Goal: Task Accomplishment & Management: Use online tool/utility

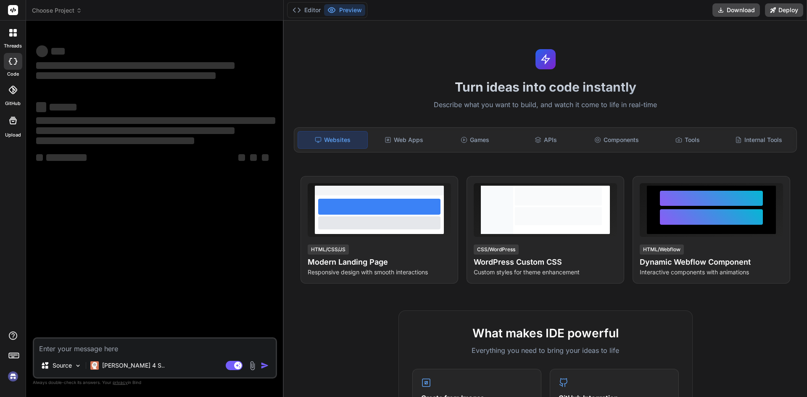
click at [531, 259] on h4 "WordPress Custom CSS" at bounding box center [545, 262] width 143 height 12
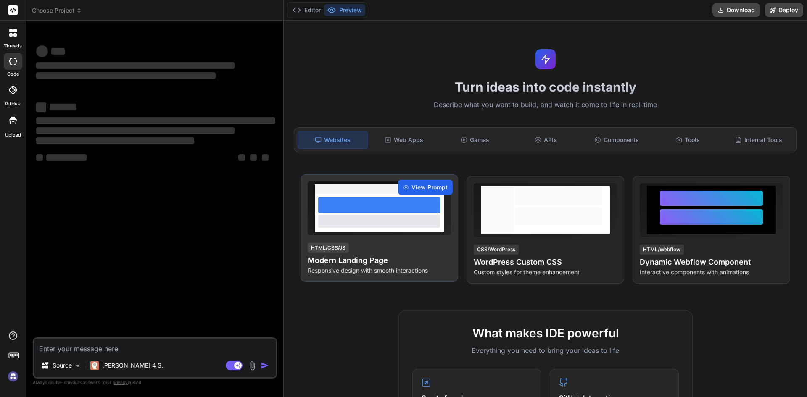
click at [421, 192] on div "View Prompt" at bounding box center [425, 187] width 55 height 15
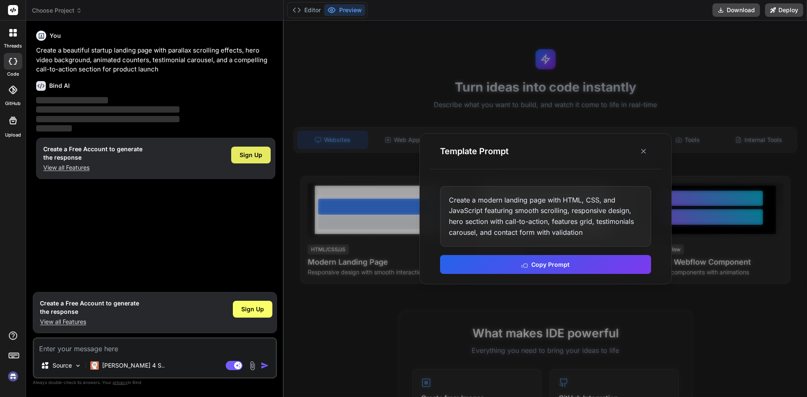
click at [250, 156] on span "Sign Up" at bounding box center [251, 155] width 23 height 8
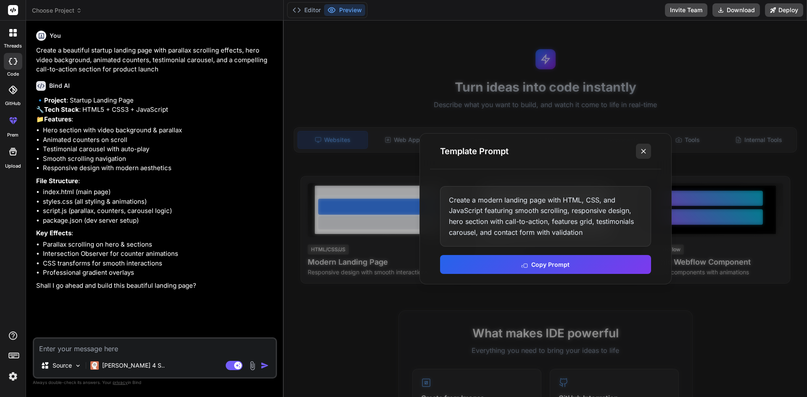
click at [644, 150] on line at bounding box center [643, 151] width 4 height 4
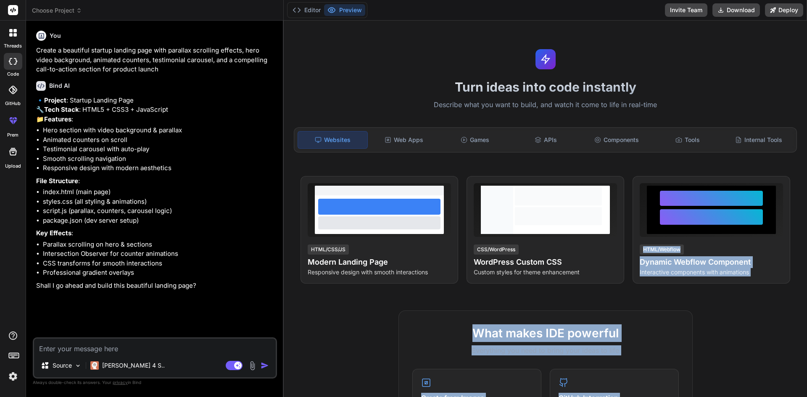
drag, startPoint x: 807, startPoint y: 125, endPoint x: 803, endPoint y: 179, distance: 53.9
click at [803, 179] on div "Turn ideas into code instantly Describe what you want to build, and watch it co…" at bounding box center [545, 209] width 523 height 377
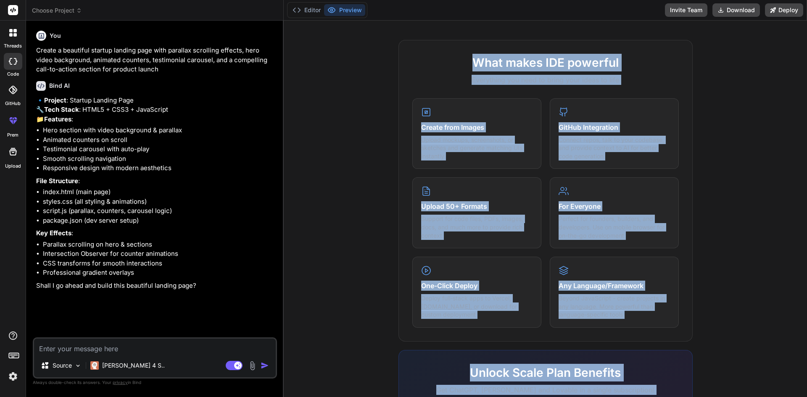
scroll to position [269, 0]
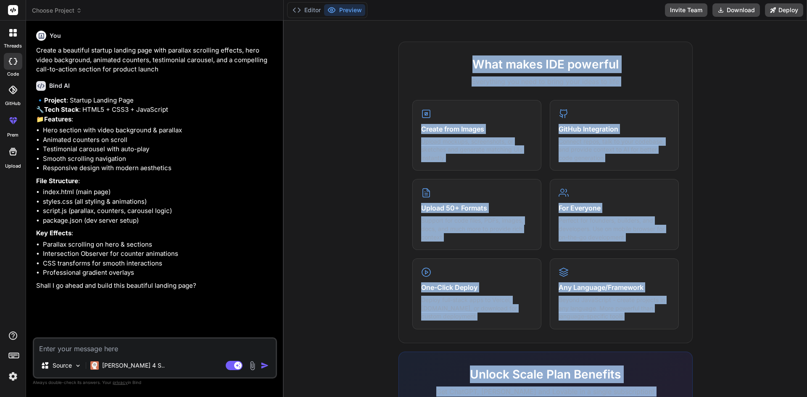
click at [332, 154] on div "What makes IDE powerful Everything you need to bring your ideas to life Create …" at bounding box center [545, 285] width 513 height 486
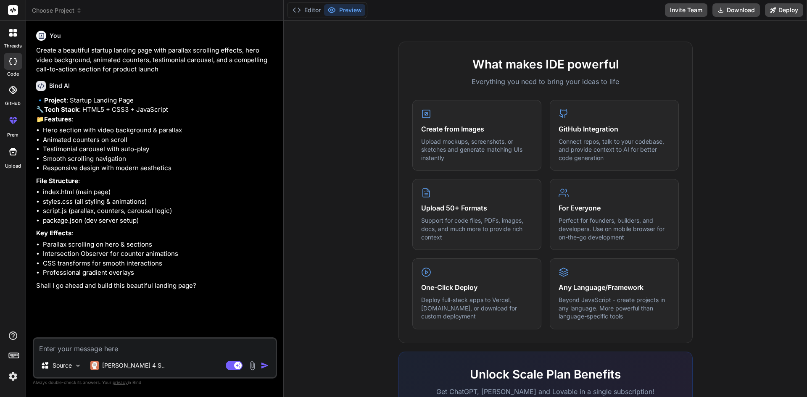
click at [13, 31] on icon at bounding box center [13, 33] width 8 height 8
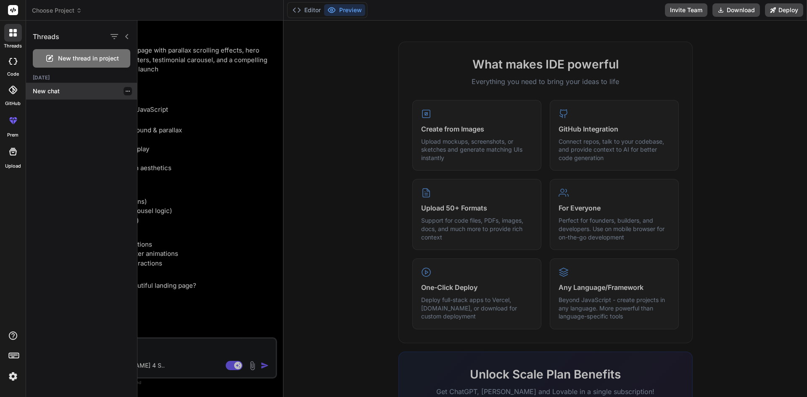
click at [45, 90] on p "New chat" at bounding box center [85, 91] width 104 height 8
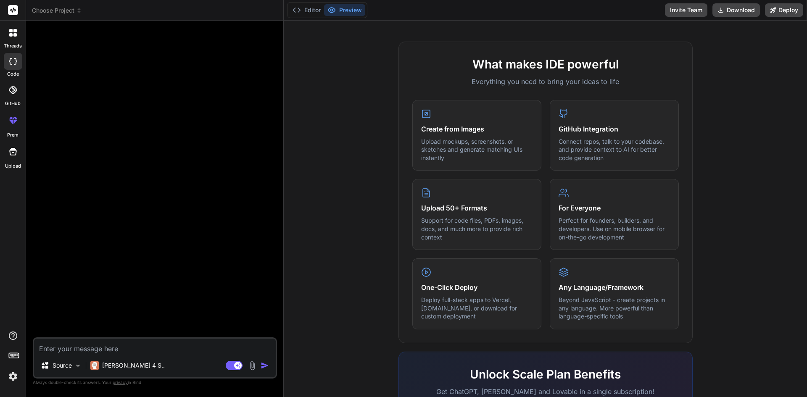
type textarea "x"
click at [133, 61] on div at bounding box center [155, 182] width 243 height 310
click at [62, 351] on textarea at bounding box center [155, 346] width 242 height 15
paste textarea "Lorem i dolors, ametco-adipisci elitsed doei tem in **4-Utl Etdolore Magna Aliq…"
type textarea "Lorem i dolors, ametco-adipisci elitsed doei tem in **4-Utl Etdolore Magna Aliq…"
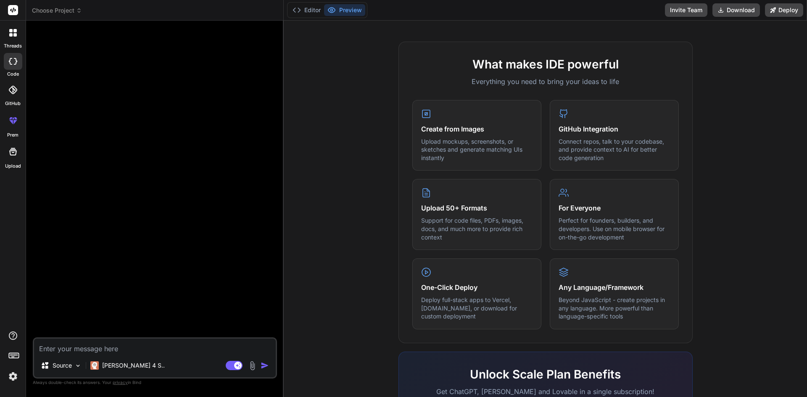
type textarea "x"
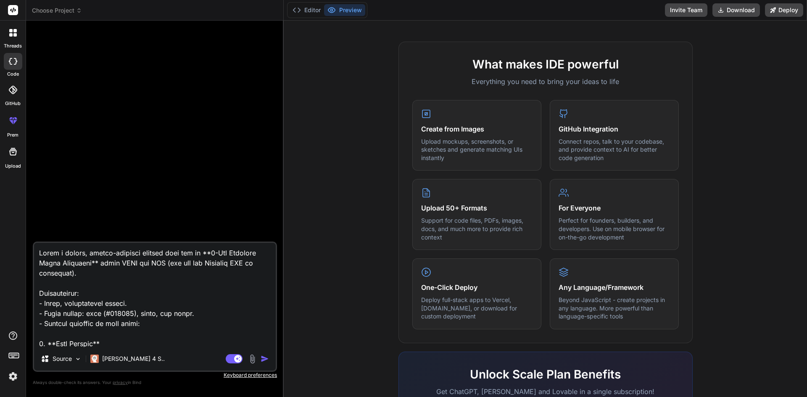
scroll to position [515, 0]
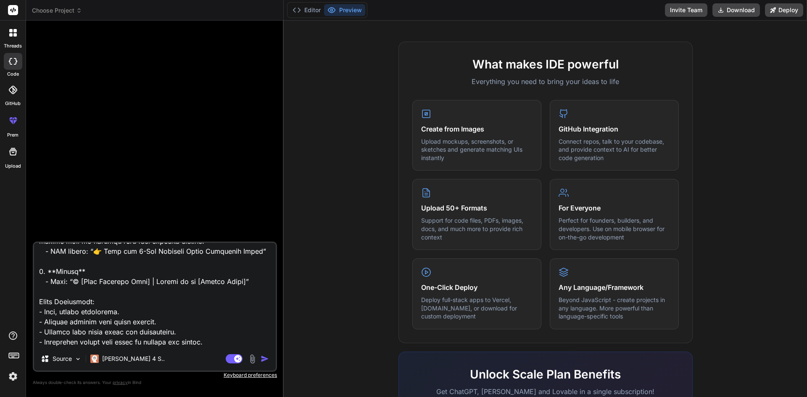
type textarea "Lorem i dolors, ametco-adipisci elitsed doei tem in **4-Utl Etdolore Magna Aliq…"
click at [266, 359] on img "button" at bounding box center [265, 359] width 8 height 8
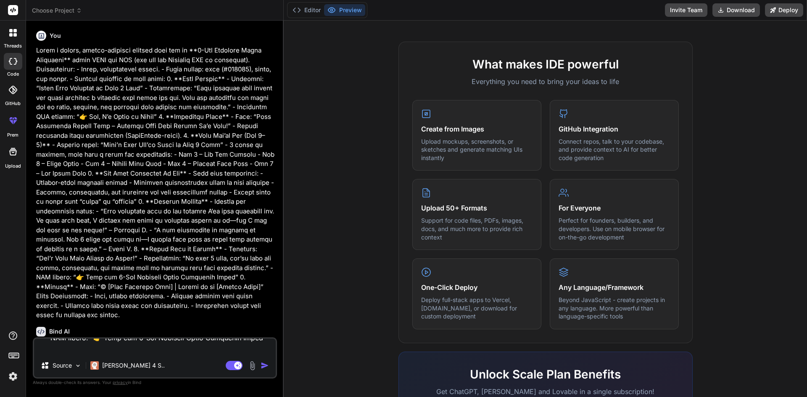
scroll to position [0, 0]
type textarea "x"
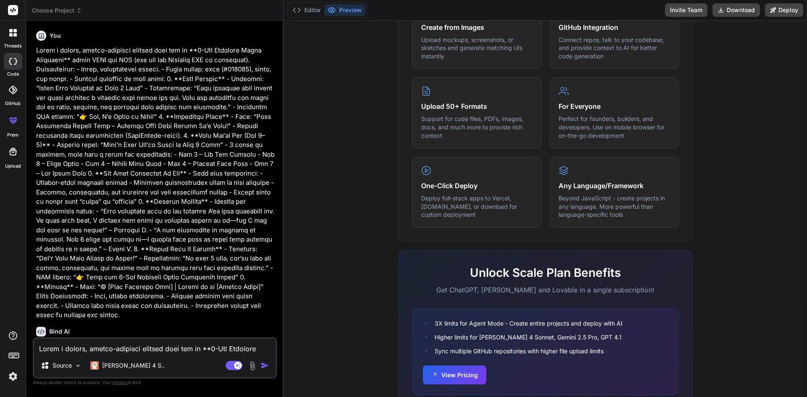
scroll to position [372, 0]
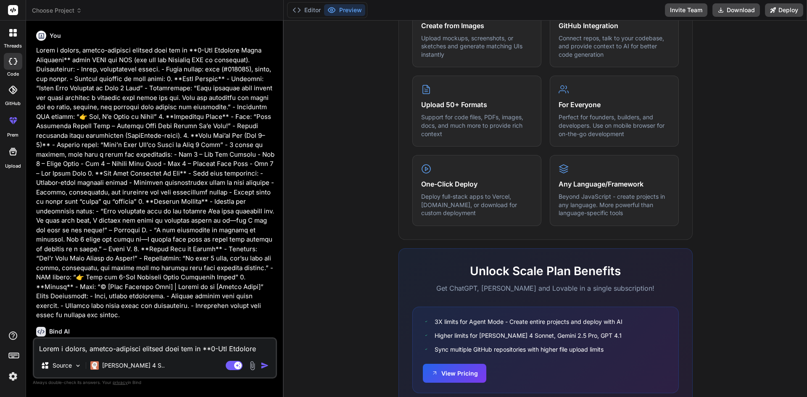
click at [161, 324] on div "Bind AI 🔹 Project : 5-Day Business Pivot Challenge Landing Page 🔧 Tech Stack : …" at bounding box center [155, 397] width 239 height 155
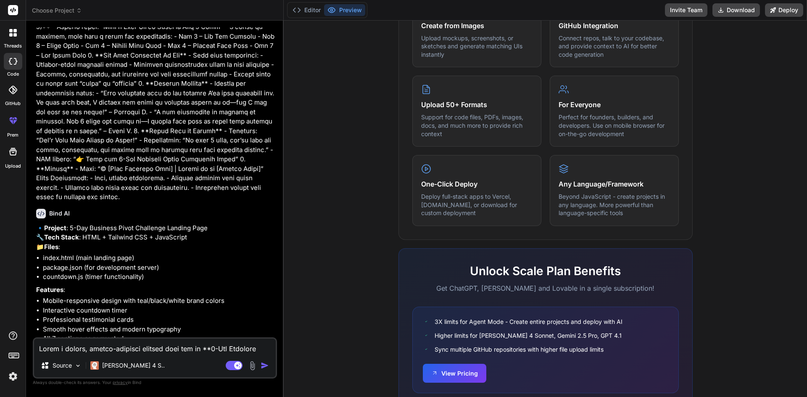
scroll to position [158, 0]
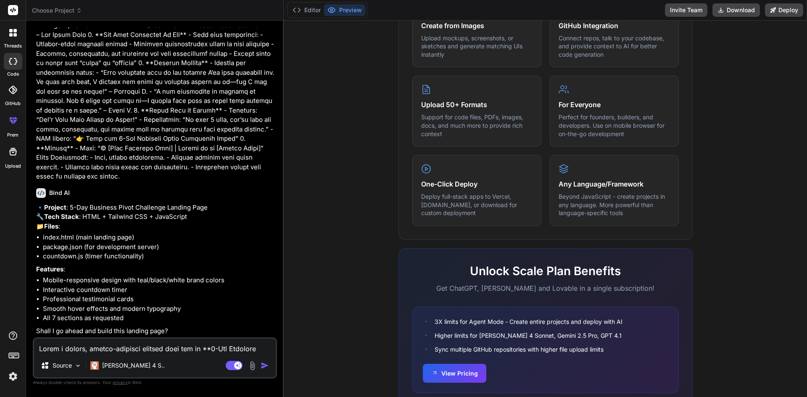
click at [126, 349] on textarea at bounding box center [155, 346] width 242 height 15
type textarea "y"
type textarea "x"
type textarea "ye"
type textarea "x"
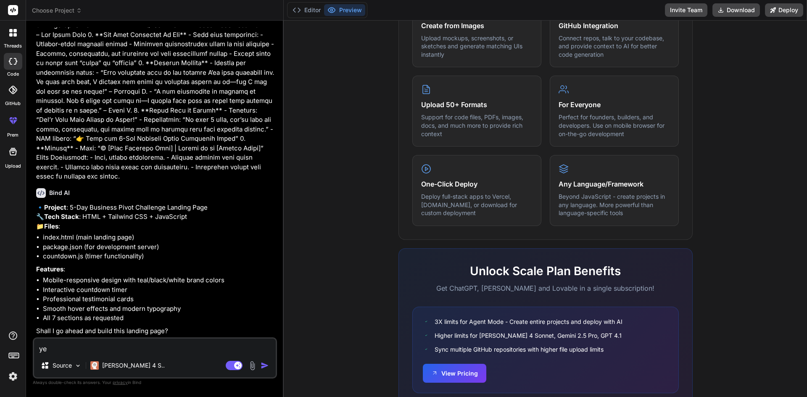
type textarea "yes"
type textarea "x"
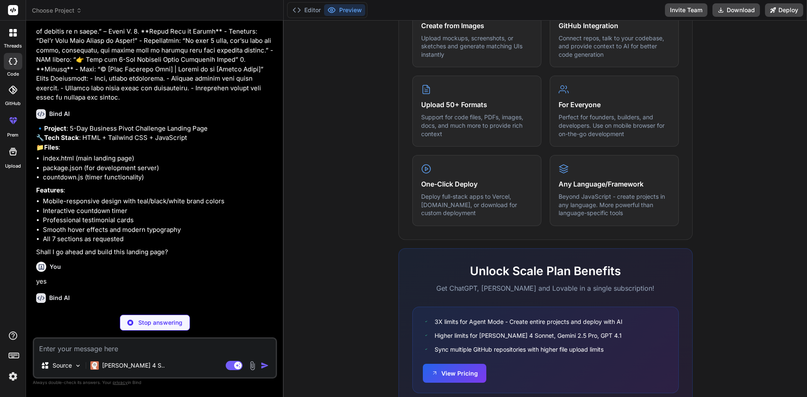
scroll to position [245, 0]
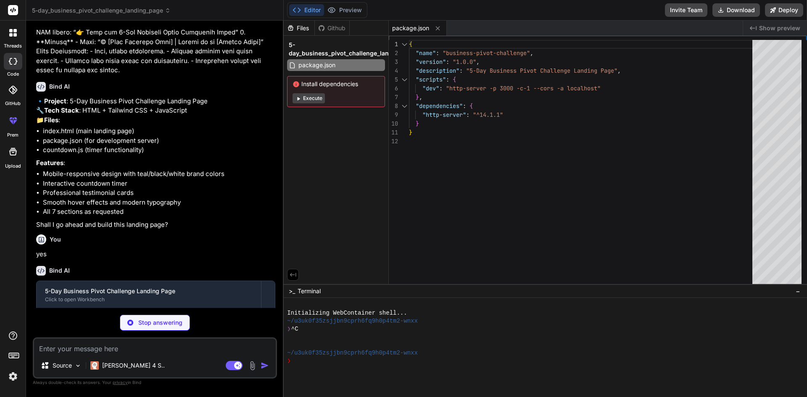
type textarea "x"
type textarea "</html>"
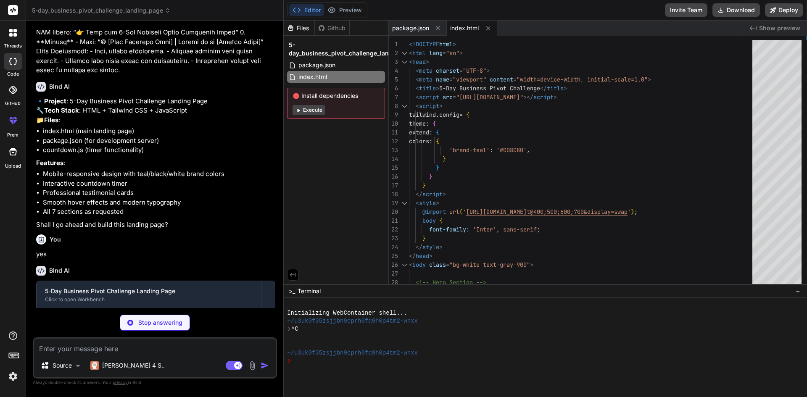
type textarea "x"
type textarea "}); });"
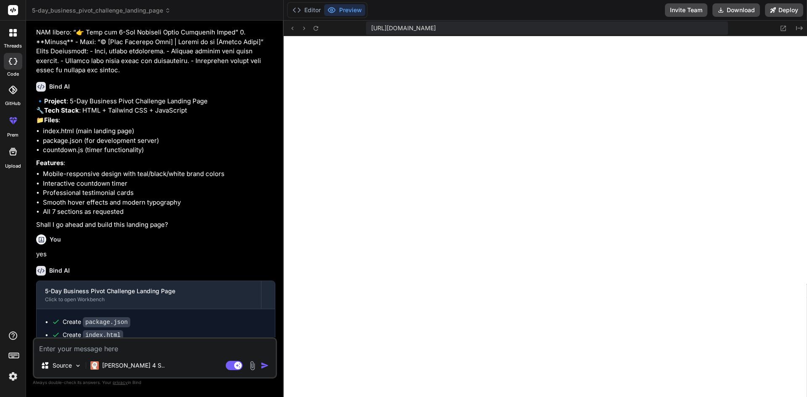
scroll to position [359, 0]
click at [340, 11] on button "Preview" at bounding box center [344, 10] width 41 height 12
click at [350, 10] on button "Preview" at bounding box center [344, 10] width 41 height 12
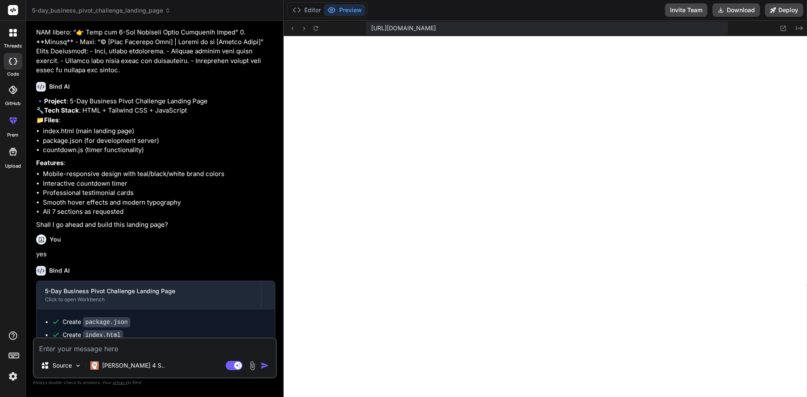
click at [349, 10] on button "Preview" at bounding box center [344, 10] width 41 height 12
drag, startPoint x: 349, startPoint y: 10, endPoint x: 341, endPoint y: 8, distance: 8.8
click at [341, 8] on button "Preview" at bounding box center [344, 10] width 41 height 12
click at [434, 29] on span "[URL][DOMAIN_NAME]" at bounding box center [403, 28] width 65 height 8
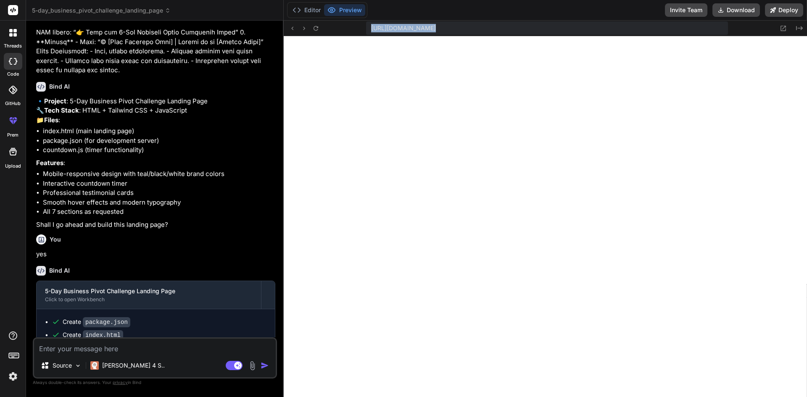
click at [434, 29] on span "[URL][DOMAIN_NAME]" at bounding box center [403, 28] width 65 height 8
copy div "[URL][DOMAIN_NAME] Created with Pixso."
click at [228, 230] on p "Shall I go ahead and build this landing page?" at bounding box center [155, 225] width 239 height 10
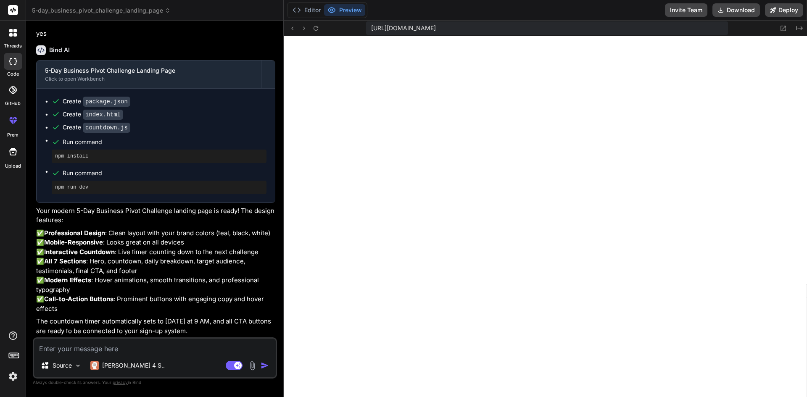
scroll to position [532, 0]
click at [228, 243] on p "✅ Professional Design : Clean layout with your brand colors (teal, black, white…" at bounding box center [155, 271] width 239 height 85
click at [265, 235] on p "✅ Professional Design : Clean layout with your brand colors (teal, black, white…" at bounding box center [155, 271] width 239 height 85
click at [238, 334] on p "The countdown timer automatically sets to [DATE] at 9 AM, and all CTA buttons a…" at bounding box center [155, 326] width 239 height 19
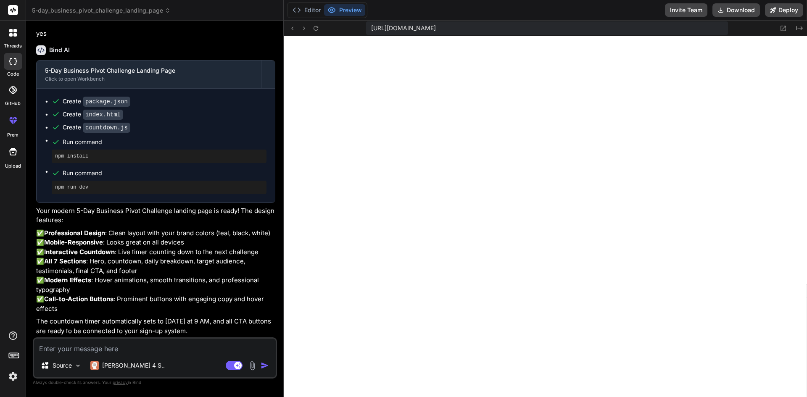
click at [229, 328] on p "The countdown timer automatically sets to [DATE] at 9 AM, and all CTA buttons a…" at bounding box center [155, 326] width 239 height 19
click at [782, 27] on icon at bounding box center [783, 28] width 7 height 7
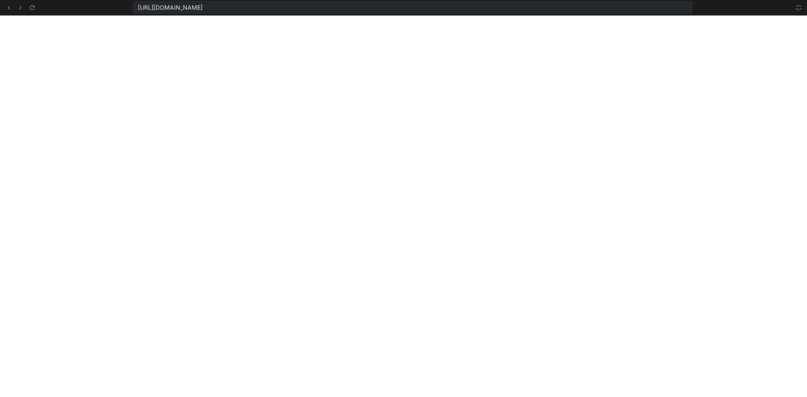
scroll to position [391, 0]
click at [801, 6] on icon at bounding box center [798, 7] width 5 height 5
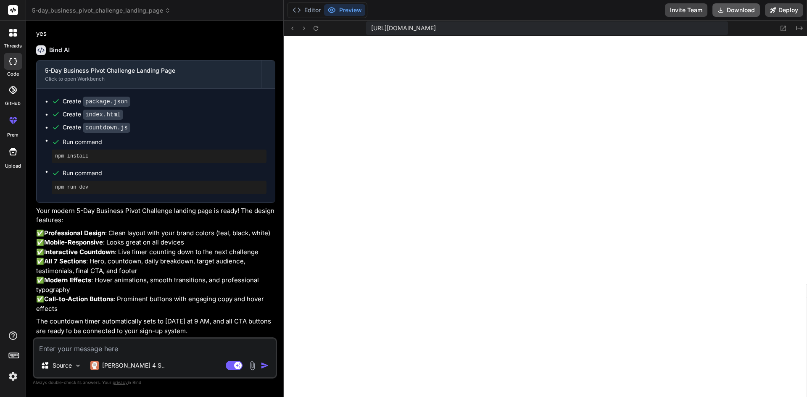
click at [734, 9] on button "Download" at bounding box center [735, 9] width 47 height 13
click at [529, 11] on div "Editor Preview Invite Team Download Deploy" at bounding box center [545, 10] width 523 height 21
click at [799, 29] on icon "Created with Pixso." at bounding box center [799, 28] width 7 height 7
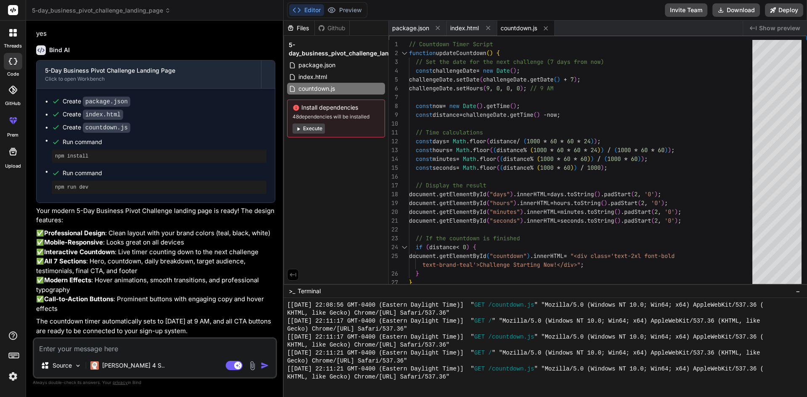
click at [300, 128] on icon at bounding box center [298, 129] width 6 height 6
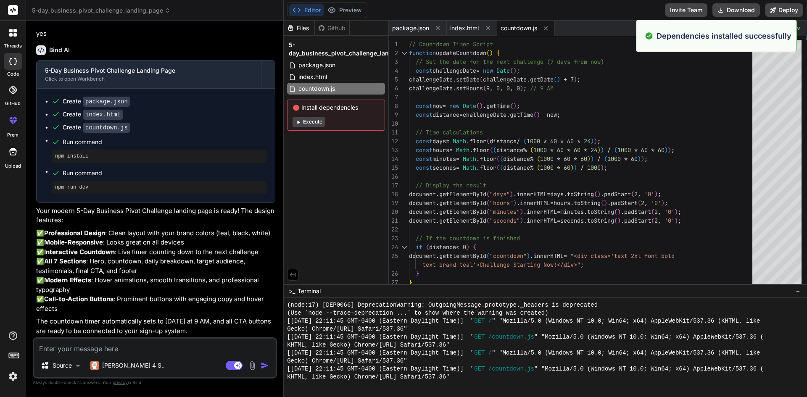
scroll to position [815, 0]
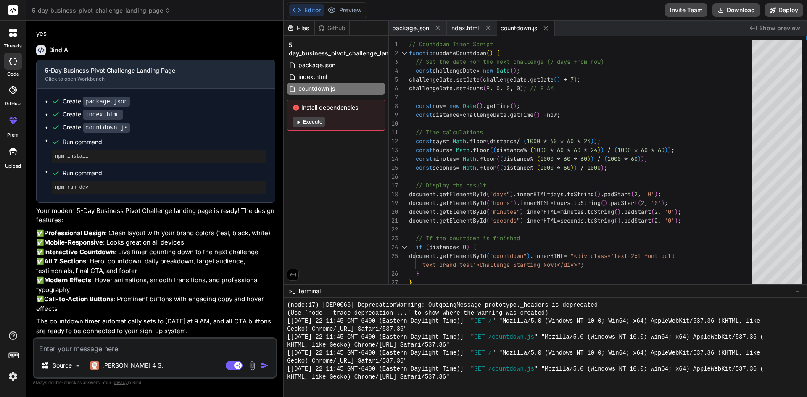
click at [308, 122] on button "Execute" at bounding box center [309, 122] width 32 height 10
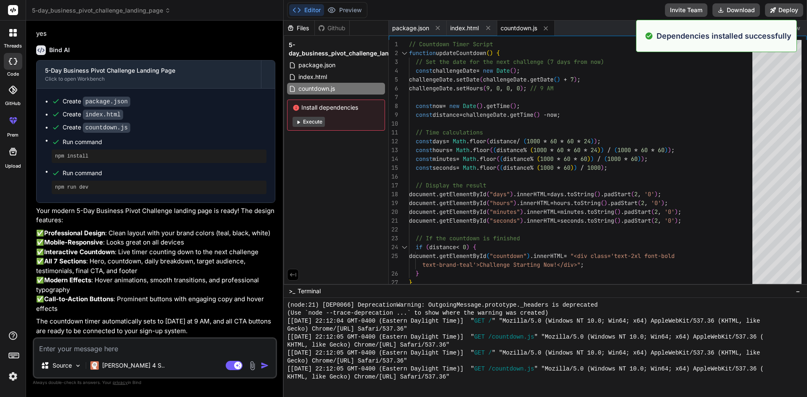
scroll to position [1206, 0]
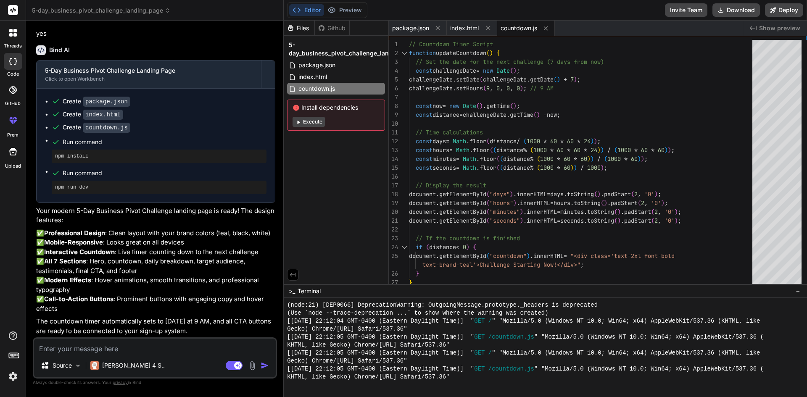
click at [309, 116] on div "Install dependencies Execute" at bounding box center [336, 115] width 98 height 31
click at [307, 124] on button "Execute" at bounding box center [309, 122] width 32 height 10
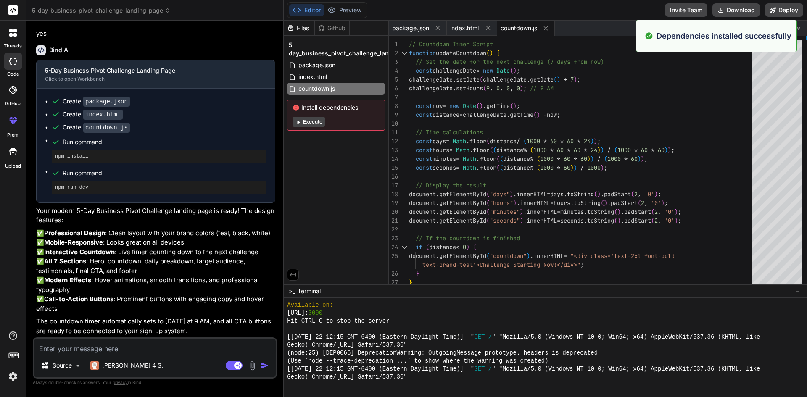
scroll to position [1597, 0]
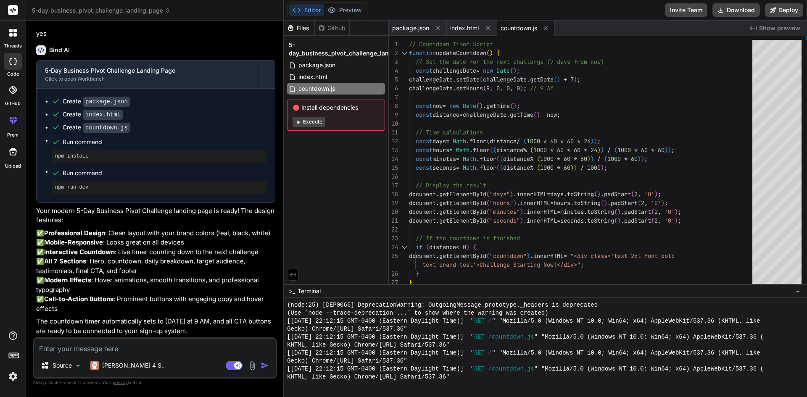
click at [309, 119] on button "Execute" at bounding box center [309, 122] width 32 height 10
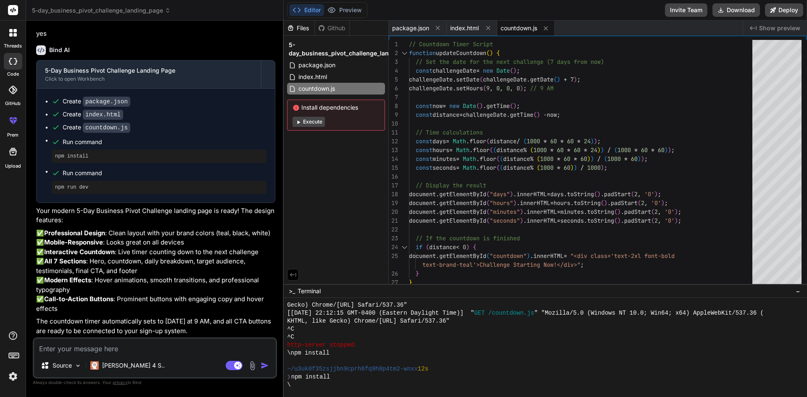
scroll to position [1709, 0]
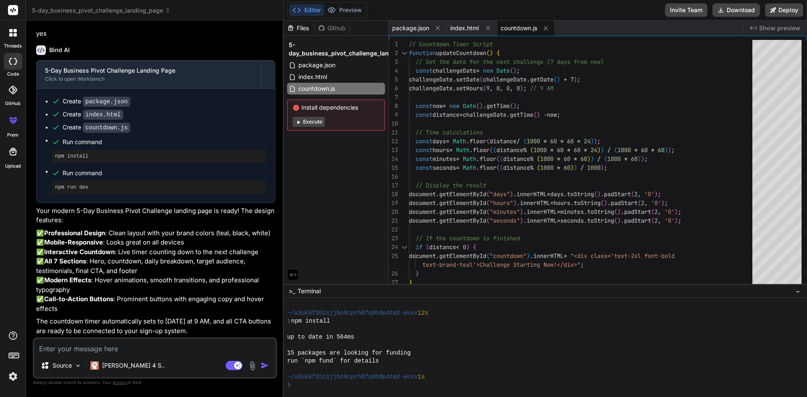
type textarea "x"
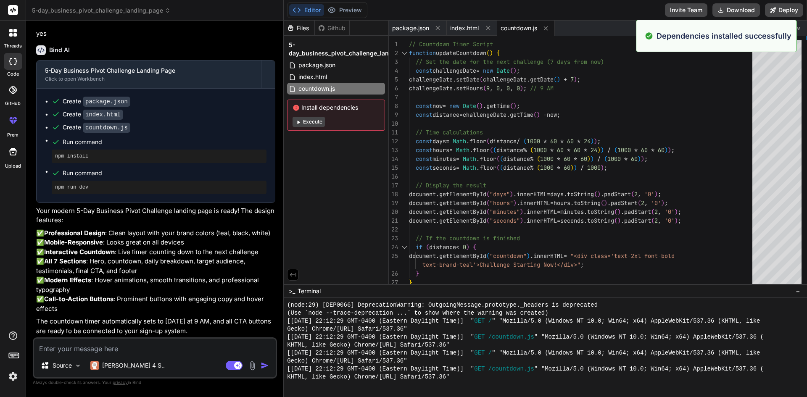
scroll to position [1989, 0]
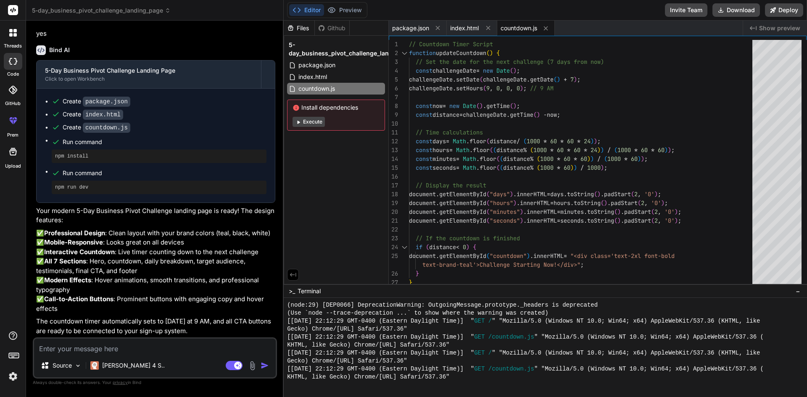
click at [775, 29] on span "Show preview" at bounding box center [779, 28] width 41 height 8
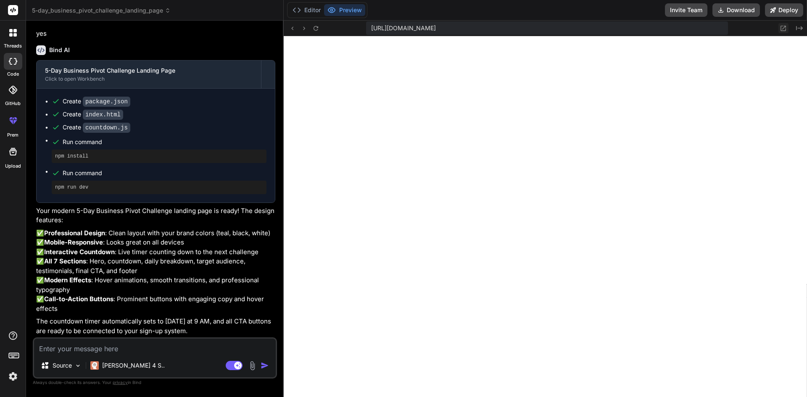
click at [782, 31] on icon at bounding box center [783, 28] width 5 height 5
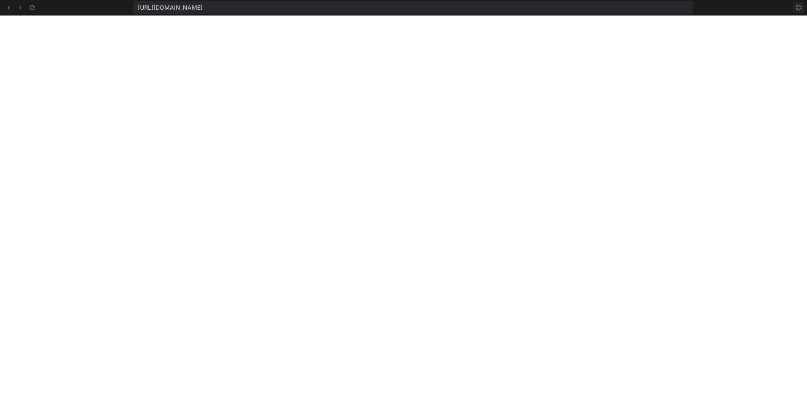
click at [799, 10] on icon at bounding box center [798, 7] width 7 height 7
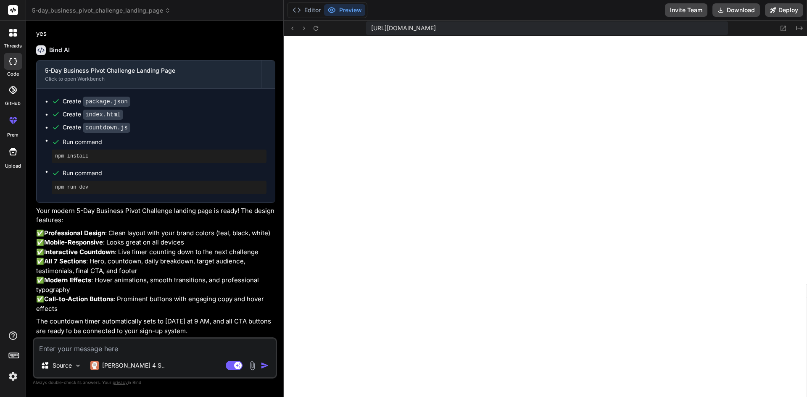
click at [359, 7] on button "Preview" at bounding box center [344, 10] width 41 height 12
click at [306, 9] on button "Editor" at bounding box center [306, 10] width 35 height 12
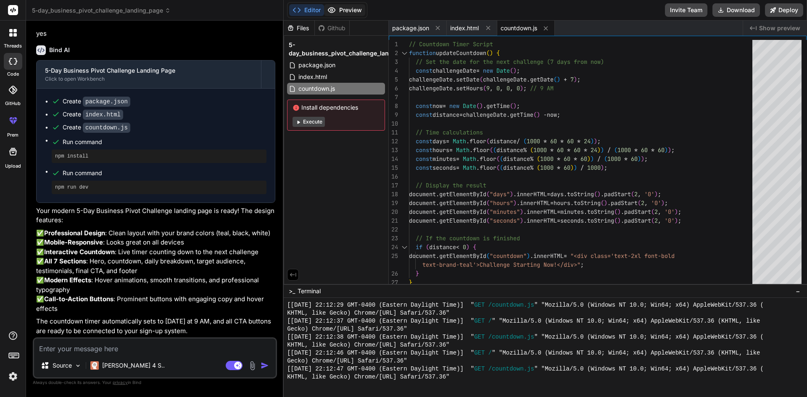
click at [351, 5] on button "Preview" at bounding box center [344, 10] width 41 height 12
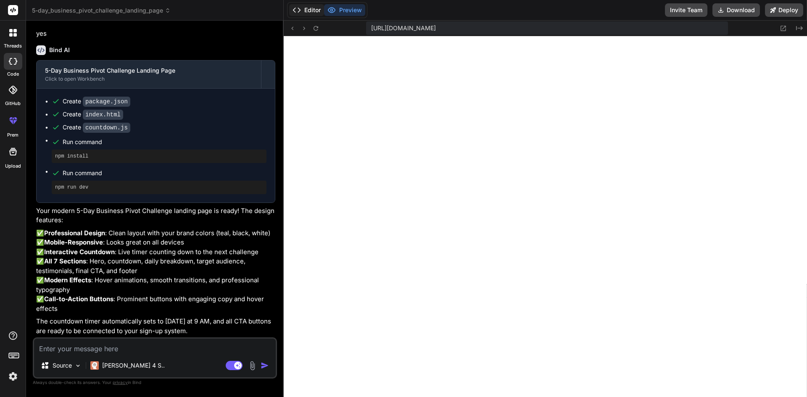
click at [303, 10] on button "Editor" at bounding box center [306, 10] width 35 height 12
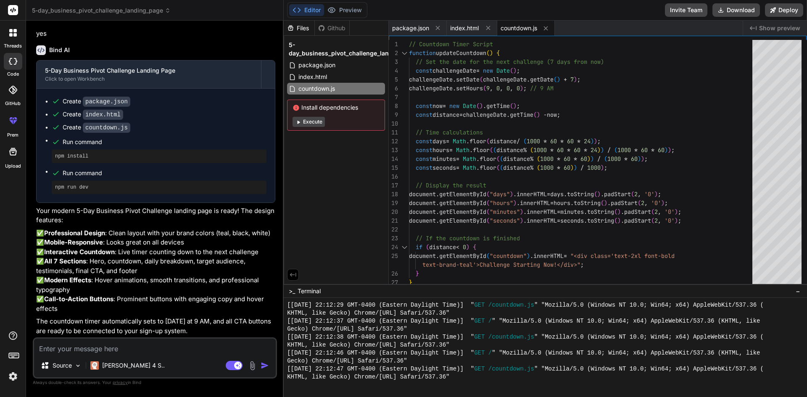
click at [336, 27] on div "Github" at bounding box center [332, 28] width 34 height 8
drag, startPoint x: 464, startPoint y: 29, endPoint x: 408, endPoint y: 24, distance: 55.6
click at [408, 24] on span "package.json" at bounding box center [410, 28] width 37 height 8
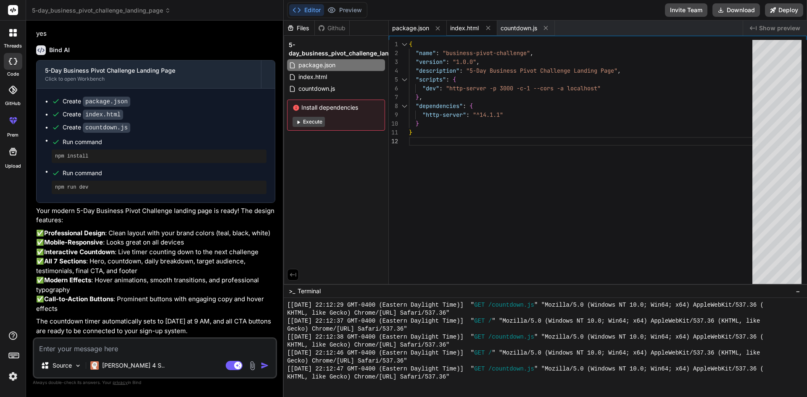
click at [459, 26] on span "index.html" at bounding box center [464, 28] width 29 height 8
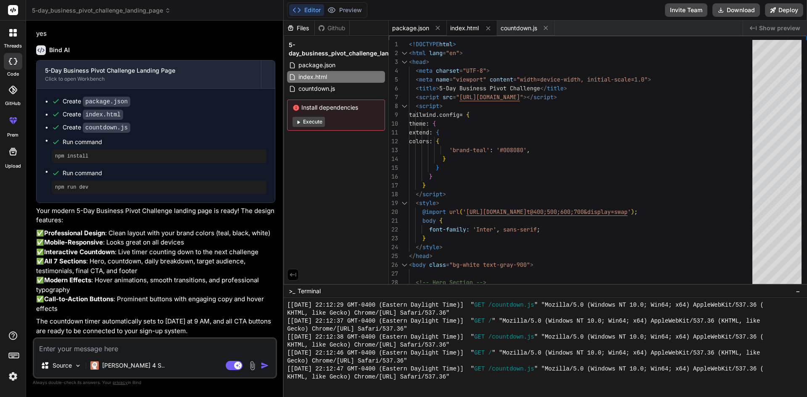
click at [422, 27] on span "package.json" at bounding box center [410, 28] width 37 height 8
type textarea "}"
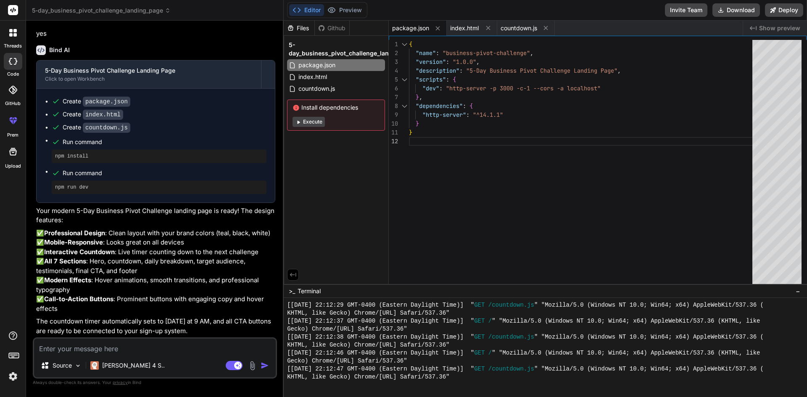
click at [318, 121] on button "Execute" at bounding box center [309, 122] width 32 height 10
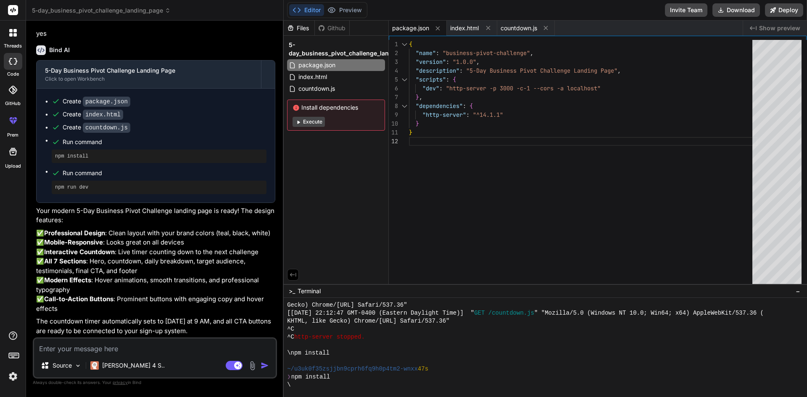
scroll to position [2164, 0]
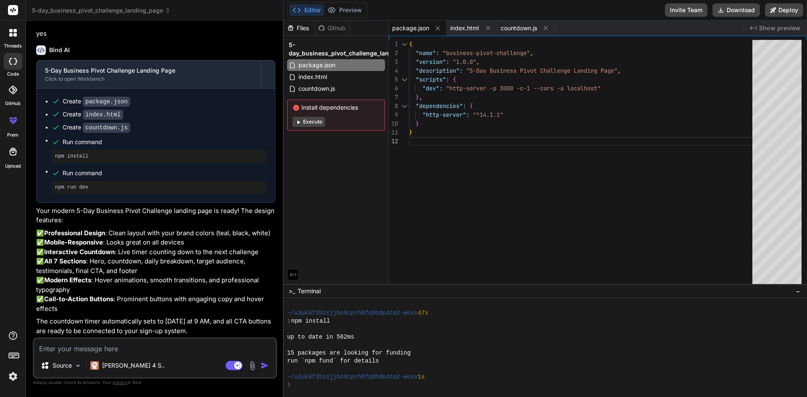
type textarea "x"
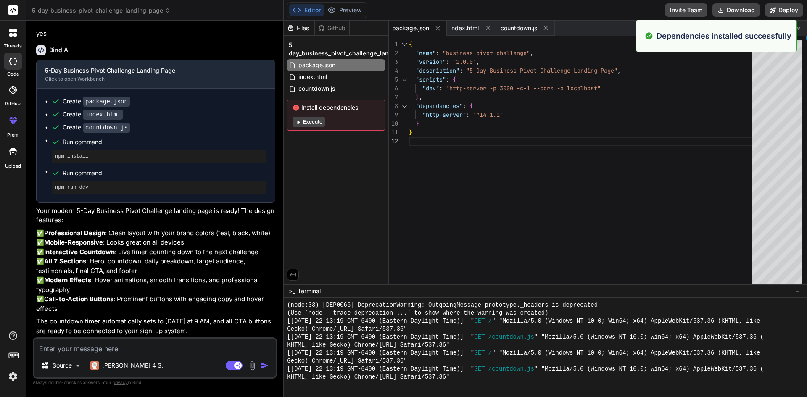
scroll to position [2444, 0]
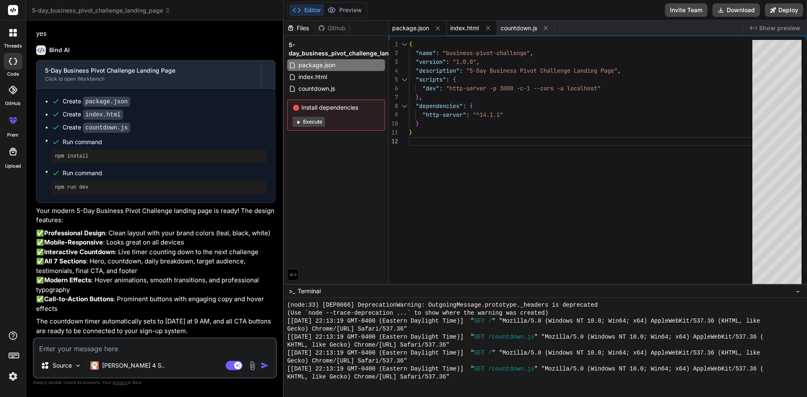
click at [464, 25] on span "index.html" at bounding box center [464, 28] width 29 height 8
type textarea "</html>"
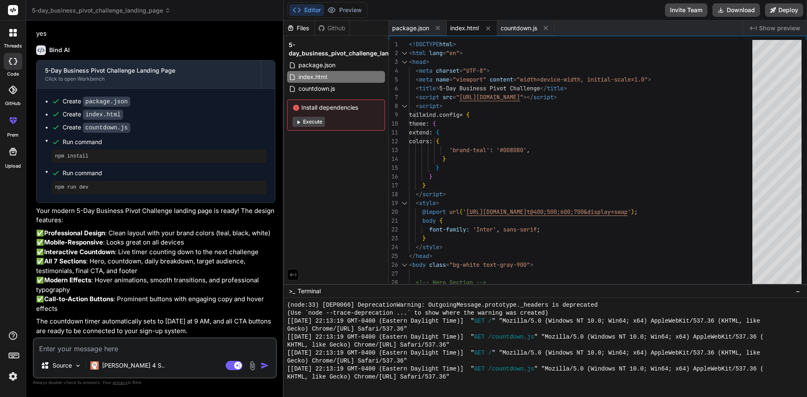
drag, startPoint x: 315, startPoint y: 119, endPoint x: 311, endPoint y: 121, distance: 4.3
drag, startPoint x: 311, startPoint y: 121, endPoint x: 305, endPoint y: 119, distance: 7.2
click at [305, 119] on button "Execute" at bounding box center [309, 122] width 32 height 10
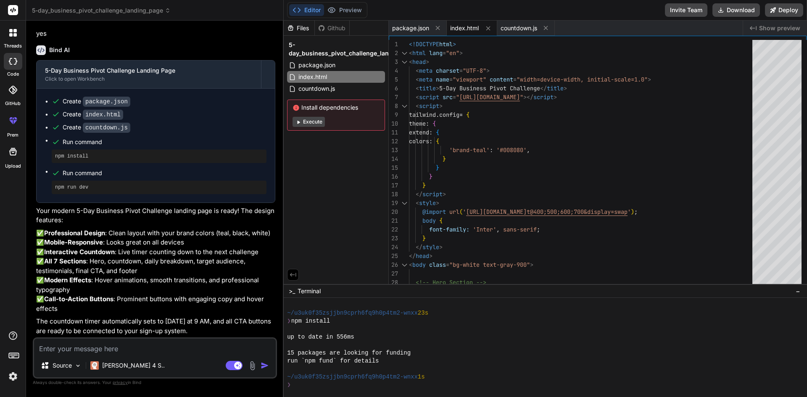
scroll to position [2556, 0]
type textarea "x"
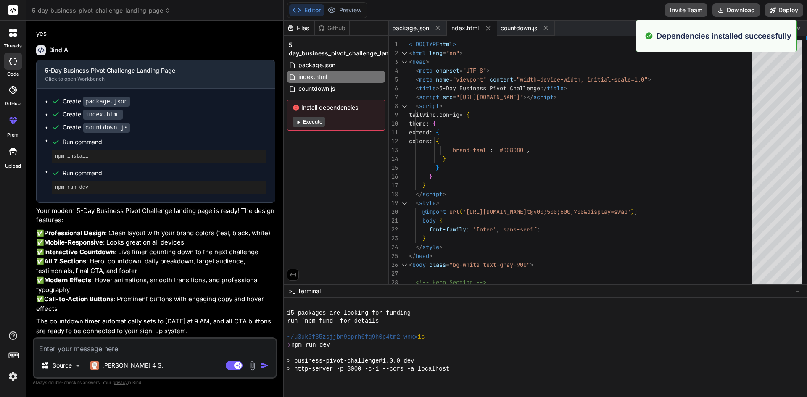
scroll to position [2835, 0]
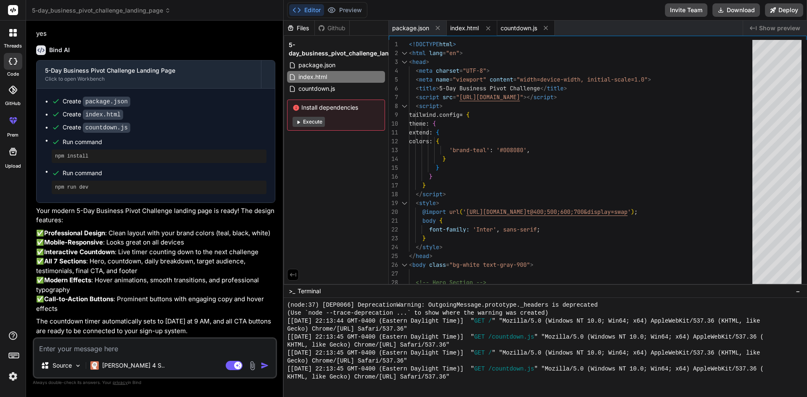
click at [512, 29] on span "countdown.js" at bounding box center [519, 28] width 37 height 8
type textarea "}); });"
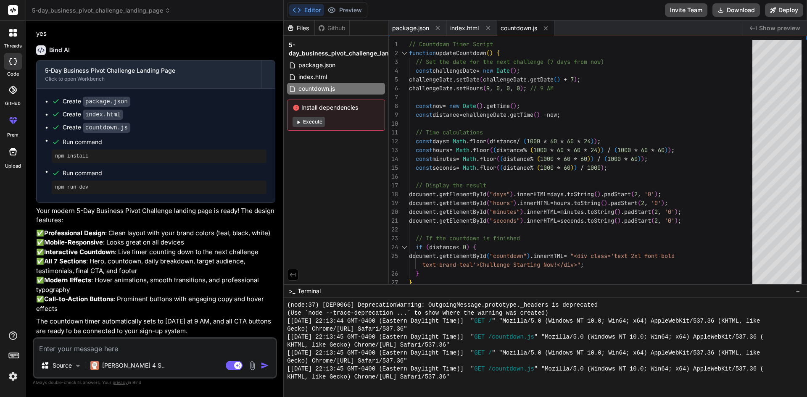
click at [312, 123] on button "Execute" at bounding box center [309, 122] width 32 height 10
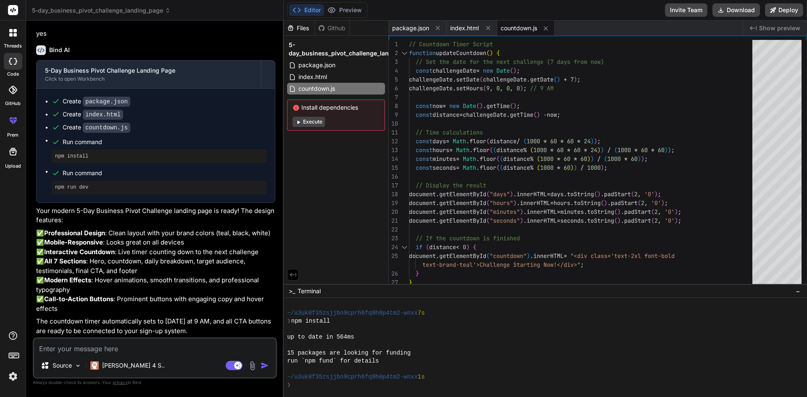
scroll to position [2947, 0]
type textarea "x"
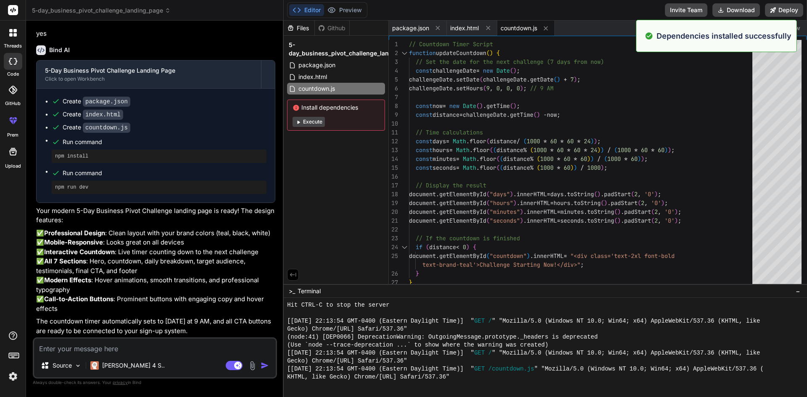
scroll to position [3194, 0]
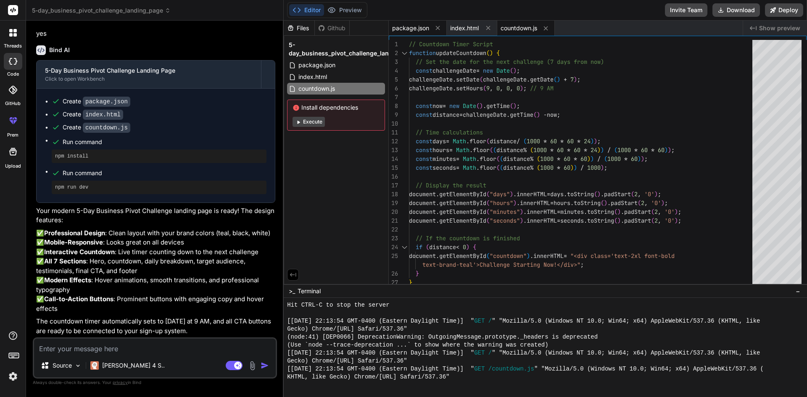
click at [398, 27] on span "package.json" at bounding box center [410, 28] width 37 height 8
type textarea "}"
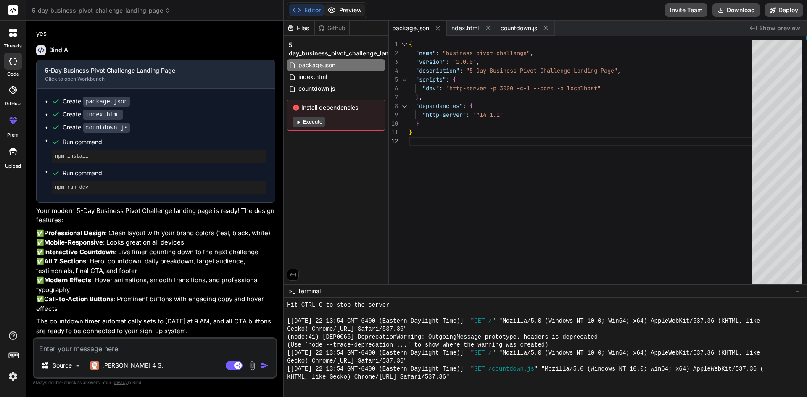
click at [345, 9] on button "Preview" at bounding box center [344, 10] width 41 height 12
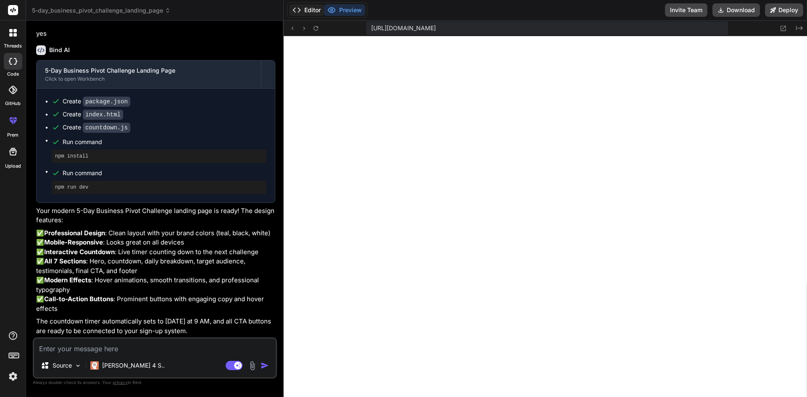
click at [309, 8] on button "Editor" at bounding box center [306, 10] width 35 height 12
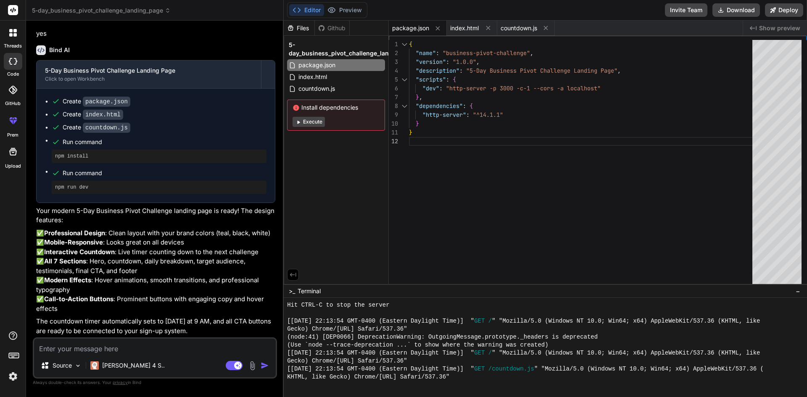
click at [326, 26] on div "Github" at bounding box center [332, 28] width 34 height 8
click at [328, 29] on div "Github" at bounding box center [332, 28] width 34 height 8
click at [332, 29] on div "Github" at bounding box center [332, 28] width 34 height 8
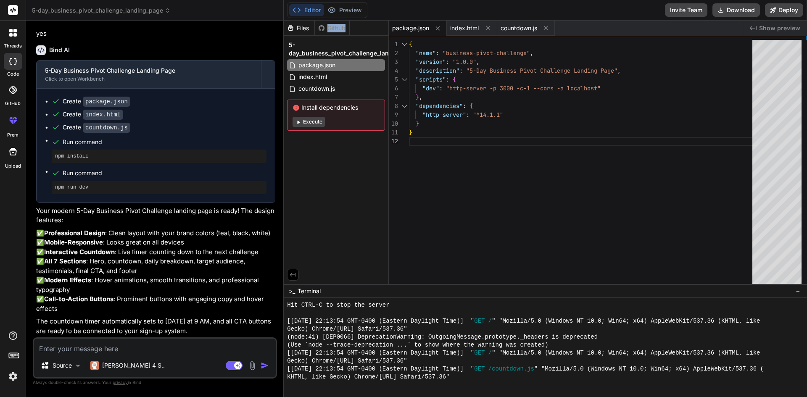
click at [332, 29] on div "Github" at bounding box center [332, 28] width 34 height 8
click at [768, 28] on span "Show preview" at bounding box center [779, 28] width 41 height 8
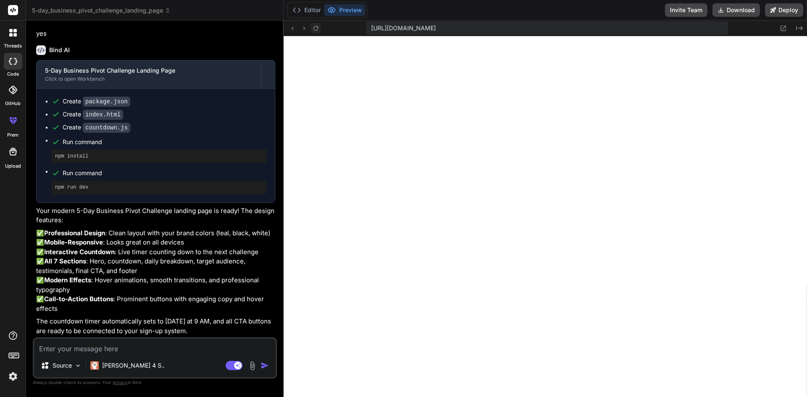
click at [316, 30] on icon at bounding box center [315, 28] width 7 height 7
click at [436, 29] on span "[URL][DOMAIN_NAME]" at bounding box center [403, 28] width 65 height 8
click at [436, 26] on span "[URL][DOMAIN_NAME]" at bounding box center [403, 28] width 65 height 8
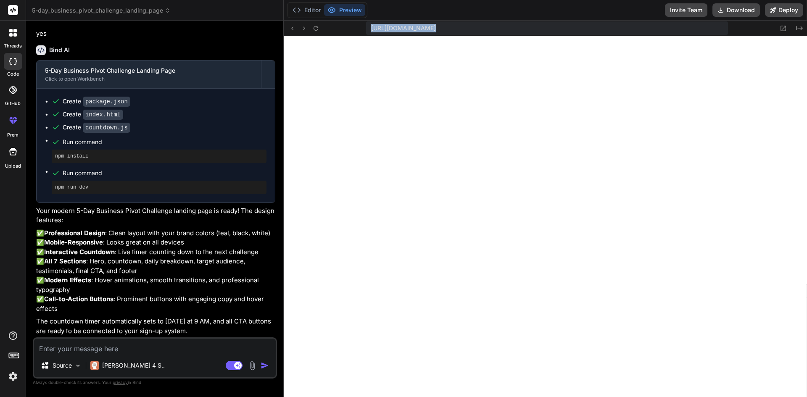
click at [436, 26] on span "[URL][DOMAIN_NAME]" at bounding box center [403, 28] width 65 height 8
click at [346, 18] on div "Editor Preview" at bounding box center [327, 10] width 80 height 16
click at [345, 8] on button "Preview" at bounding box center [344, 10] width 41 height 12
click at [301, 10] on button "Editor" at bounding box center [306, 10] width 35 height 12
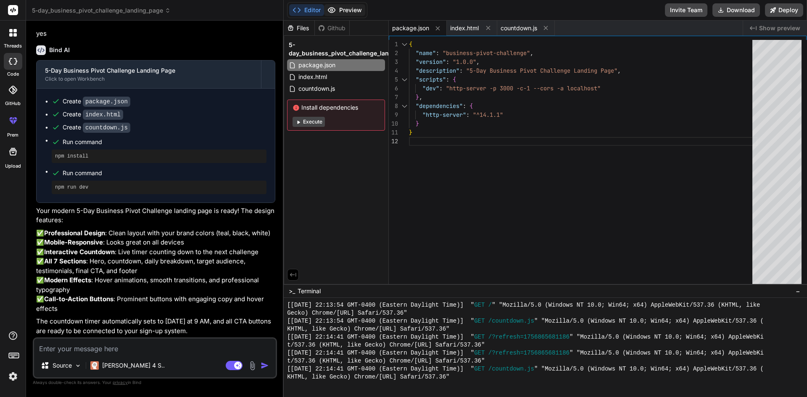
click at [347, 7] on button "Preview" at bounding box center [344, 10] width 41 height 12
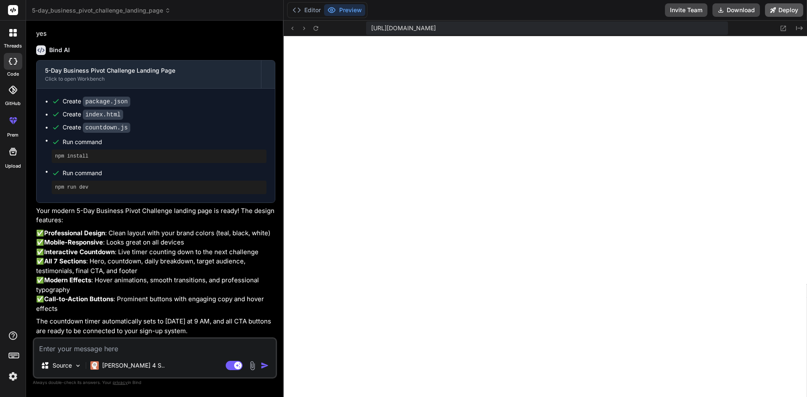
click at [780, 8] on button "Deploy" at bounding box center [784, 9] width 38 height 13
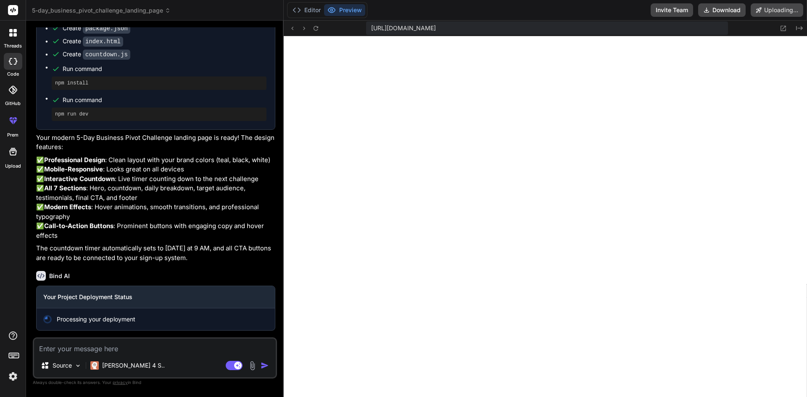
scroll to position [605, 0]
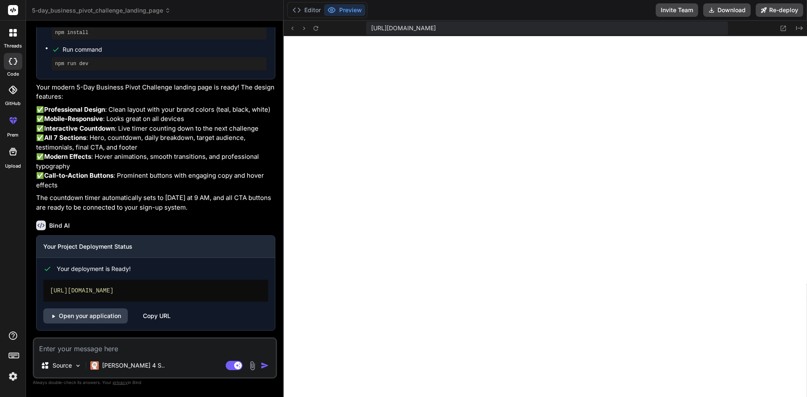
type textarea "x"
click at [243, 268] on div "Bind AI Your Project Deployment Status Your deployment is Ready! [URL][DOMAIN_N…" at bounding box center [155, 272] width 239 height 117
click at [153, 314] on div "Copy URL" at bounding box center [157, 316] width 28 height 15
click at [312, 9] on button "Editor" at bounding box center [306, 10] width 35 height 12
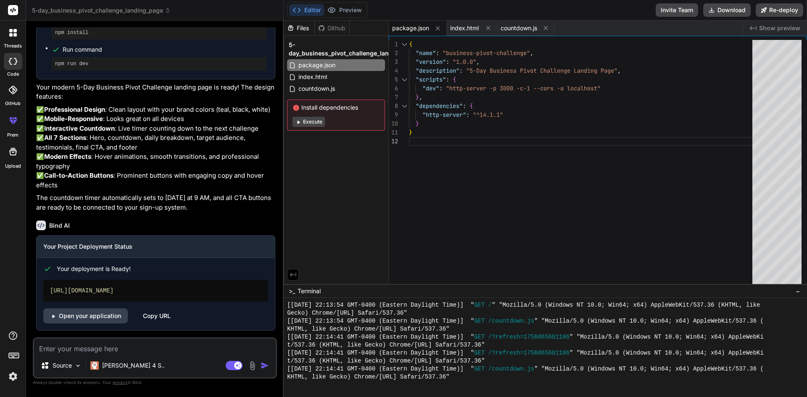
click at [416, 29] on span "package.json" at bounding box center [410, 28] width 37 height 8
click at [456, 23] on div "index.html" at bounding box center [472, 28] width 50 height 15
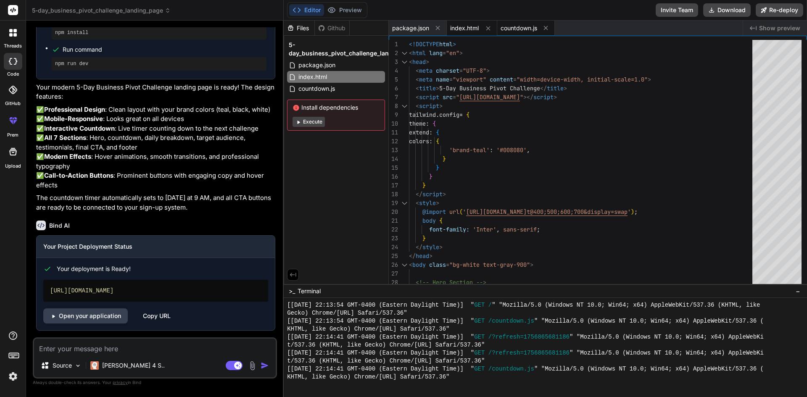
click at [520, 26] on span "countdown.js" at bounding box center [519, 28] width 37 height 8
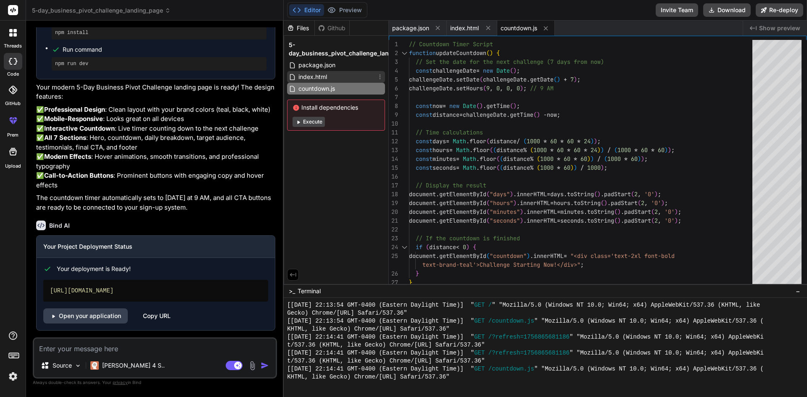
click at [309, 76] on span "index.html" at bounding box center [313, 77] width 30 height 10
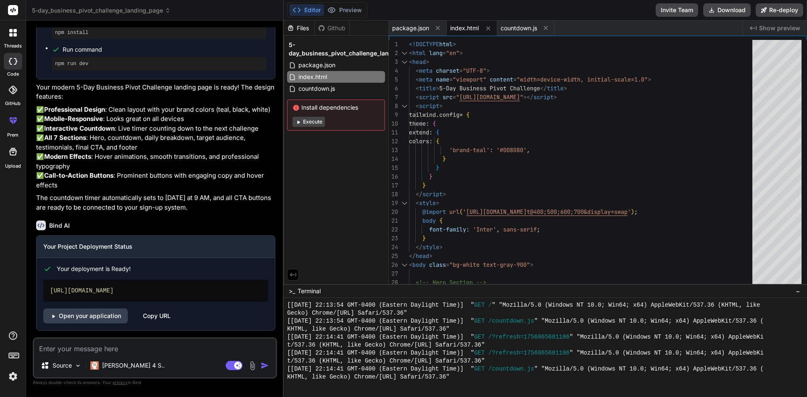
click at [326, 168] on div "Files Github 5-day_business_pivot_challenge_landing_page package.json index.htm…" at bounding box center [336, 153] width 105 height 264
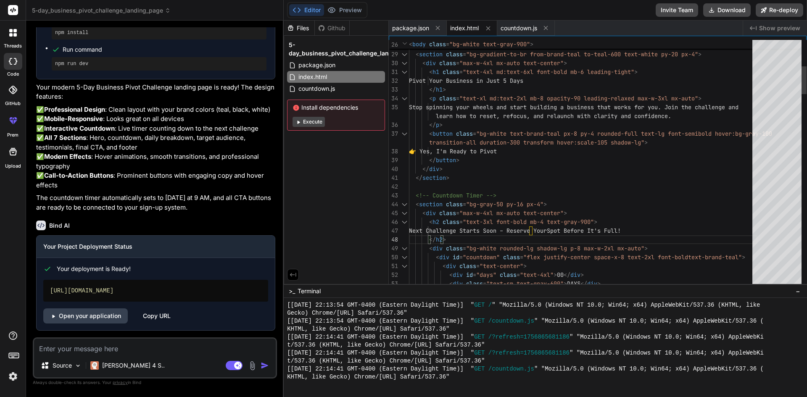
type textarea "<div class="bg-white rounded-lg shadow-lg p-8 max-w-2xl mx-auto"> <div id="coun…"
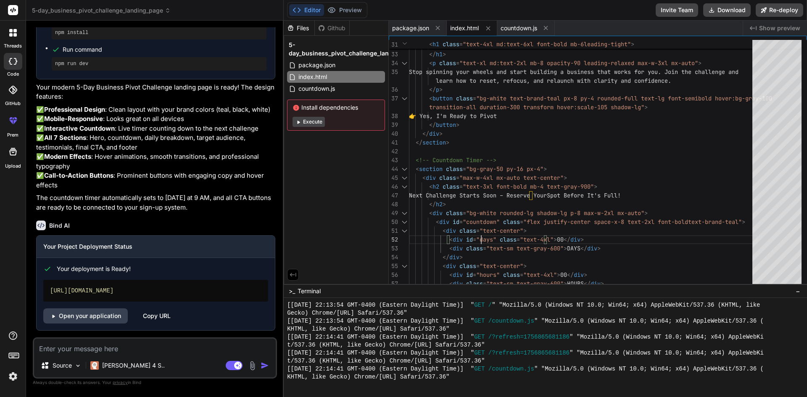
click at [81, 357] on div "Source Claude 4 S.. Agent Mode. When this toggle is activated, AI automatically…" at bounding box center [155, 358] width 244 height 41
click at [82, 354] on div "Source Claude 4 S.. Agent Mode. When this toggle is activated, AI automatically…" at bounding box center [155, 358] width 244 height 41
click at [94, 346] on textarea at bounding box center [155, 346] width 242 height 15
type textarea "h"
type textarea "x"
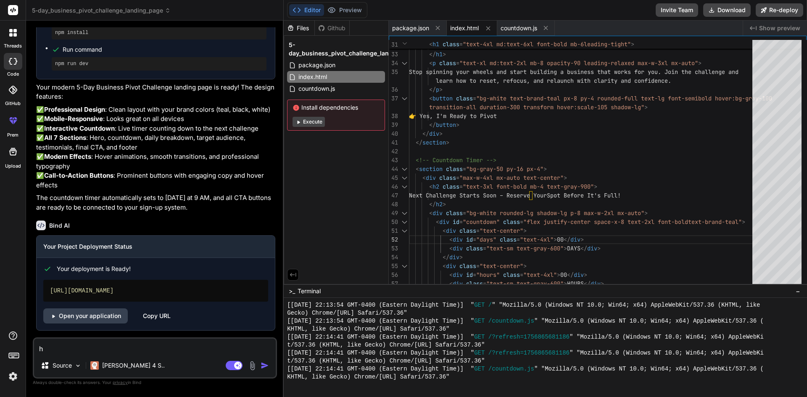
type textarea "ho"
type textarea "x"
type textarea "how"
type textarea "x"
type textarea "how"
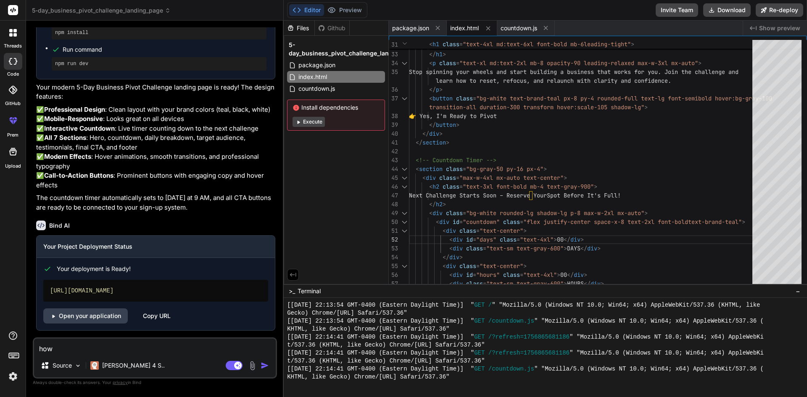
type textarea "x"
type textarea "how t"
type textarea "x"
type textarea "how"
type textarea "x"
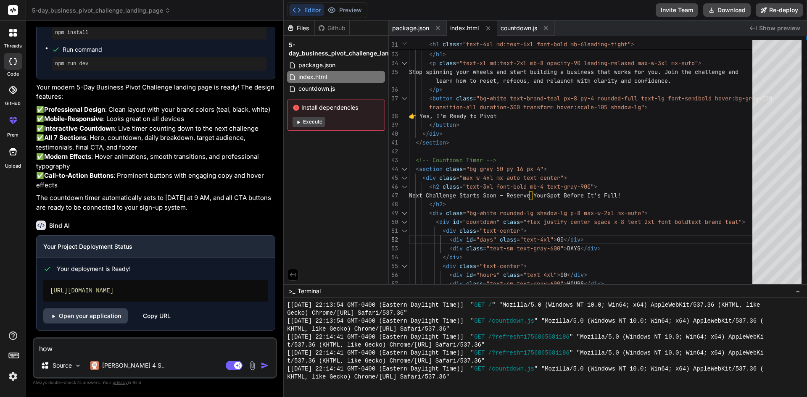
type textarea "how d"
type textarea "x"
type textarea "how do"
type textarea "x"
type textarea "how do"
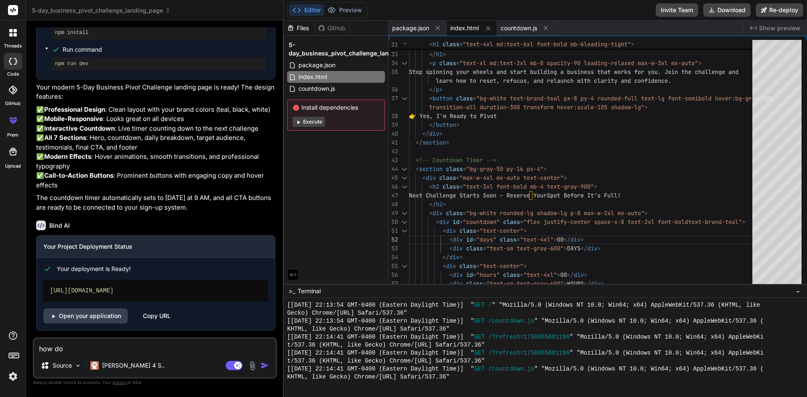
type textarea "x"
type textarea "how do"
type textarea "x"
type textarea "how do i"
type textarea "x"
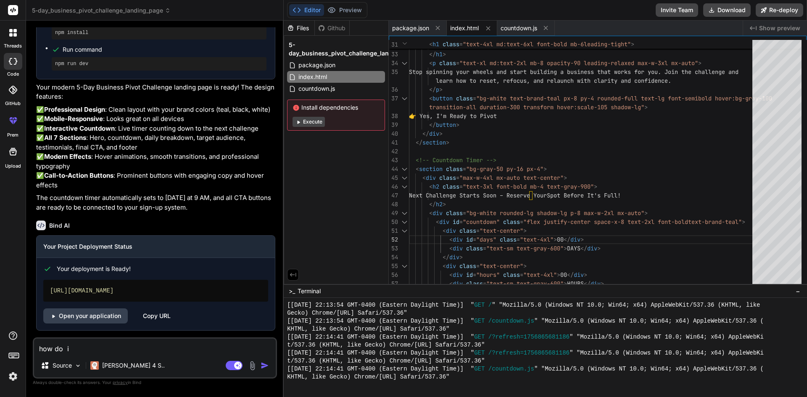
type textarea "how do i"
type textarea "x"
type textarea "how do i a"
type textarea "x"
type textarea "how do i ad"
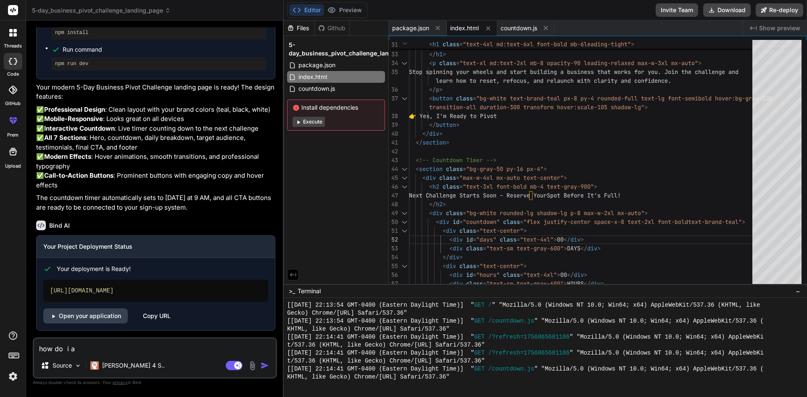
type textarea "x"
type textarea "how do i add"
type textarea "x"
type textarea "how do i add"
type textarea "x"
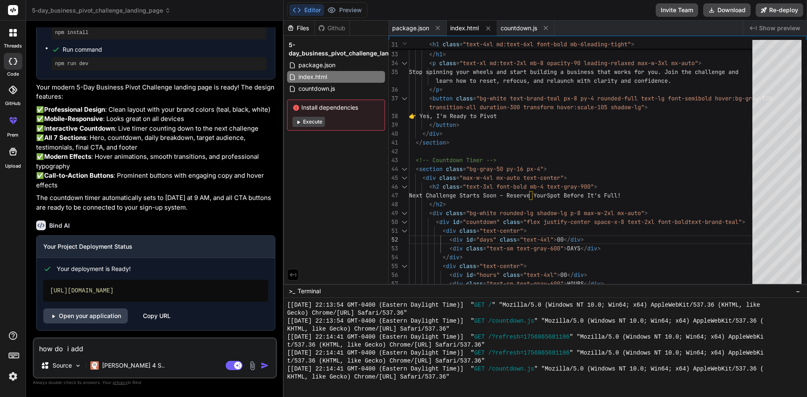
type textarea "how do i add a"
type textarea "x"
type textarea "how do i add a"
type textarea "x"
type textarea "how do i add a l"
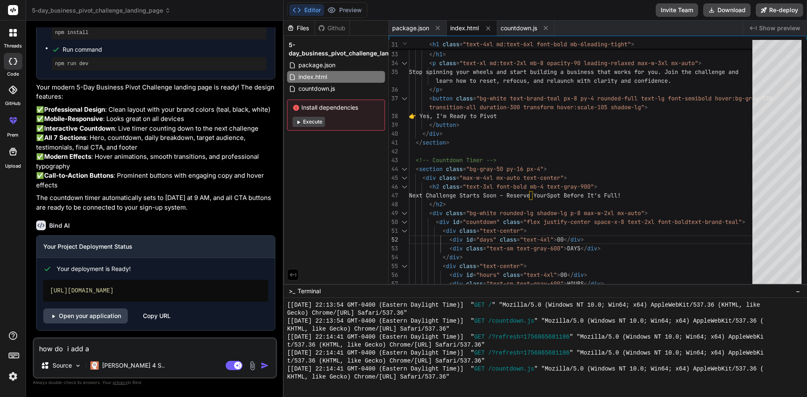
type textarea "x"
type textarea "how do i add a le"
type textarea "x"
type textarea "how do i add a lea"
type textarea "x"
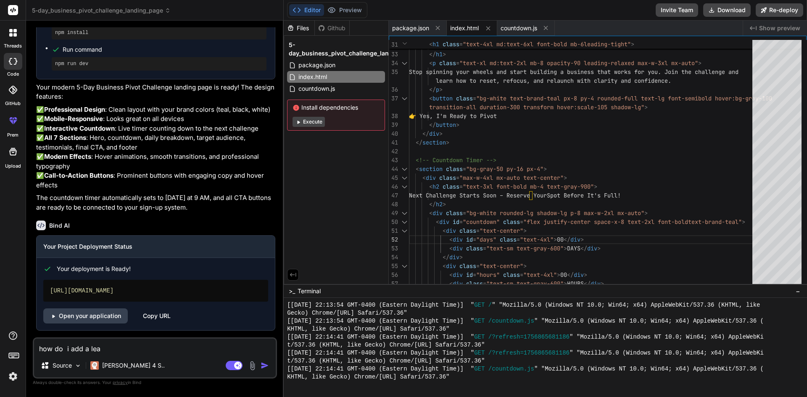
type textarea "how do i add a lead"
type textarea "x"
type textarea "how do i add a lead"
type textarea "x"
type textarea "how do i add a lead c"
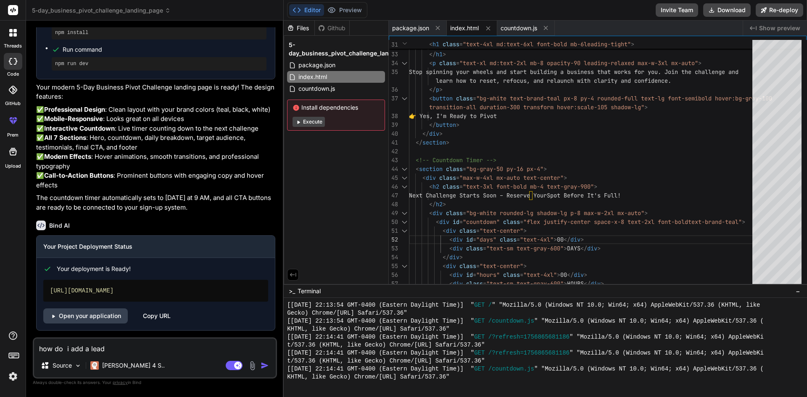
type textarea "x"
type textarea "how do i add a lead ca"
type textarea "x"
type textarea "how do i add a lead cap"
type textarea "x"
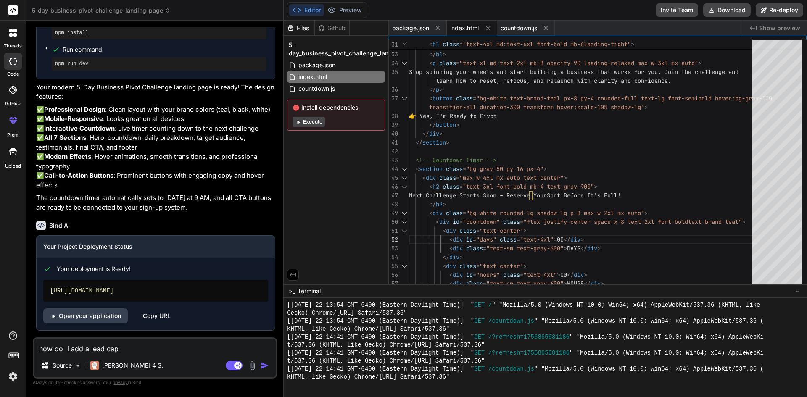
type textarea "how do i add a lead capt"
type textarea "x"
type textarea "how do i add a lead captu"
type textarea "x"
type textarea "how do i add a lead captur"
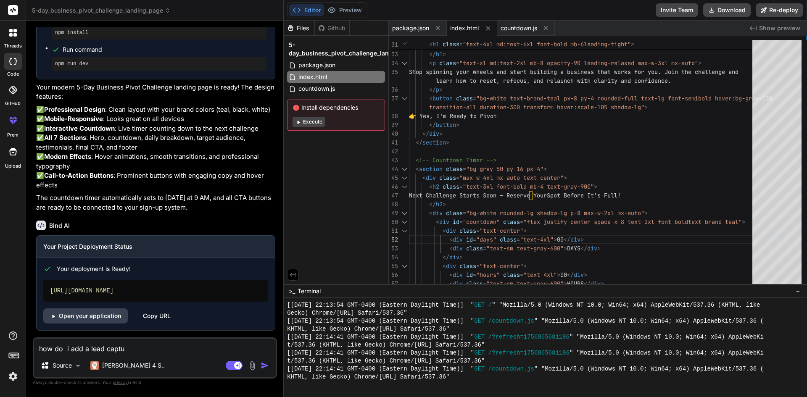
type textarea "x"
type textarea "how do i add a lead capture"
type textarea "x"
type textarea "how do i add a lead capture"
type textarea "x"
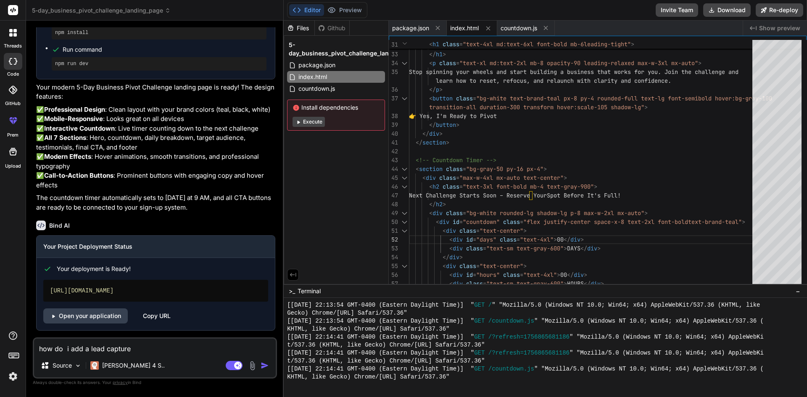
type textarea "how do i add a lead capture f"
type textarea "x"
type textarea "how do i add a lead capture fo"
type textarea "x"
type textarea "how do i add a lead capture for"
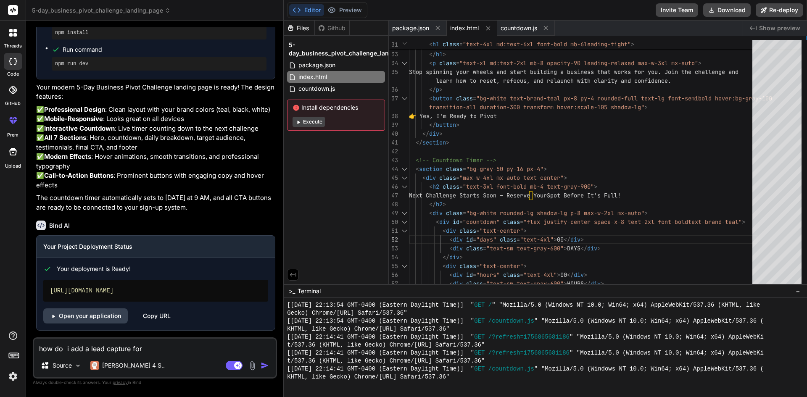
type textarea "x"
type textarea "how do i add a lead capture form"
type textarea "x"
type textarea "how do i add a lead capture form"
type textarea "x"
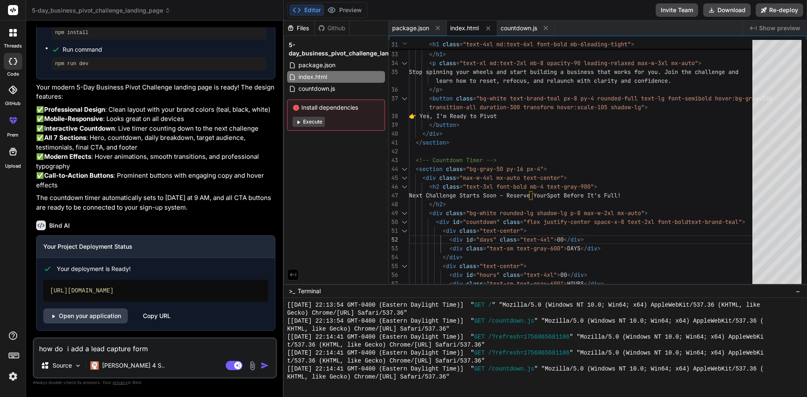
type textarea "how do i add a lead capture form w"
type textarea "x"
type textarea "how do i add a lead capture form wh"
type textarea "x"
type textarea "how do i add a lead capture form whe"
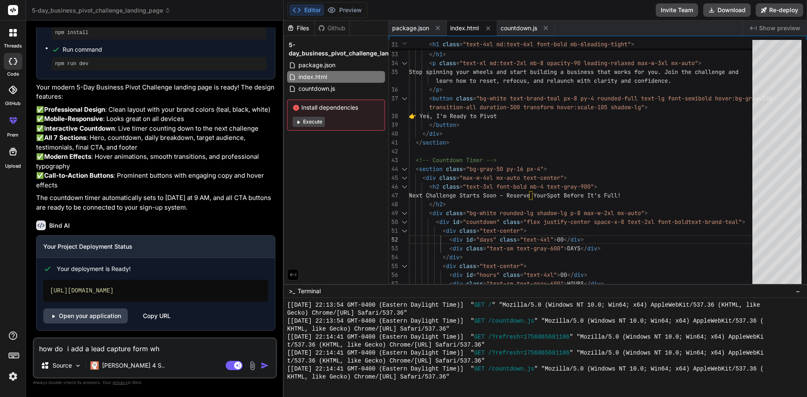
type textarea "x"
type textarea "how do i add a lead capture form when"
type textarea "x"
type textarea "how do i add a lead capture form when"
type textarea "x"
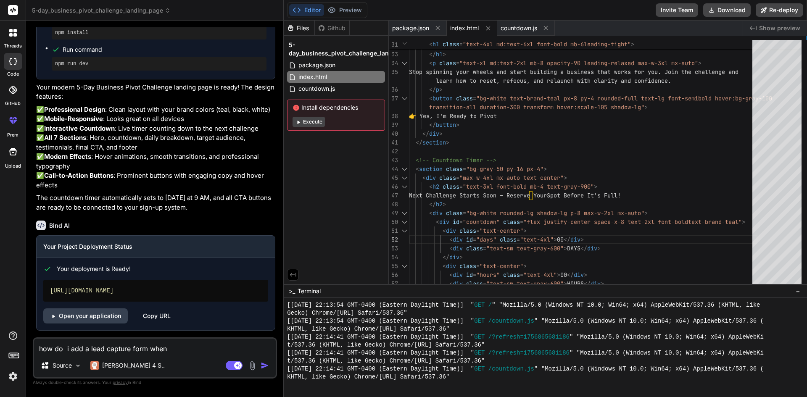
type textarea "how do i add a lead capture form when s"
type textarea "x"
type textarea "how do i add a lead capture form when so"
type textarea "x"
type textarea "how do i add a lead capture form when som"
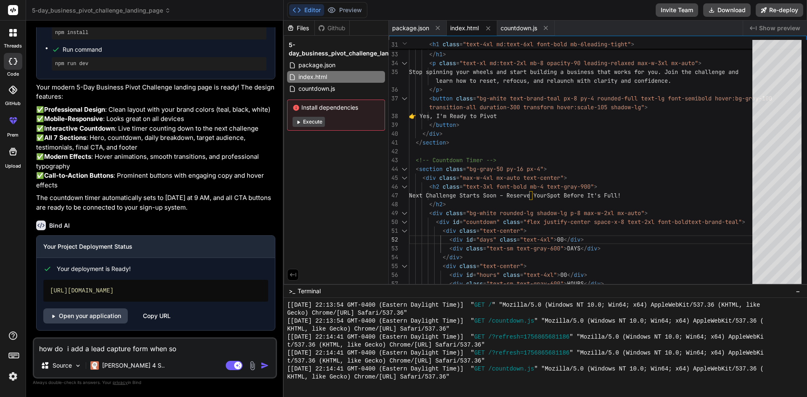
type textarea "x"
type textarea "how do i add a lead capture form when some"
type textarea "x"
type textarea "how do i add a lead capture form when someo"
type textarea "x"
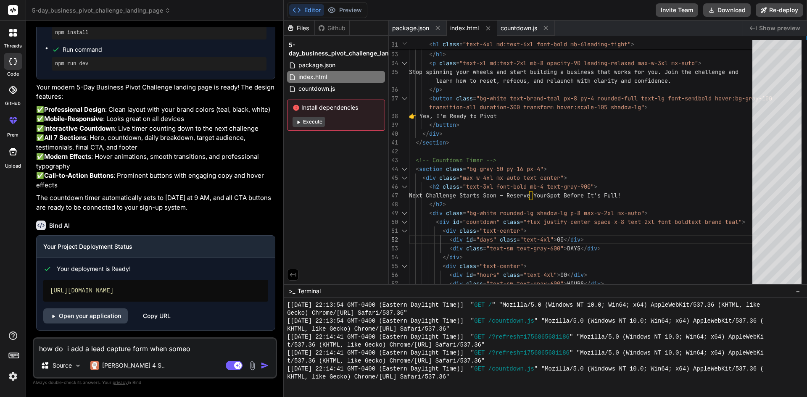
type textarea "how do i add a lead capture form when someon"
type textarea "x"
type textarea "how do i add a lead capture form when someone"
type textarea "x"
type textarea "how do i add a lead capture form when someone"
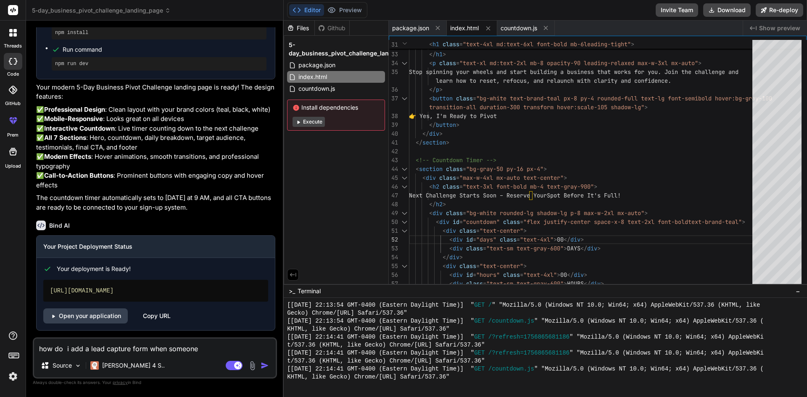
type textarea "x"
type textarea "how do i add a lead capture form when someone c"
type textarea "x"
type textarea "how do i add a lead capture form when someone cl"
type textarea "x"
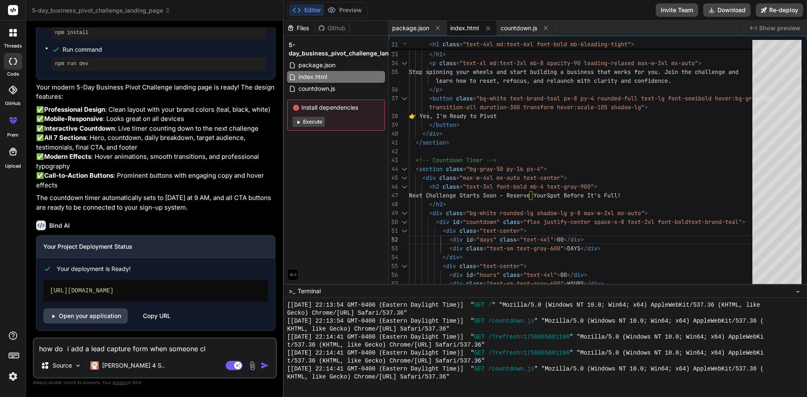
type textarea "how do i add a lead capture form when someone cli"
type textarea "x"
type textarea "how do i add a lead capture form when someone clic"
type textarea "x"
type textarea "how do i add a lead capture form when someone click"
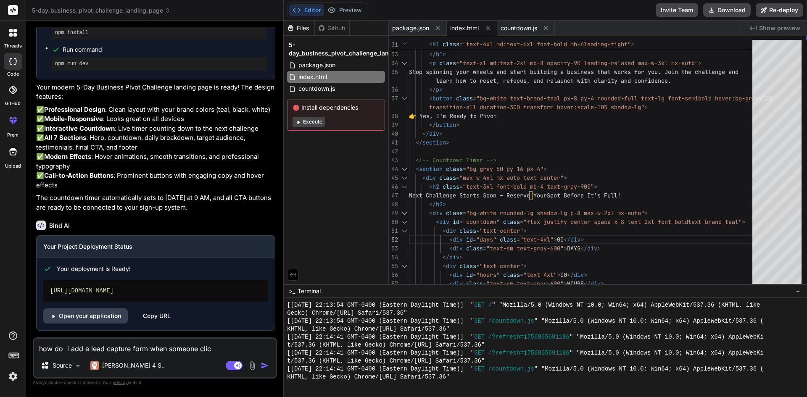
type textarea "x"
type textarea "how do i add a lead capture form when someone clicks"
type textarea "x"
type textarea "how do i add a lead capture form when someone clicks"
type textarea "x"
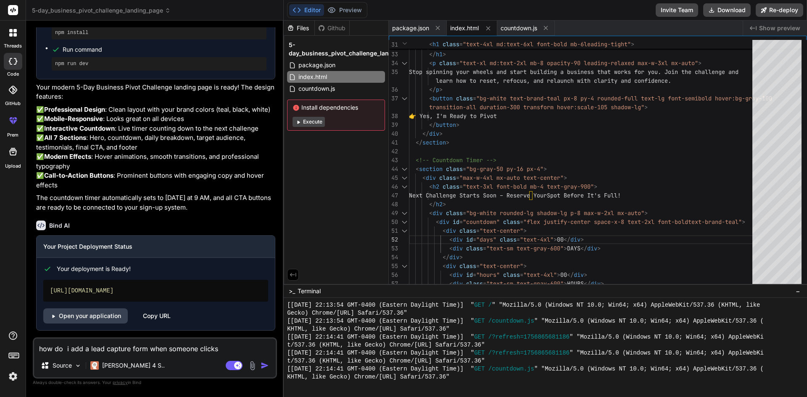
type textarea "how do i add a lead capture form when someone clicks o"
type textarea "x"
type textarea "how do i add a lead capture form when someone clicks on"
type textarea "x"
type textarea "how do i add a lead capture form when someone clicks ont"
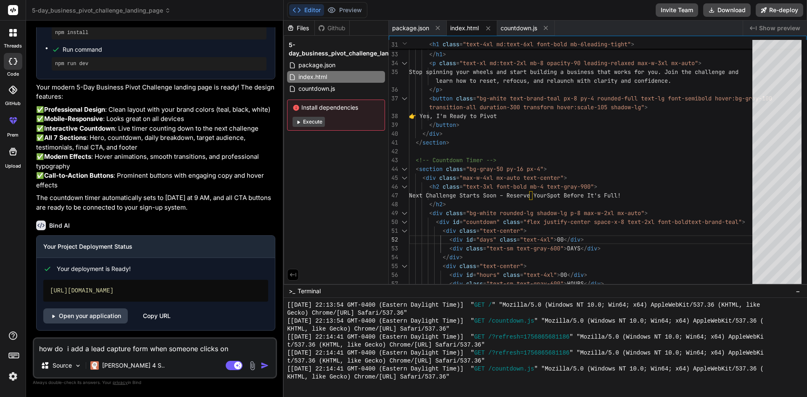
type textarea "x"
type textarea "how do i add a lead capture form when someone clicks onth"
type textarea "x"
type textarea "how do i add a lead capture form when someone clicks onthe"
type textarea "x"
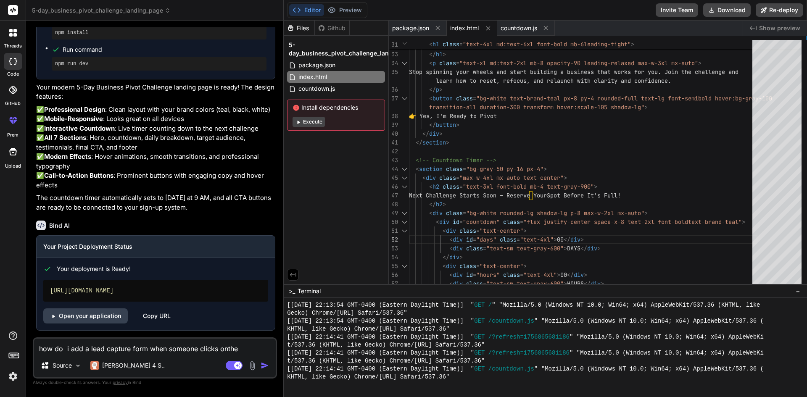
type textarea "how do i add a lead capture form when someone clicks onthe"
type textarea "x"
type textarea "how do i add a lead capture form when someone clicks onthe b"
type textarea "x"
type textarea "how do i add a lead capture form when someone clicks onthe bu"
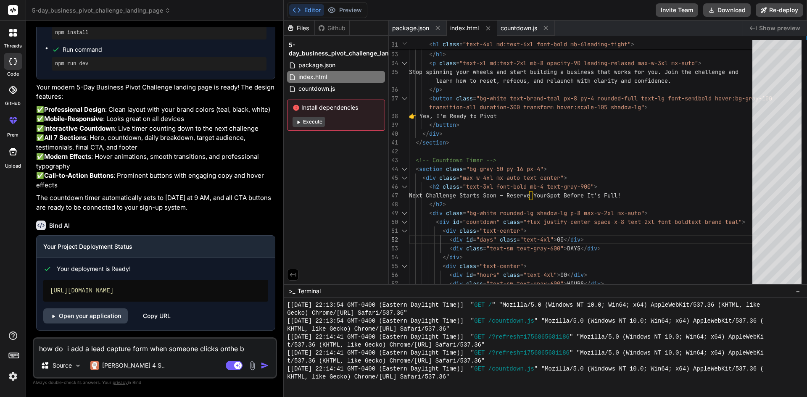
type textarea "x"
type textarea "how do i add a lead capture form when someone clicks onthe b"
type textarea "x"
type textarea "how do i add a lead capture form when someone clicks onthe"
type textarea "x"
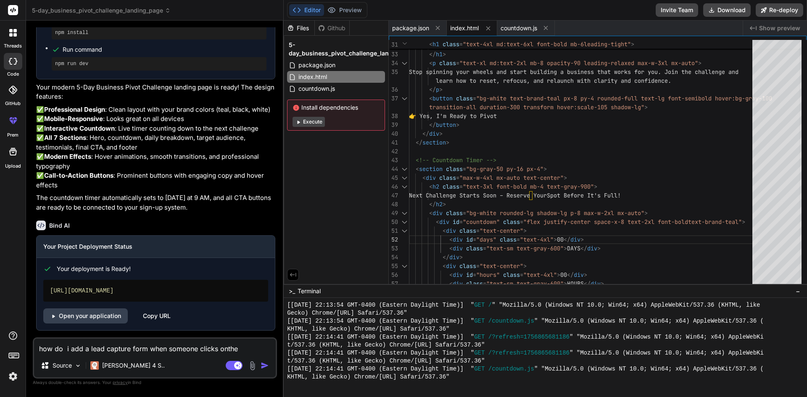
type textarea "how do i add a lead capture form when someone clicks onthe"
type textarea "x"
type textarea "how do i add a lead capture form when someone clicks onth"
type textarea "x"
type textarea "how do i add a lead capture form when someone clicks ont"
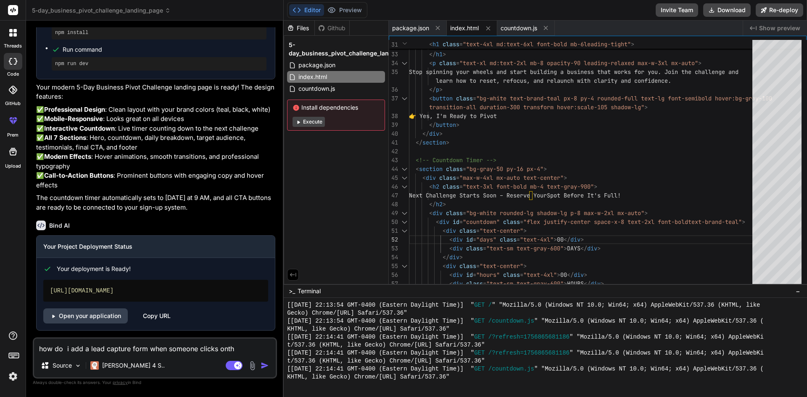
type textarea "x"
type textarea "how do i add a lead capture form when someone clicks ont"
type textarea "x"
type textarea "how do i add a lead capture form when someone clicks ont t"
type textarea "x"
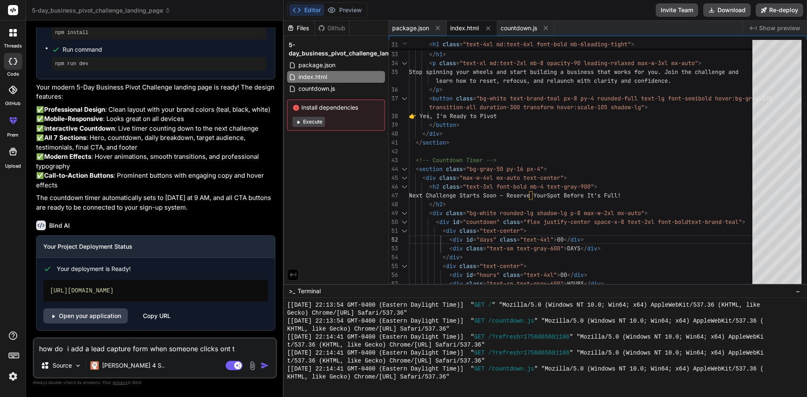
type textarea "how do i add a lead capture form when someone clicks ont th"
type textarea "x"
type textarea "how do i add a lead capture form when someone clicks ont the"
type textarea "x"
type textarea "how do i add a lead capture form when someone clicks ont the"
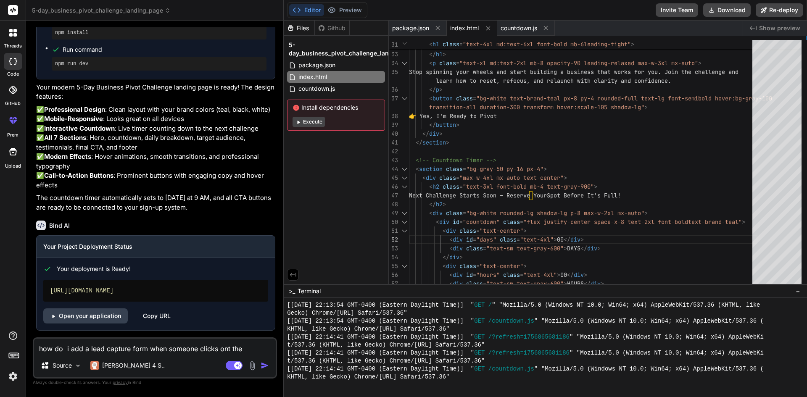
type textarea "x"
type textarea "how do i add a lead capture form when someone clicks ont the b"
type textarea "x"
type textarea "how do i add a lead capture form when someone clicks ont the bu"
type textarea "x"
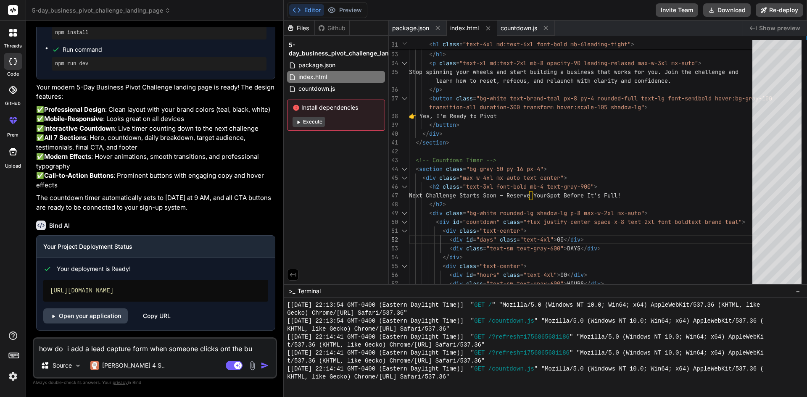
type textarea "how do i add a lead capture form when someone clicks ont the b"
type textarea "x"
type textarea "how do i add a lead capture form when someone clicks ont the"
type textarea "x"
type textarea "how do i add a lead capture form when someone clicks ont the"
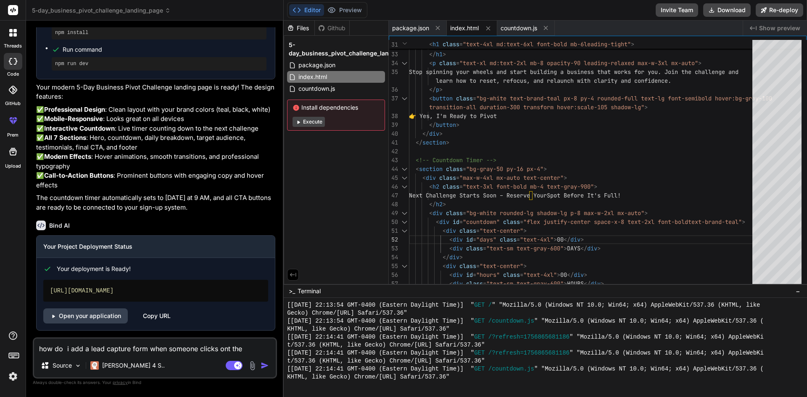
type textarea "x"
type textarea "how do i add a lead capture form when someone clicks ont th"
type textarea "x"
type textarea "how do i add a lead capture form when someone clicks ont t"
type textarea "x"
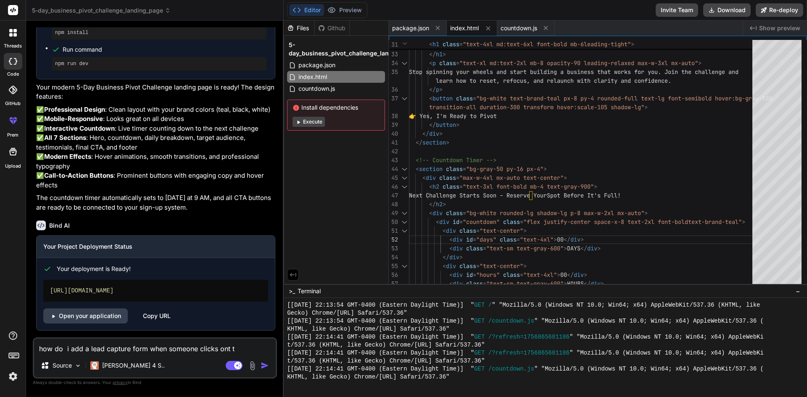
type textarea "how do i add a lead capture form when someone clicks ont"
type textarea "x"
type textarea "how do i add a lead capture form when someone clicks ont"
type textarea "x"
type textarea "how do i add a lead capture form when someone clicks on"
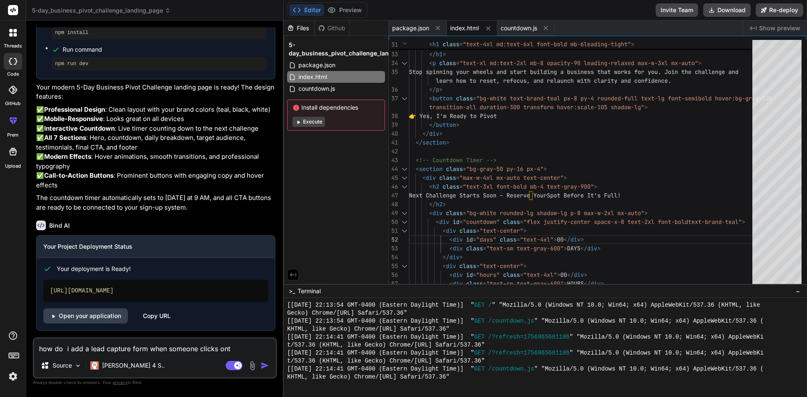
type textarea "x"
type textarea "how do i add a lead capture form when someone clicks on"
type textarea "x"
type textarea "how do i add a lead capture form when someone clicks on t"
type textarea "x"
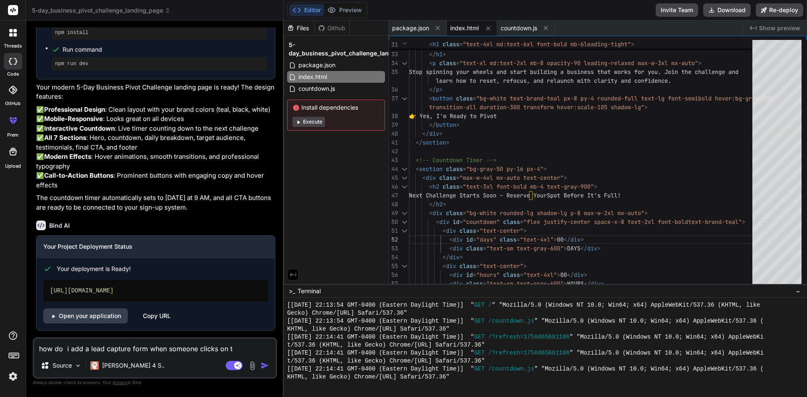
type textarea "how do i add a lead capture form when someone clicks on th"
type textarea "x"
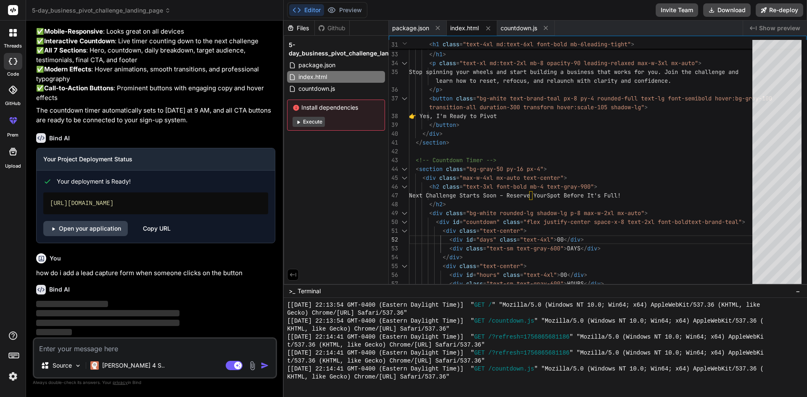
scroll to position [743, 0]
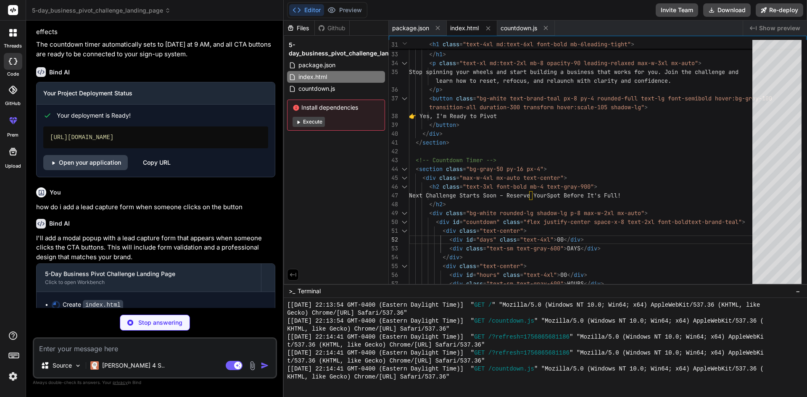
click at [94, 346] on textarea at bounding box center [155, 346] width 242 height 15
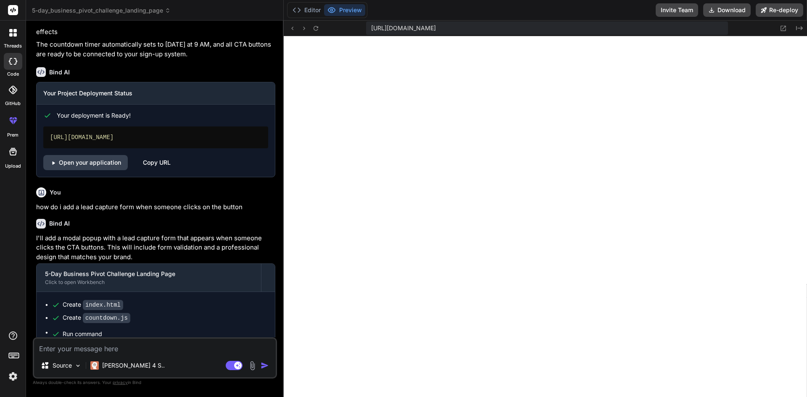
scroll to position [3562, 0]
click at [272, 198] on div "You" at bounding box center [155, 192] width 239 height 10
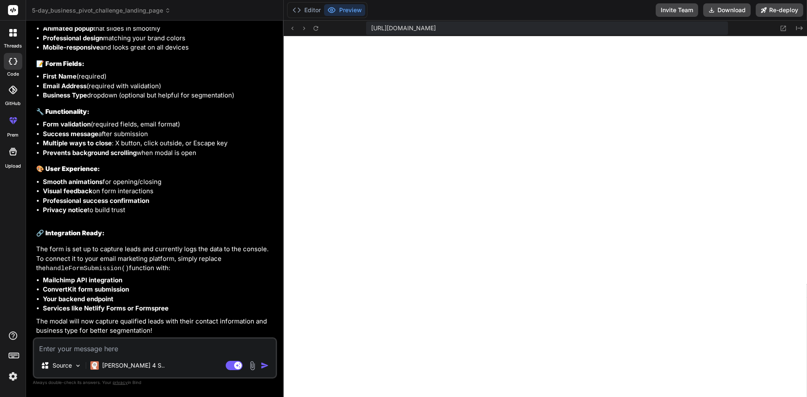
scroll to position [1211, 0]
click at [258, 221] on div "I'll add a modal popup with a lead capture form that appears when someone click…" at bounding box center [155, 83] width 239 height 505
click at [354, 10] on button "Preview" at bounding box center [344, 10] width 41 height 12
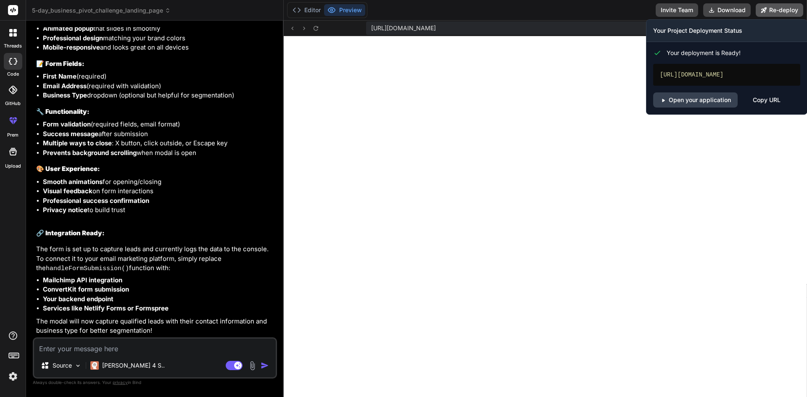
click at [775, 8] on button "Re-deploy" at bounding box center [779, 9] width 47 height 13
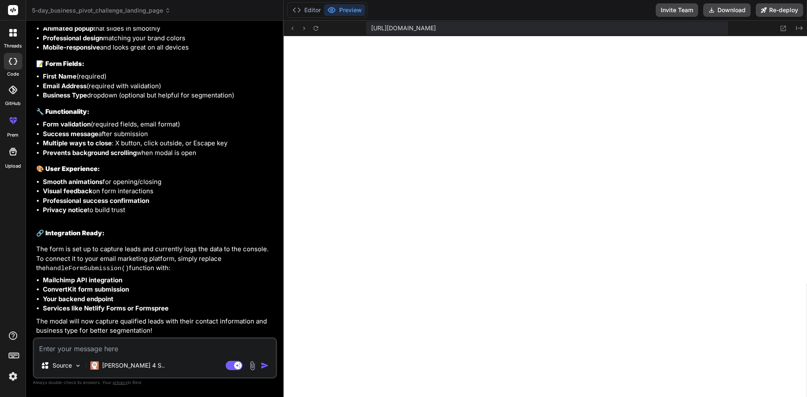
click at [246, 147] on li "Multiple ways to close : X button, click outside, or Escape key" at bounding box center [159, 144] width 232 height 10
click at [201, 205] on li "Professional success confirmation" at bounding box center [159, 201] width 232 height 10
click at [175, 254] on p "The form is set up to capture leads and currently logs the data to the console.…" at bounding box center [155, 259] width 239 height 29
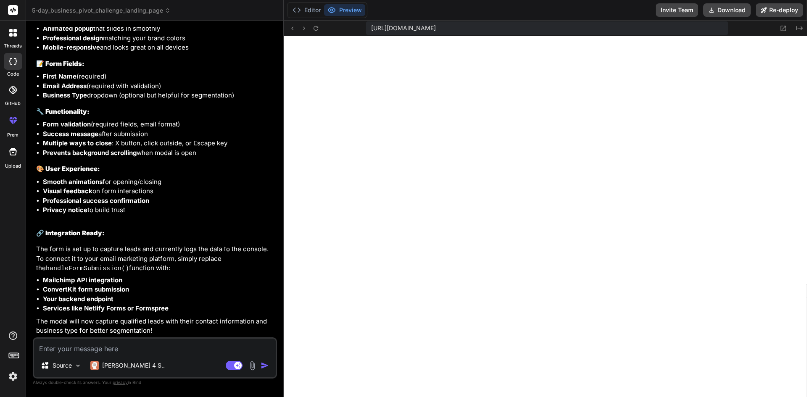
click at [174, 278] on li "Mailchimp API integration" at bounding box center [159, 281] width 232 height 10
click at [126, 346] on textarea at bounding box center [155, 346] width 242 height 15
click at [158, 342] on textarea at bounding box center [155, 346] width 242 height 15
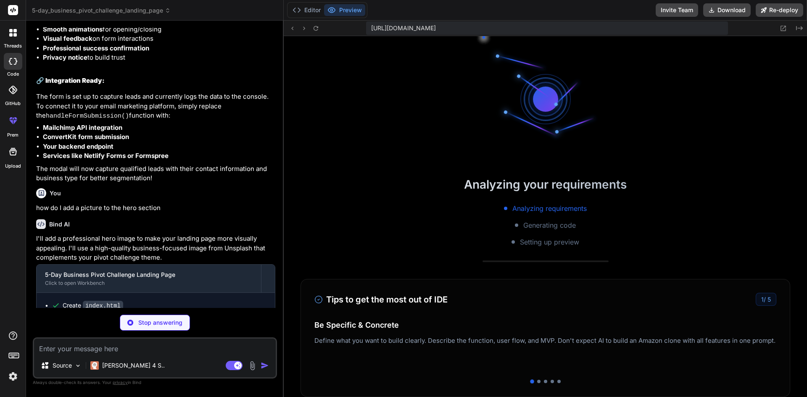
scroll to position [3873, 0]
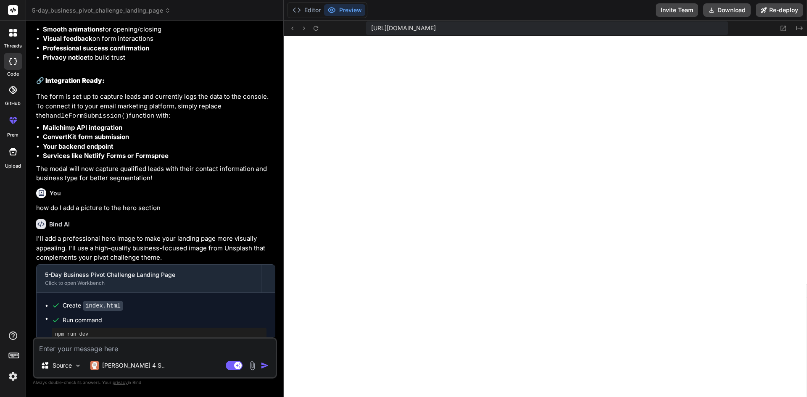
click at [221, 213] on div "You how do I add a picture to the hero section" at bounding box center [155, 199] width 239 height 28
click at [102, 351] on textarea at bounding box center [155, 346] width 242 height 15
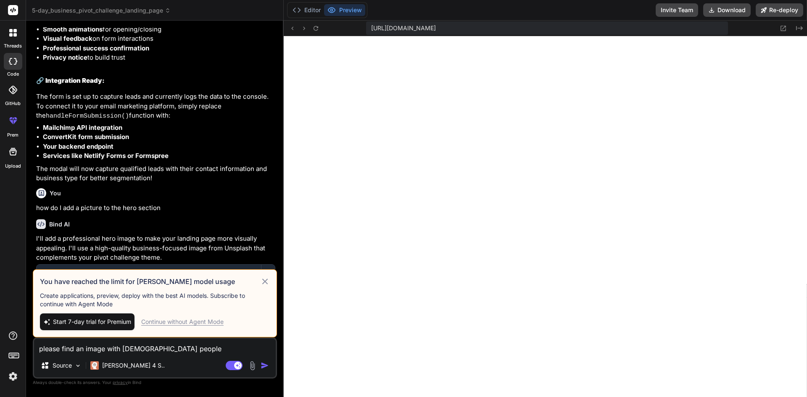
drag, startPoint x: 177, startPoint y: 353, endPoint x: 1, endPoint y: 354, distance: 176.5
click at [1, 354] on div "threads code GitHub prem Upload 5-day_business_pivot_challenge_landing_page Cre…" at bounding box center [403, 198] width 807 height 397
click at [269, 280] on icon at bounding box center [265, 282] width 10 height 10
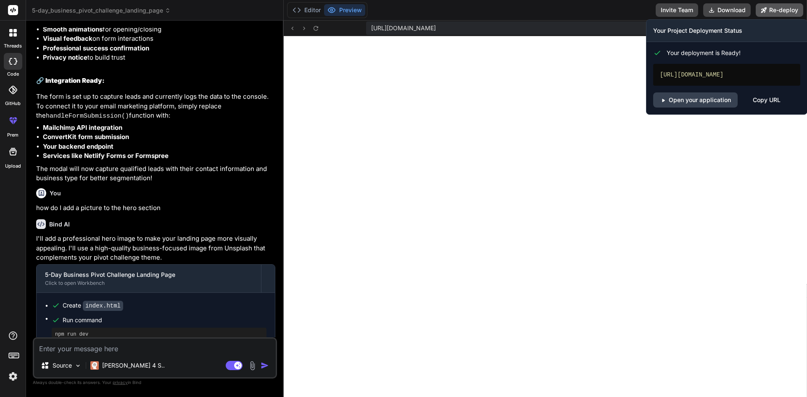
click at [772, 11] on button "Re-deploy" at bounding box center [779, 9] width 47 height 13
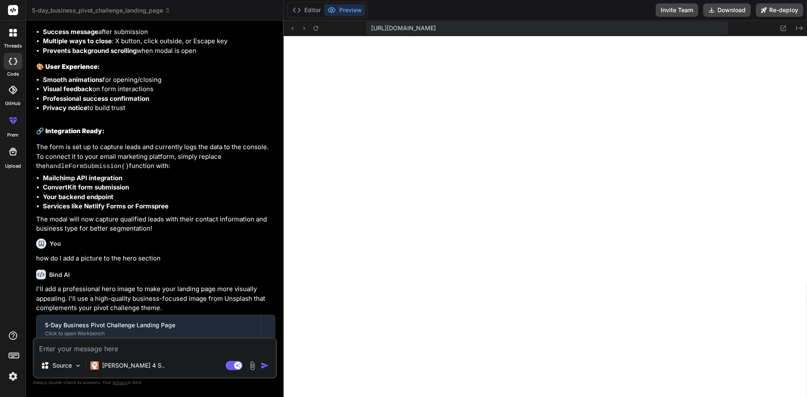
scroll to position [1298, 0]
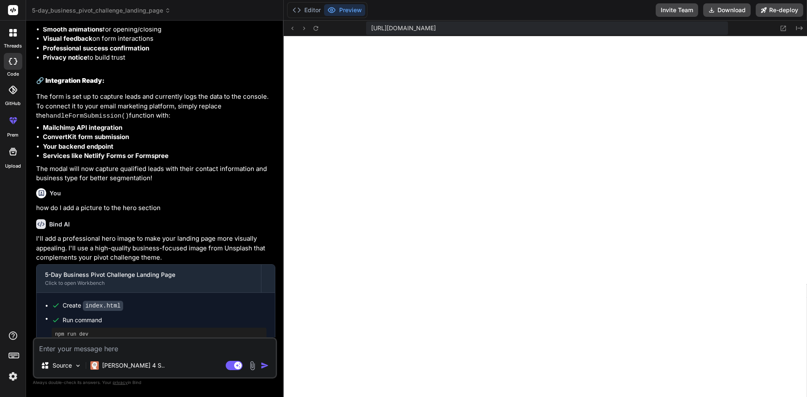
click at [14, 35] on icon at bounding box center [14, 34] width 3 height 3
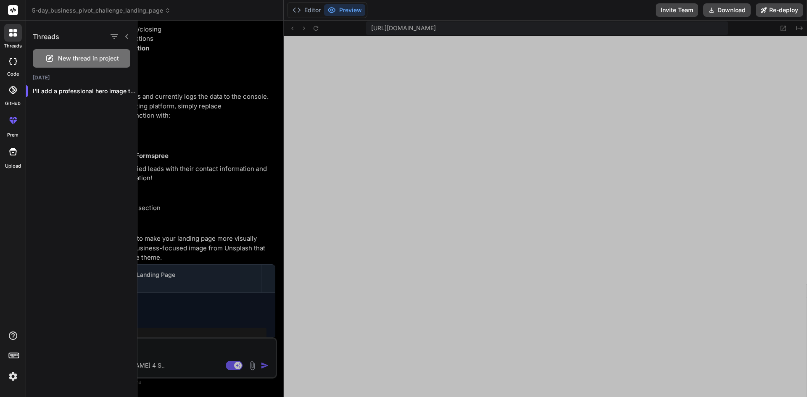
click at [12, 12] on icon at bounding box center [13, 10] width 6 height 5
click at [14, 356] on rect at bounding box center [14, 356] width 1 height 1
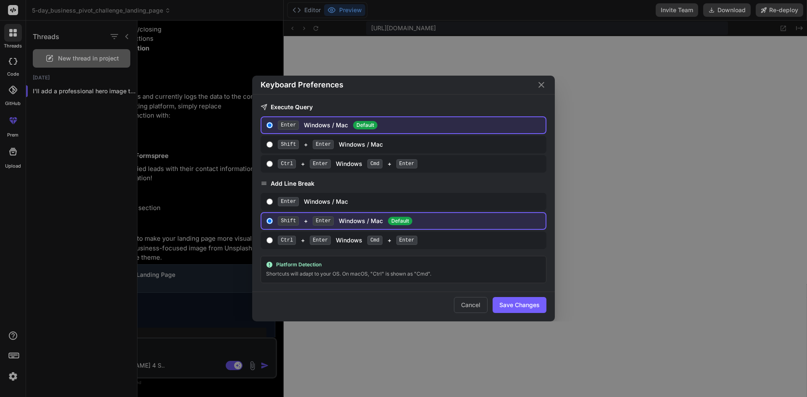
click at [541, 80] on icon "Close" at bounding box center [541, 85] width 10 height 10
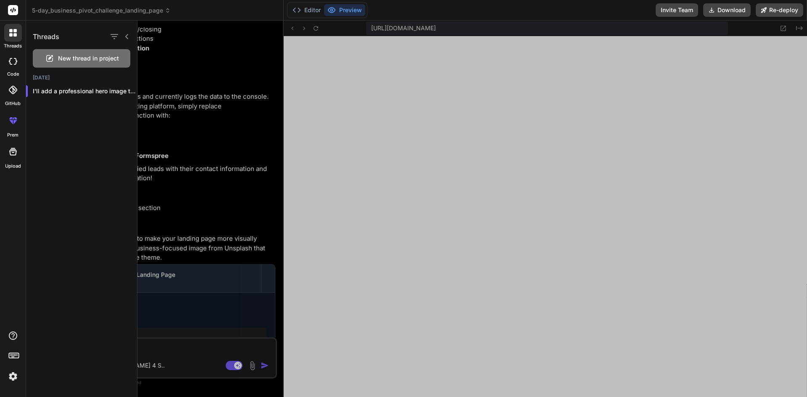
click at [13, 377] on img at bounding box center [13, 376] width 14 height 14
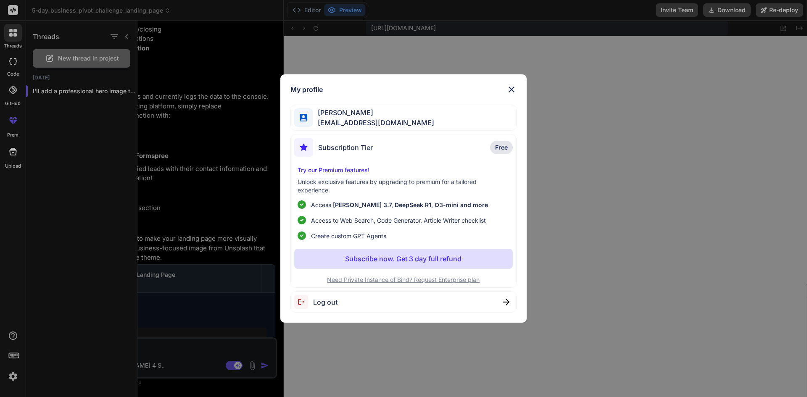
click at [509, 93] on img at bounding box center [511, 89] width 10 height 10
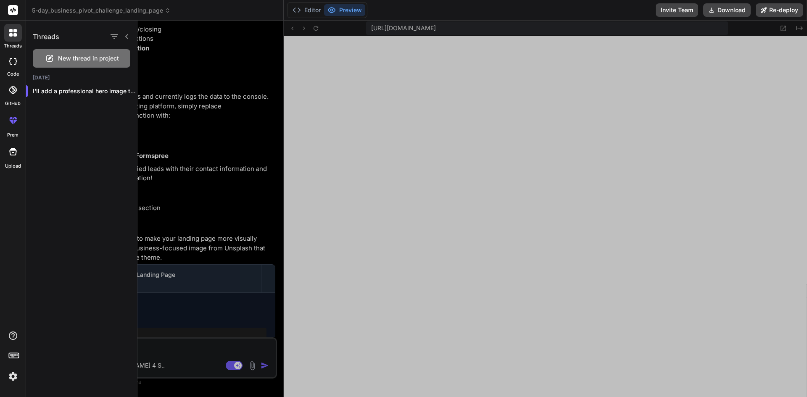
click at [13, 153] on icon at bounding box center [13, 152] width 10 height 10
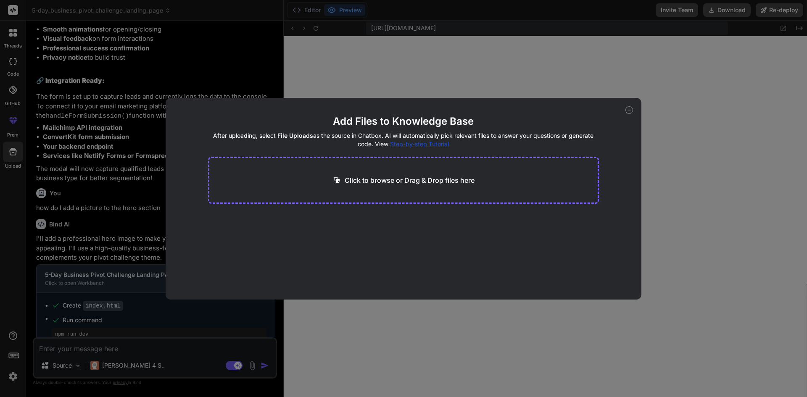
click at [631, 109] on icon at bounding box center [629, 110] width 8 height 8
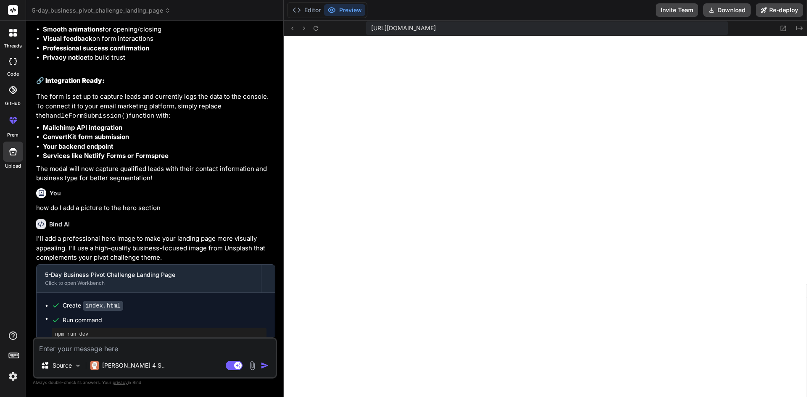
click at [14, 97] on div at bounding box center [13, 90] width 18 height 18
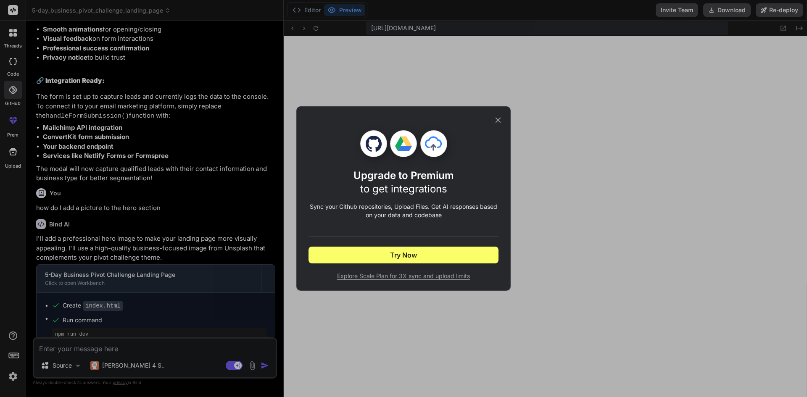
click at [13, 73] on div "Upgrade to Premium to get integrations Sync your Github repositories, Upload Fi…" at bounding box center [403, 198] width 807 height 397
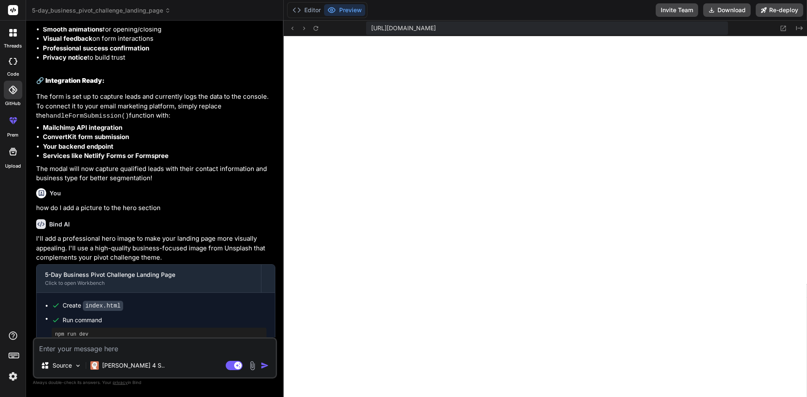
click at [13, 39] on div at bounding box center [13, 33] width 18 height 18
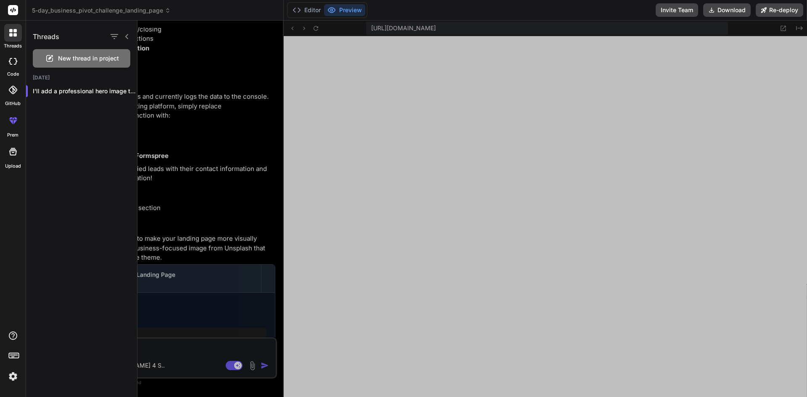
click at [11, 8] on rect at bounding box center [13, 10] width 10 height 10
click at [193, 10] on div "5-day_business_pivot_challenge_landing_page" at bounding box center [154, 10] width 245 height 8
click at [243, 61] on div at bounding box center [472, 209] width 670 height 377
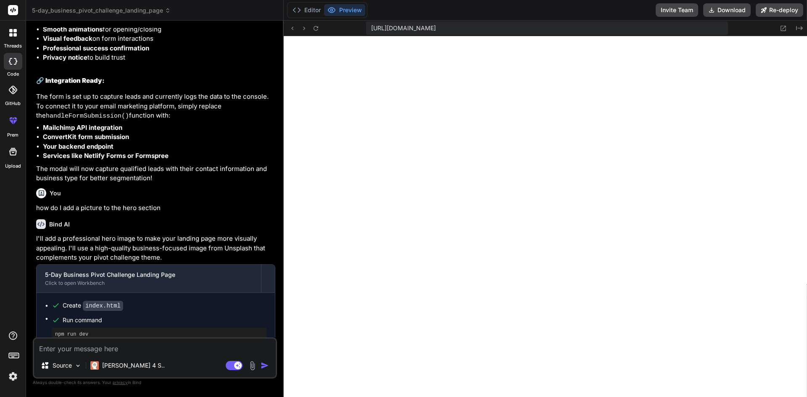
click at [269, 213] on div "You how do I add a picture to the hero section" at bounding box center [155, 199] width 239 height 28
click at [164, 10] on span "5-day_business_pivot_challenge_landing_page" at bounding box center [101, 10] width 139 height 8
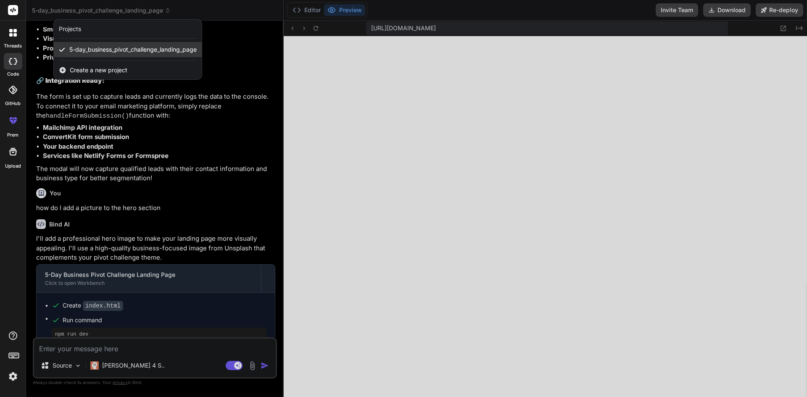
click at [129, 52] on span "5-day_business_pivot_challenge_landing_page" at bounding box center [132, 49] width 127 height 8
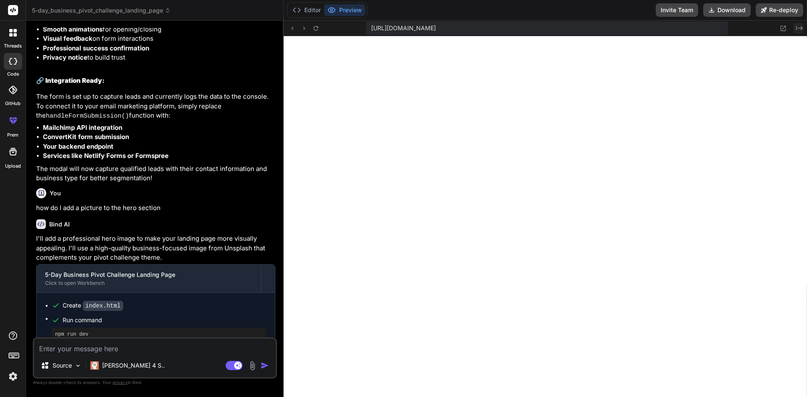
click at [799, 30] on icon "Created with Pixso." at bounding box center [799, 28] width 7 height 7
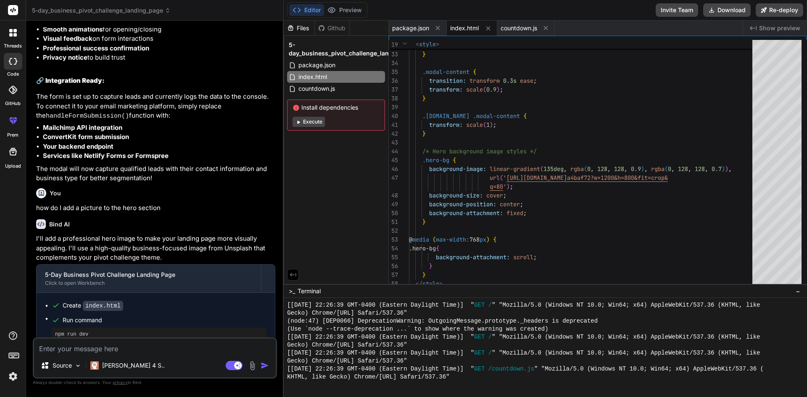
click at [752, 27] on icon "Created with Pixso." at bounding box center [753, 28] width 7 height 7
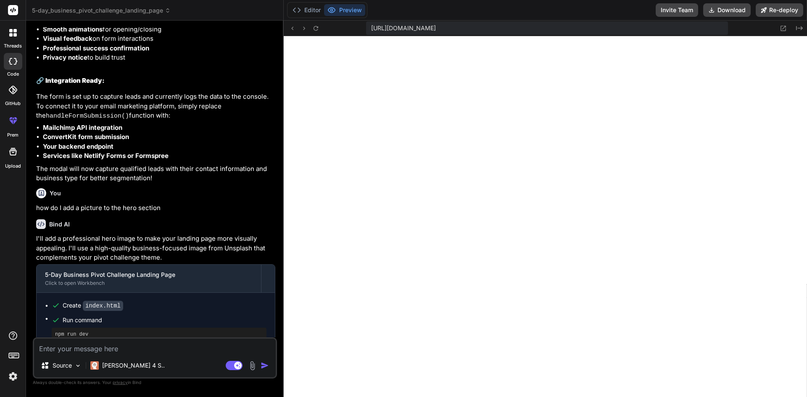
click at [13, 37] on div at bounding box center [13, 33] width 18 height 18
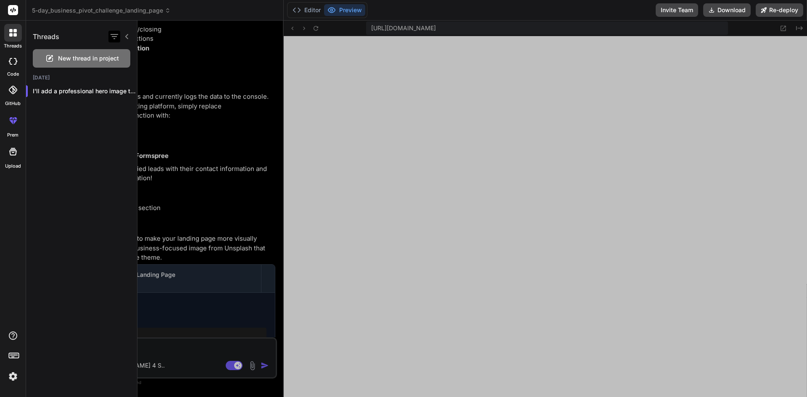
click at [115, 38] on icon "button" at bounding box center [114, 37] width 10 height 10
click at [84, 35] on div "Threads" at bounding box center [81, 35] width 111 height 29
click at [12, 62] on icon at bounding box center [13, 61] width 8 height 7
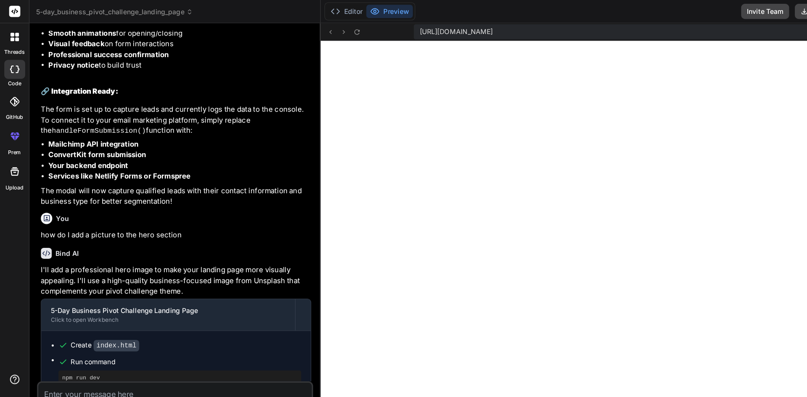
click at [170, 11] on icon at bounding box center [168, 11] width 6 height 6
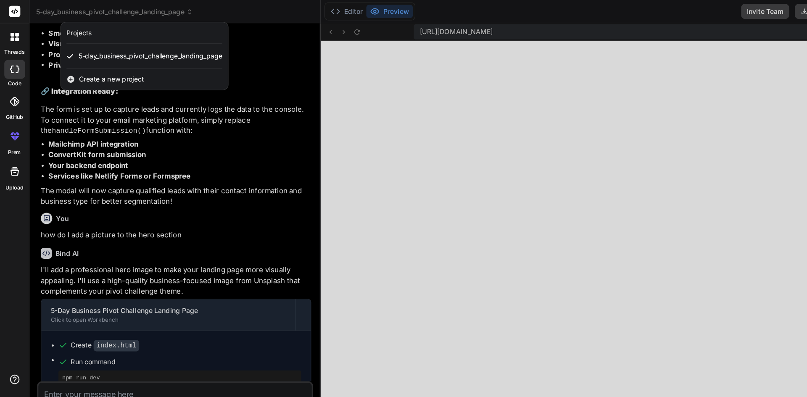
click at [170, 11] on div at bounding box center [403, 198] width 807 height 397
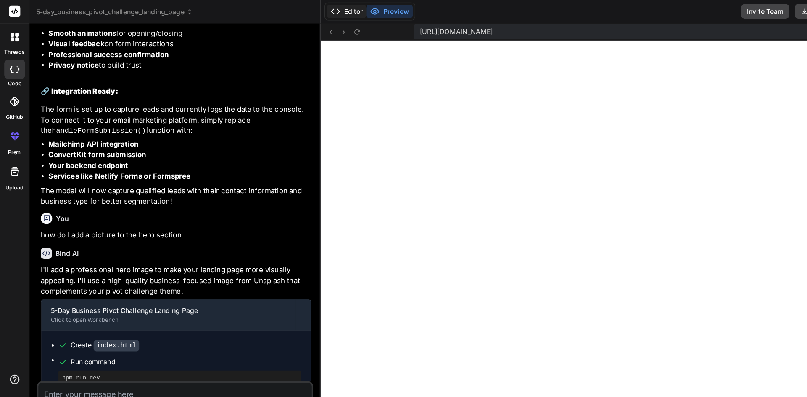
click at [311, 10] on button "Editor" at bounding box center [306, 10] width 35 height 12
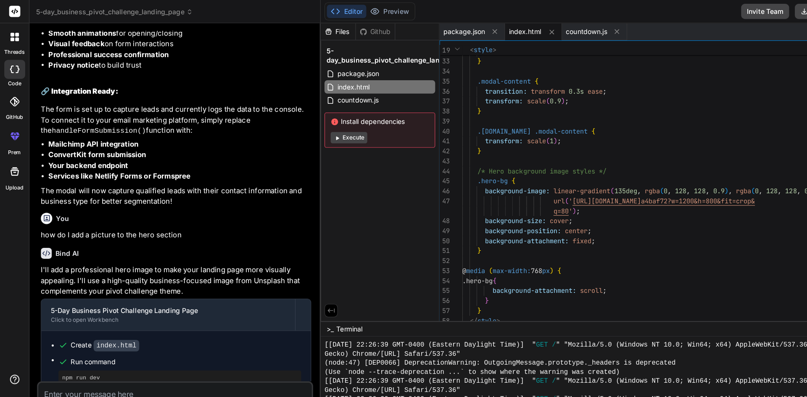
click at [17, 38] on div at bounding box center [13, 33] width 18 height 18
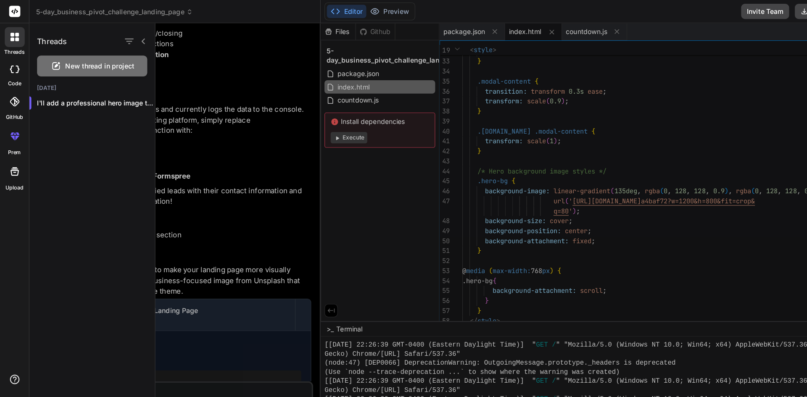
click at [12, 10] on rect at bounding box center [13, 10] width 10 height 10
click at [211, 11] on div "5-day_business_pivot_challenge_landing_page" at bounding box center [154, 10] width 245 height 8
click at [127, 35] on icon at bounding box center [126, 36] width 3 height 5
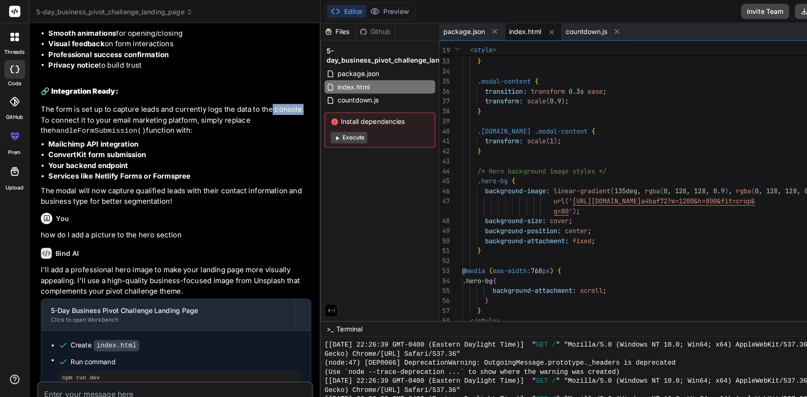
drag, startPoint x: 239, startPoint y: 162, endPoint x: 268, endPoint y: 163, distance: 29.4
click at [268, 121] on p "The form is set up to capture leads and currently logs the data to the console.…" at bounding box center [155, 106] width 239 height 29
copy p "console."
click at [244, 133] on li "Mailchimp API integration" at bounding box center [159, 128] width 232 height 10
click at [254, 133] on li "Mailchimp API integration" at bounding box center [159, 128] width 232 height 10
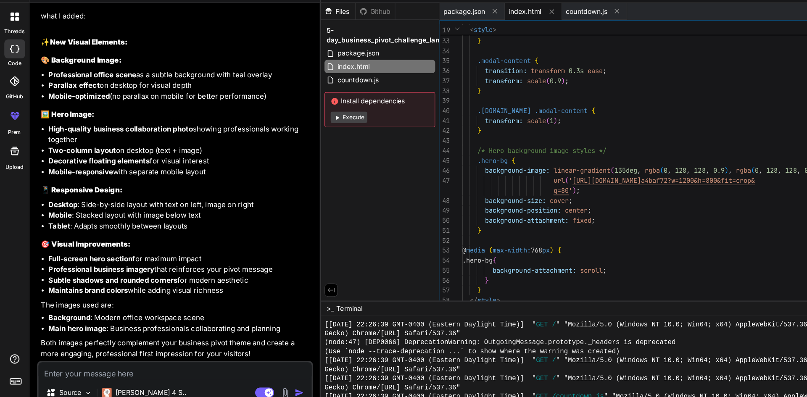
scroll to position [0, 0]
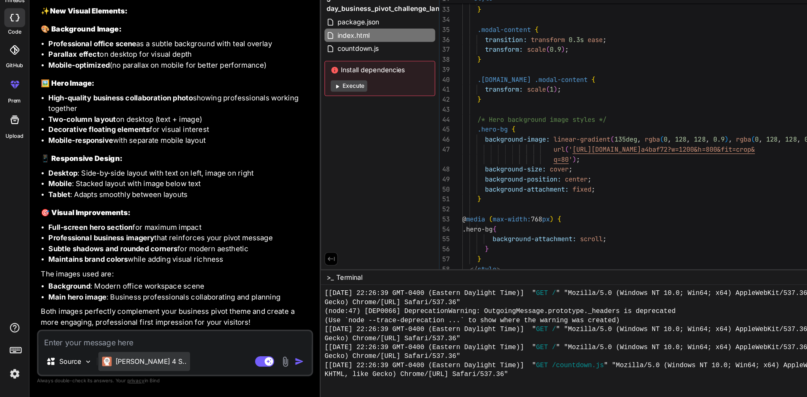
click at [113, 364] on p "[PERSON_NAME] 4 S.." at bounding box center [133, 365] width 63 height 8
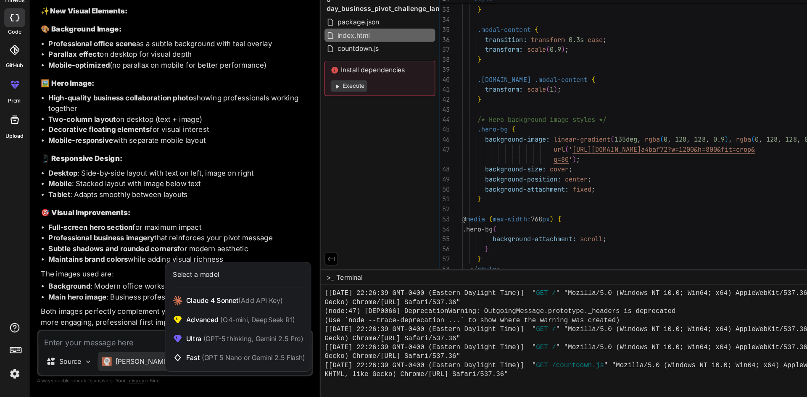
click at [103, 351] on div at bounding box center [403, 198] width 807 height 397
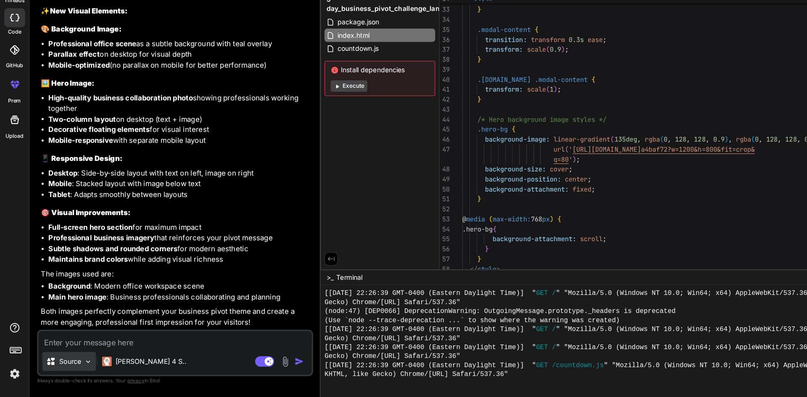
click at [75, 365] on img at bounding box center [77, 365] width 7 height 7
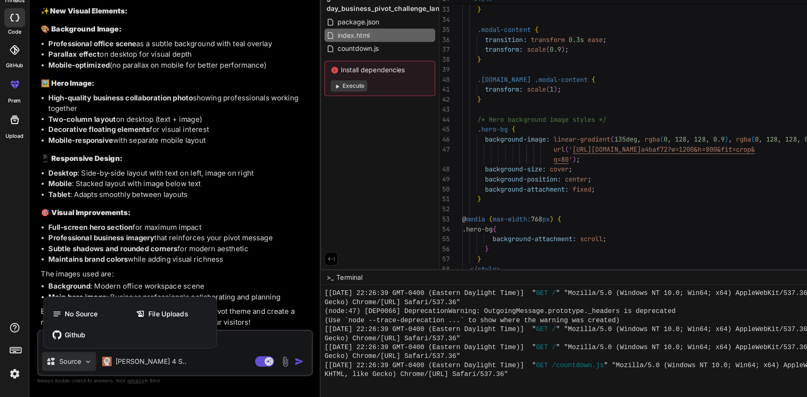
click at [173, 364] on div at bounding box center [403, 198] width 807 height 397
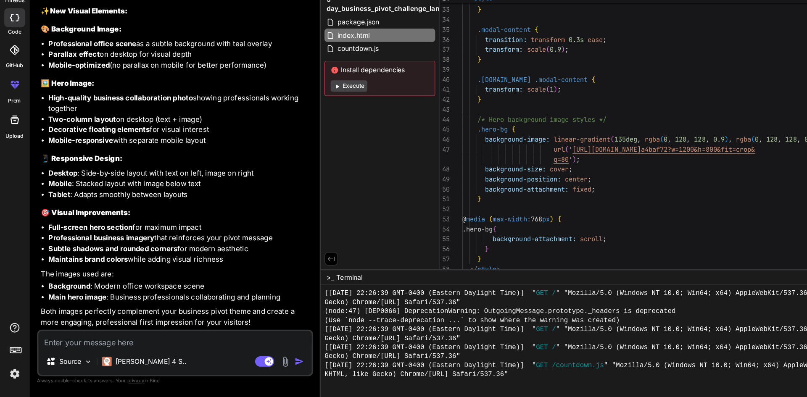
click at [13, 380] on img at bounding box center [13, 376] width 14 height 14
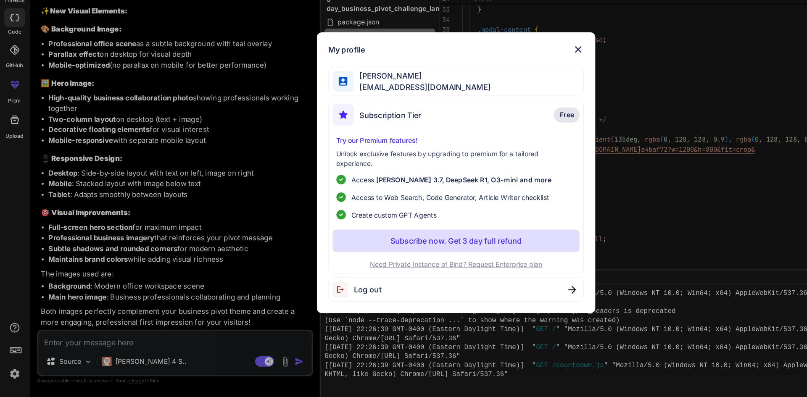
click at [12, 357] on div "My profile [PERSON_NAME] [EMAIL_ADDRESS][DOMAIN_NAME] Subscription Tier Free Tr…" at bounding box center [403, 198] width 807 height 397
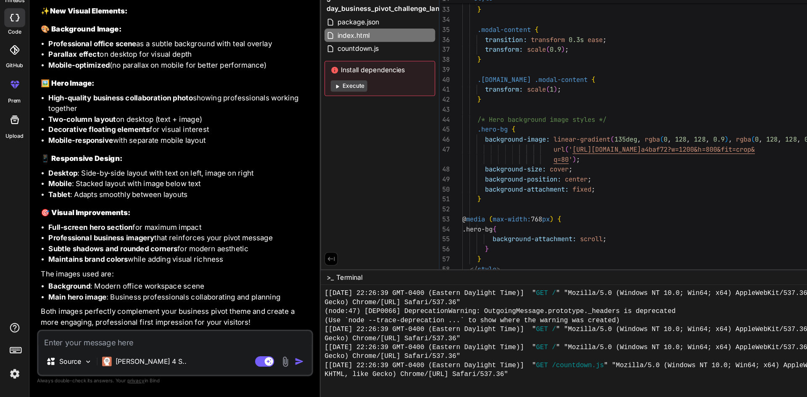
click at [13, 341] on div at bounding box center [13, 357] width 26 height 53
click at [11, 338] on icon at bounding box center [13, 336] width 10 height 10
click at [15, 150] on icon at bounding box center [13, 152] width 8 height 8
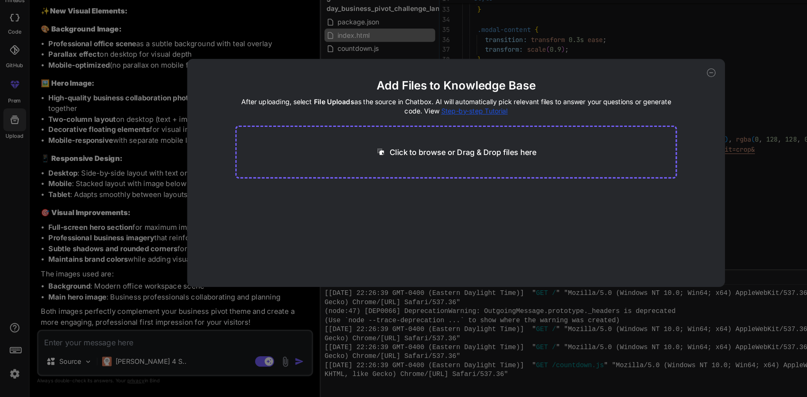
click at [15, 158] on div "Add Files to Knowledge Base After uploading, select File Uploads as the source …" at bounding box center [403, 198] width 807 height 397
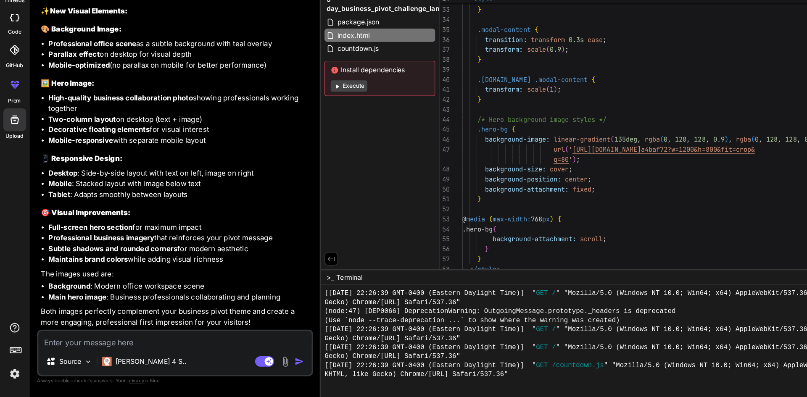
click at [11, 121] on icon at bounding box center [11, 122] width 4 height 4
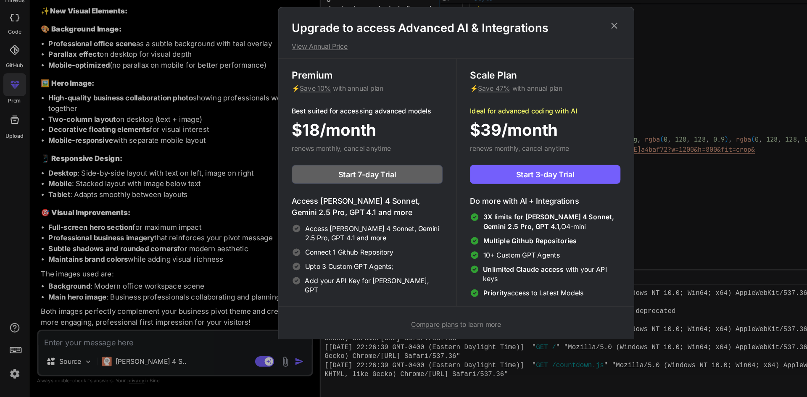
click at [272, 82] on p "View Annual Price" at bounding box center [403, 86] width 291 height 8
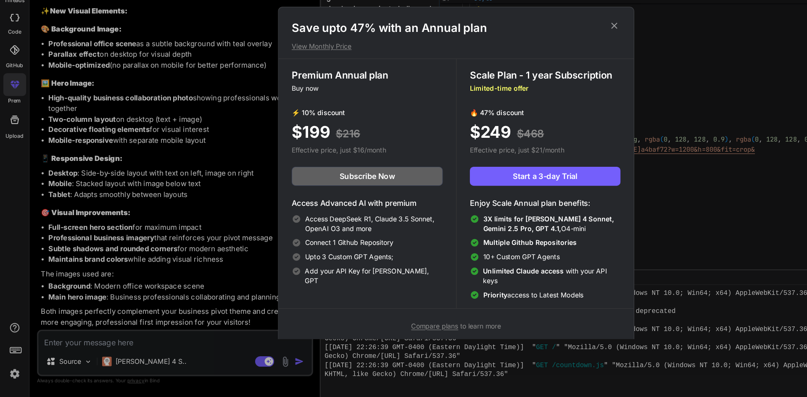
click at [14, 97] on div "Save upto 47% with an Annual plan View Monthly Price Premium Annual plan Buy no…" at bounding box center [403, 198] width 807 height 397
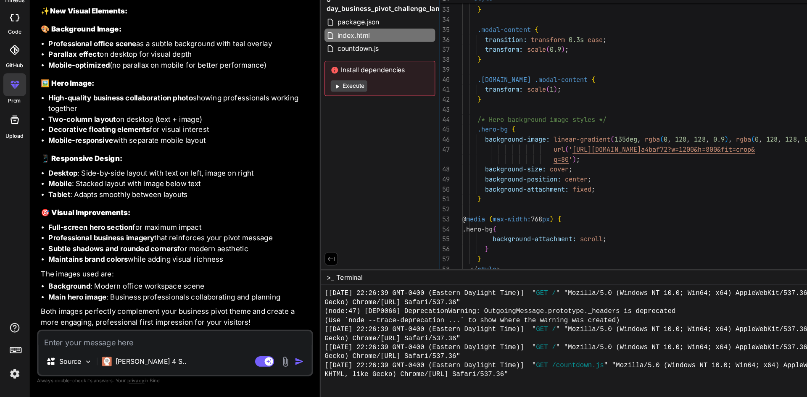
click at [14, 97] on div at bounding box center [13, 90] width 18 height 18
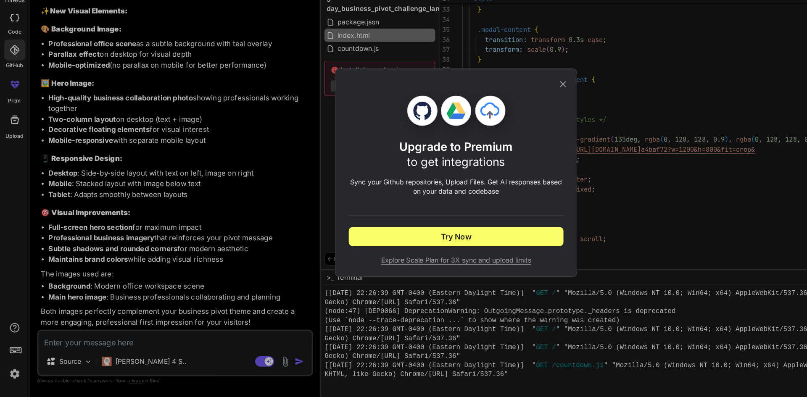
click at [498, 117] on icon at bounding box center [497, 120] width 9 height 9
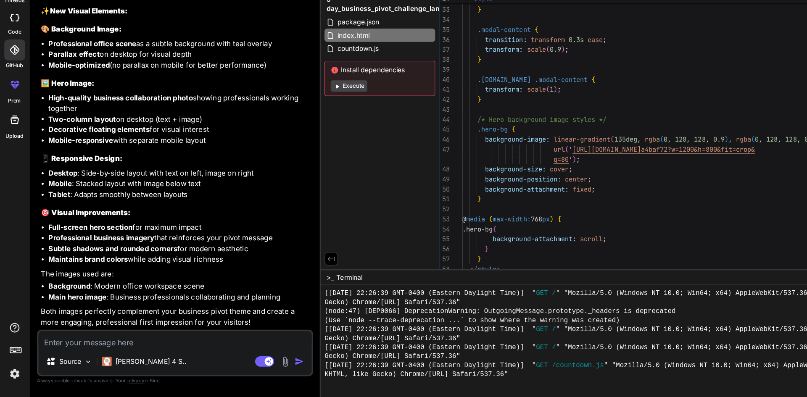
click at [18, 64] on div at bounding box center [13, 61] width 18 height 17
click at [12, 46] on label "threads" at bounding box center [13, 45] width 18 height 7
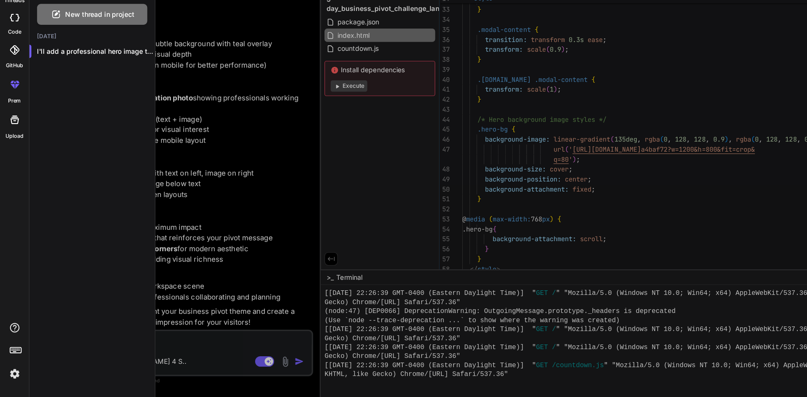
click at [12, 46] on label "threads" at bounding box center [13, 45] width 18 height 7
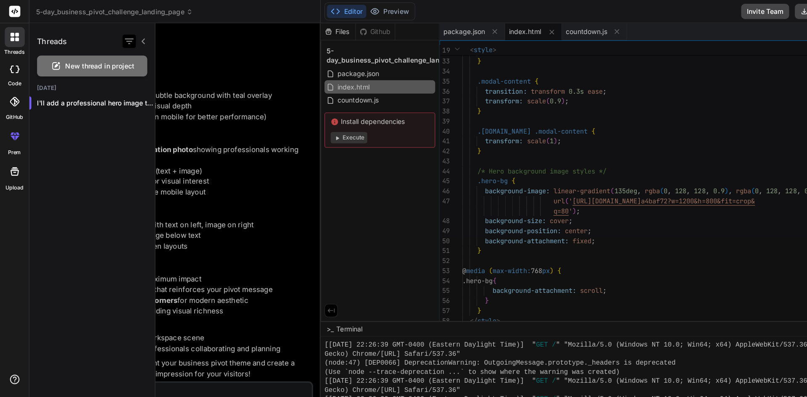
click at [113, 37] on icon "button" at bounding box center [115, 36] width 8 height 5
click at [129, 37] on icon at bounding box center [127, 36] width 7 height 7
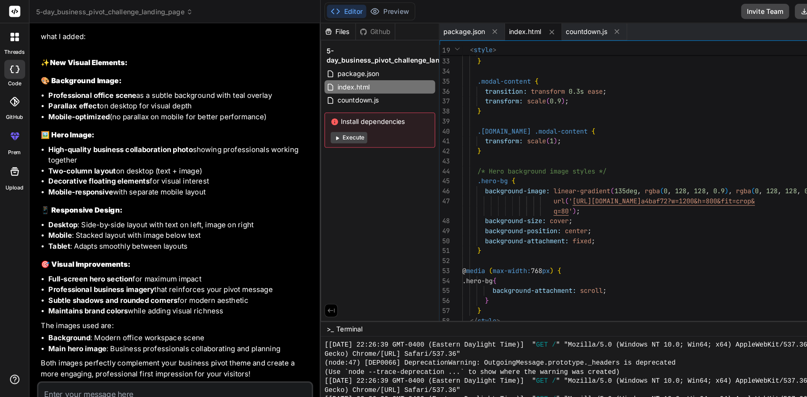
click at [15, 34] on icon at bounding box center [14, 34] width 3 height 3
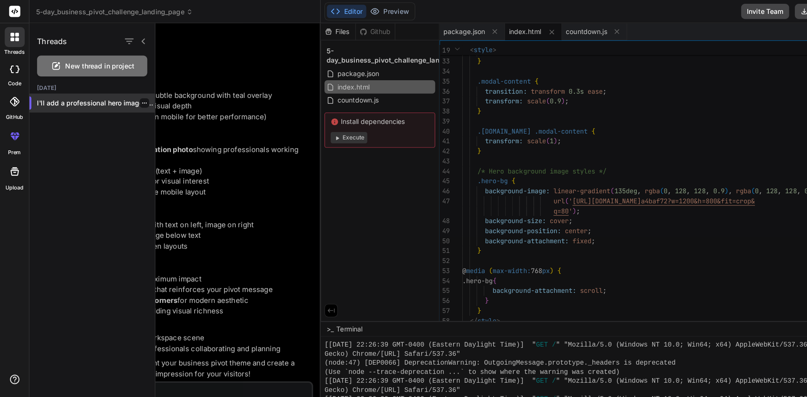
click at [68, 89] on p "I'll add a professional hero image to ma..." at bounding box center [85, 91] width 104 height 8
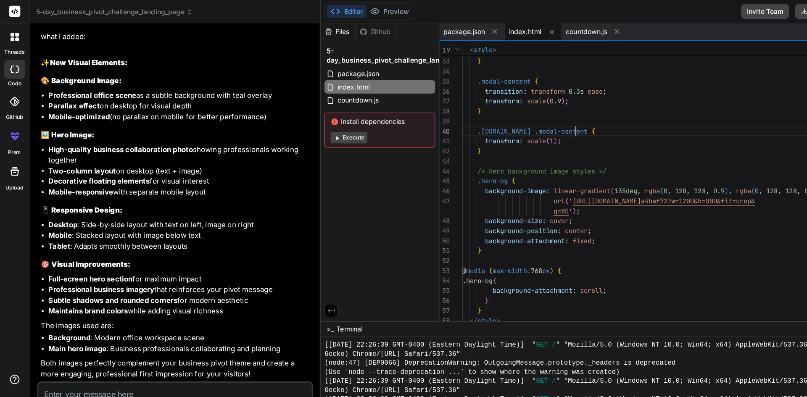
click at [290, 292] on span ">_" at bounding box center [292, 291] width 6 height 8
click at [232, 185] on h3 "📱 Responsive Design:" at bounding box center [155, 187] width 239 height 10
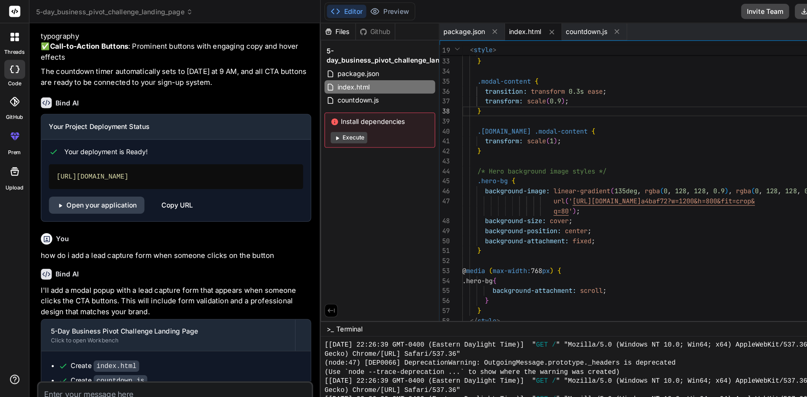
scroll to position [707, 0]
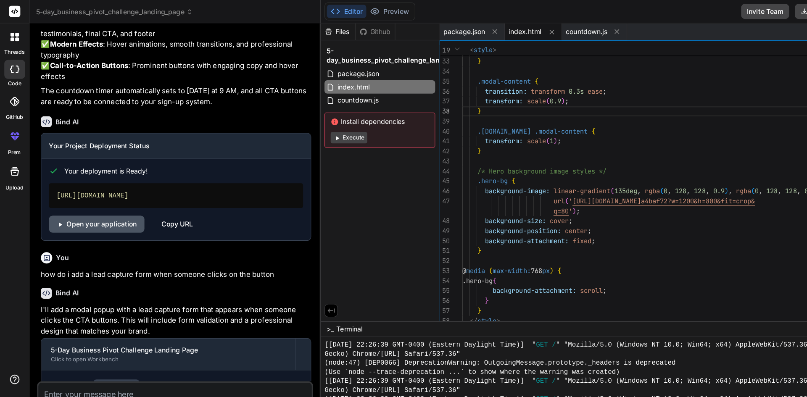
click at [109, 206] on link "Open your application" at bounding box center [85, 198] width 84 height 15
click at [303, 27] on div "Files" at bounding box center [299, 28] width 31 height 8
click at [296, 27] on div "Files" at bounding box center [299, 28] width 31 height 8
click at [262, 248] on div "You how do i add a lead capture form when someone clicks on the button" at bounding box center [155, 234] width 239 height 28
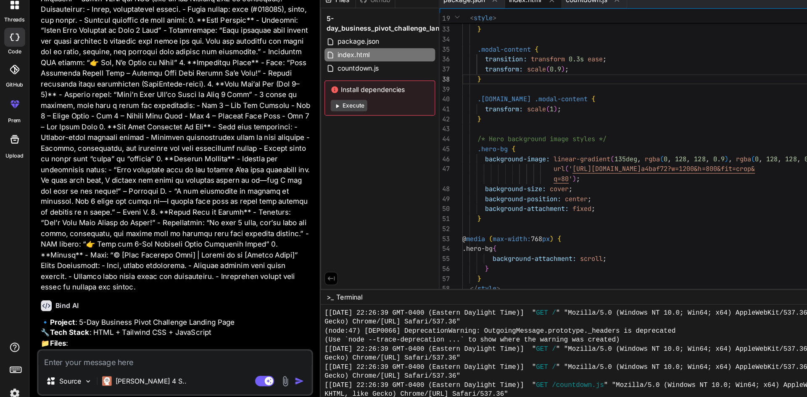
scroll to position [0, 0]
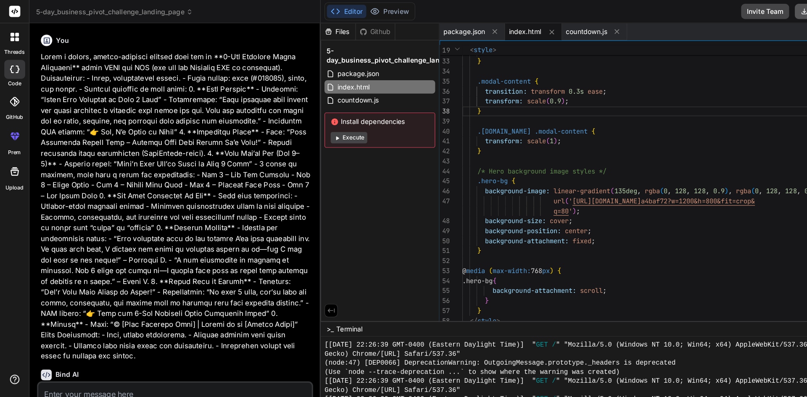
click at [713, 11] on icon at bounding box center [711, 10] width 7 height 7
click at [475, 13] on div "Editor Preview Invite Team Download Re-deploy" at bounding box center [545, 10] width 523 height 21
click at [309, 11] on button "Editor" at bounding box center [306, 10] width 35 height 12
click at [344, 9] on button "Preview" at bounding box center [344, 10] width 41 height 12
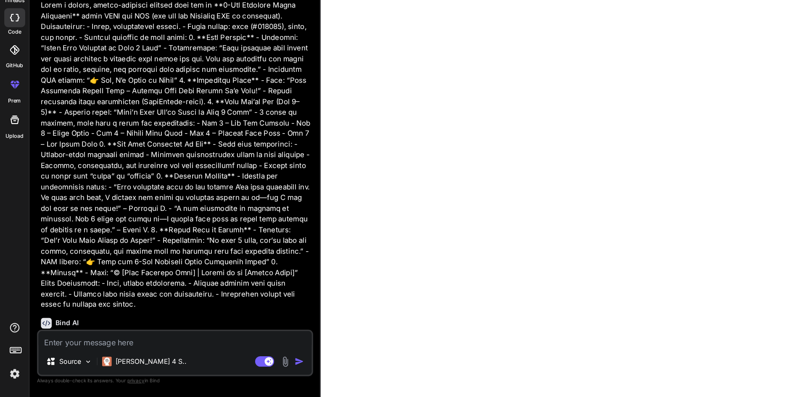
click at [258, 195] on p at bounding box center [155, 183] width 239 height 274
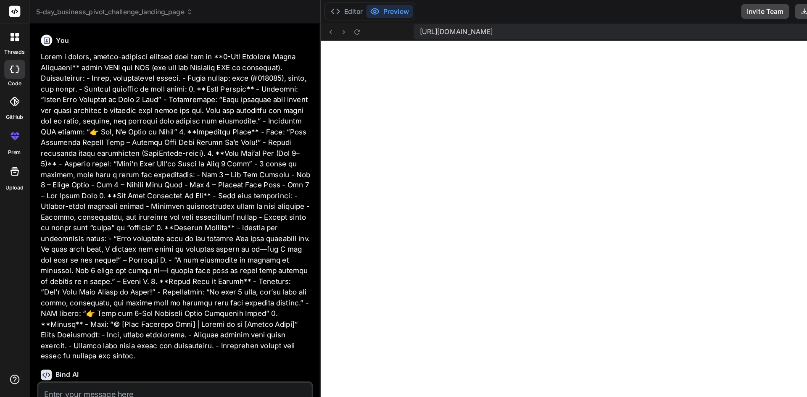
click at [56, 32] on h6 "You" at bounding box center [55, 36] width 11 height 8
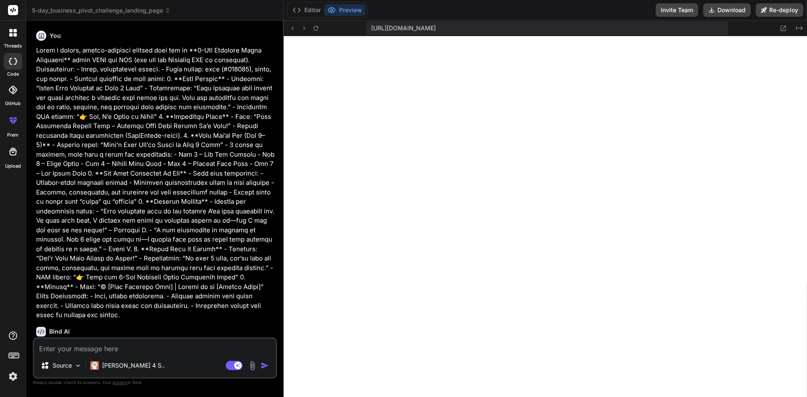
click at [213, 37] on div "You" at bounding box center [155, 36] width 239 height 10
click at [15, 42] on div "threads" at bounding box center [13, 35] width 26 height 29
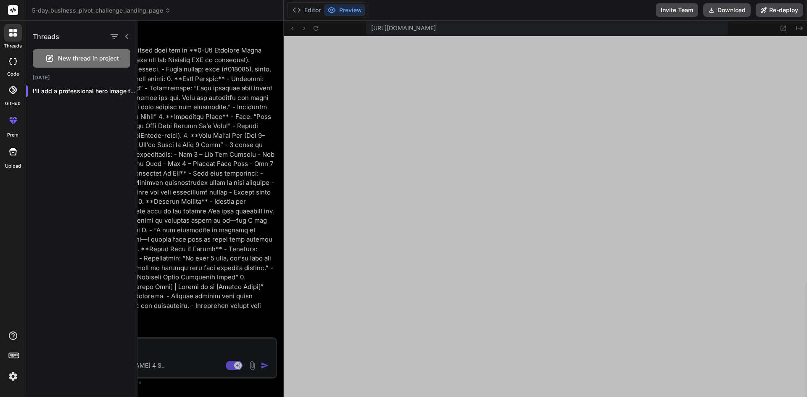
click at [91, 57] on span "New thread in project" at bounding box center [88, 58] width 61 height 8
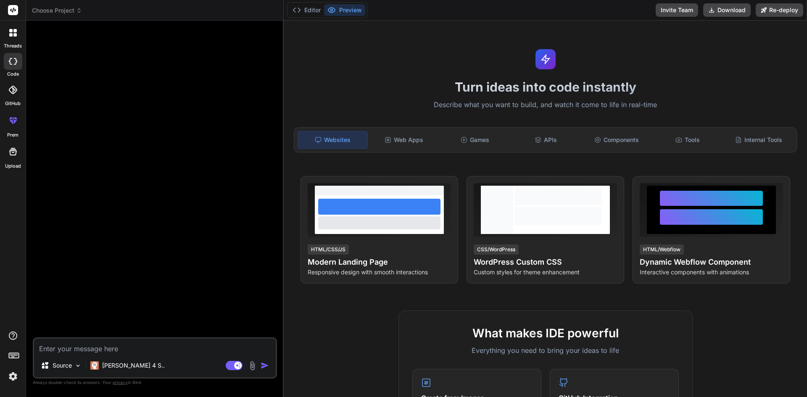
drag, startPoint x: 807, startPoint y: 78, endPoint x: 807, endPoint y: 56, distance: 22.3
click at [481, 141] on div "Games" at bounding box center [474, 140] width 69 height 18
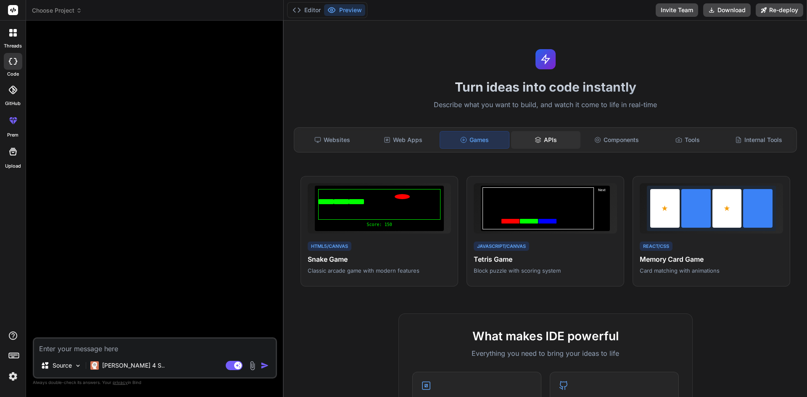
click at [552, 146] on div "APIs" at bounding box center [545, 140] width 69 height 18
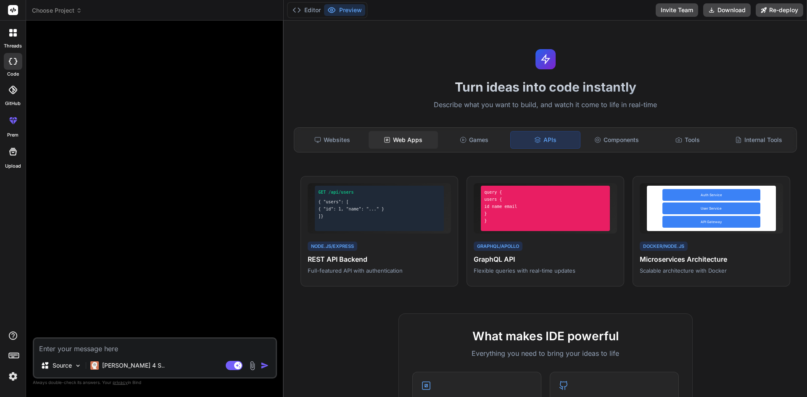
click at [412, 135] on div "Web Apps" at bounding box center [403, 140] width 69 height 18
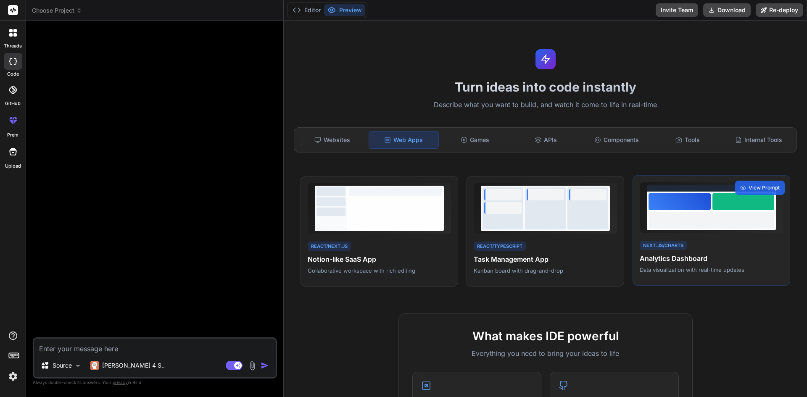
click at [682, 208] on div at bounding box center [680, 201] width 62 height 17
click at [763, 188] on span "View Prompt" at bounding box center [764, 188] width 31 height 8
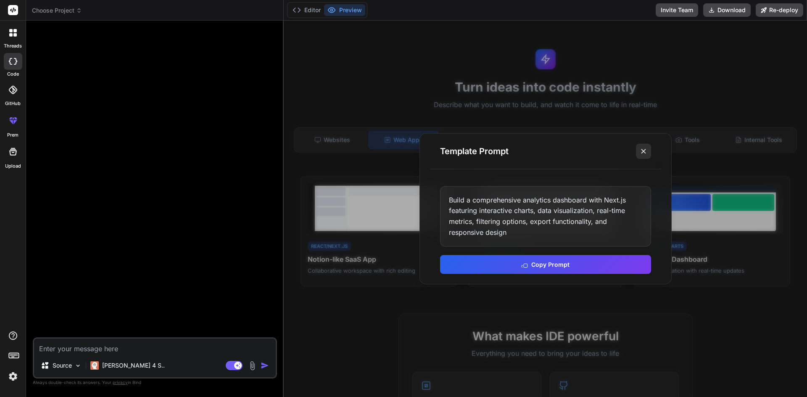
click at [647, 151] on icon at bounding box center [643, 151] width 8 height 8
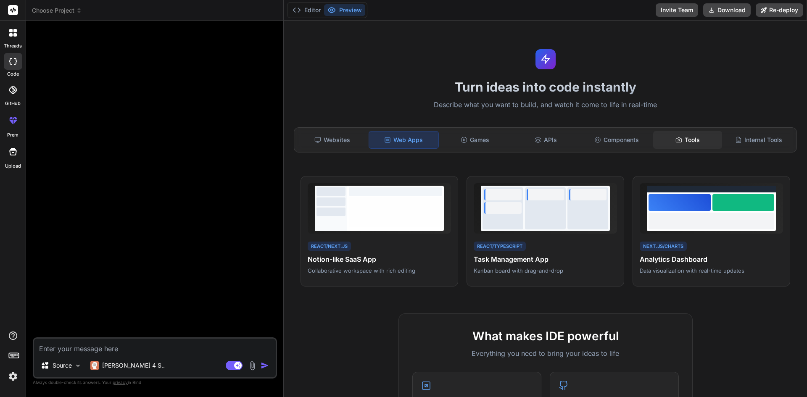
click at [696, 138] on div "Tools" at bounding box center [687, 140] width 69 height 18
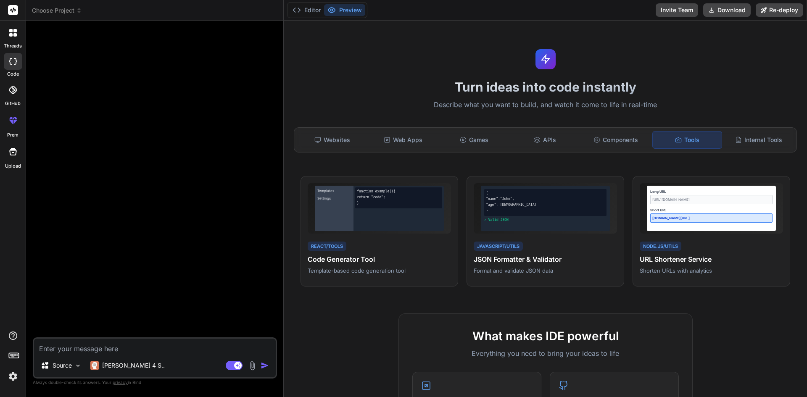
click at [706, 113] on div "Turn ideas into code instantly Describe what you want to build, and watch it co…" at bounding box center [545, 209] width 523 height 377
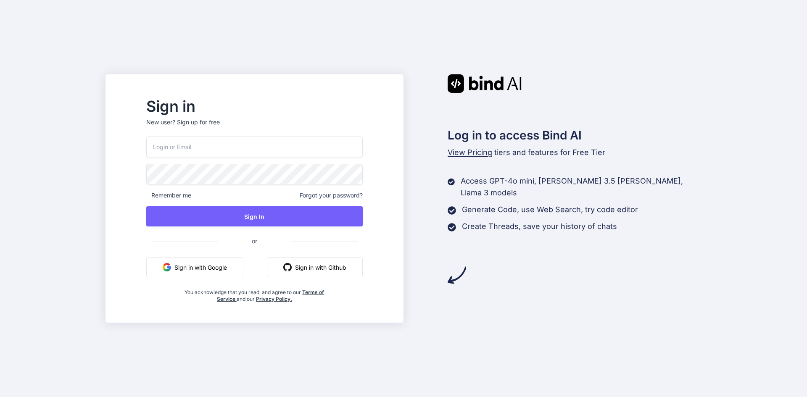
click at [242, 151] on input "email" at bounding box center [254, 147] width 216 height 21
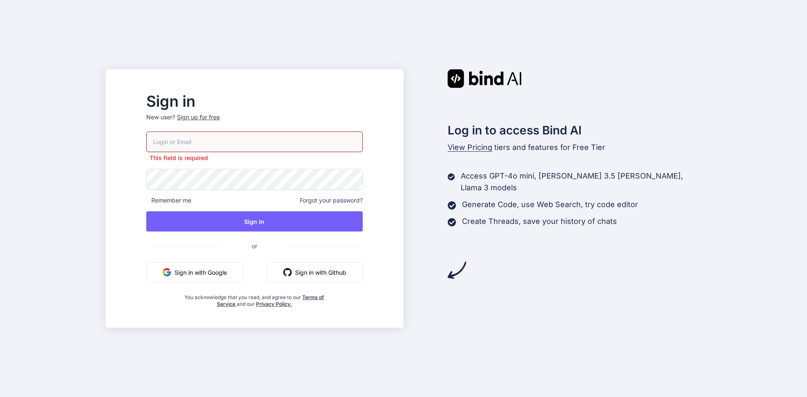
click at [219, 121] on div "Sign up for free" at bounding box center [198, 117] width 43 height 8
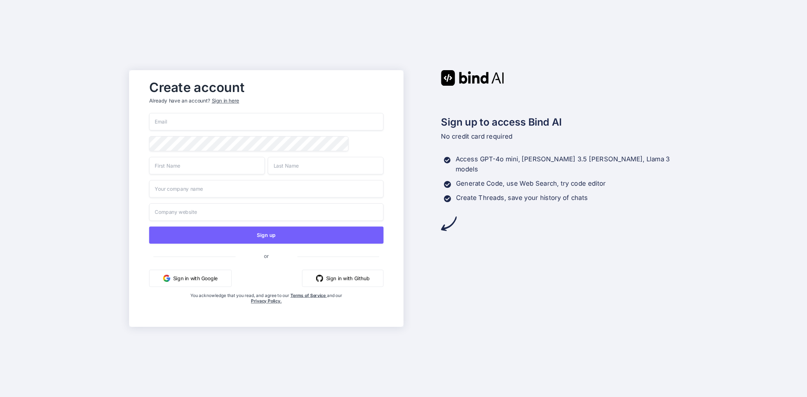
click at [219, 121] on input "email" at bounding box center [266, 122] width 235 height 18
type input "[EMAIL_ADDRESS][DOMAIN_NAME]"
type input "Sharon L."
type input "Brown"
type input "SLB Property Solutions, LLC"
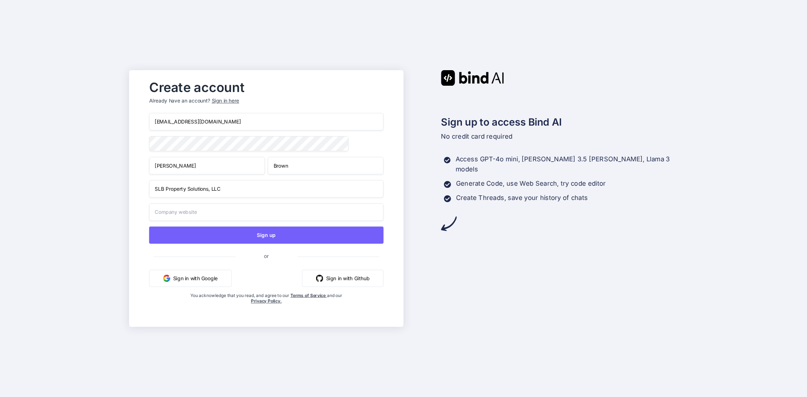
type input "SLB Property Solutions, LLC"
click at [220, 171] on input "Sharon L." at bounding box center [207, 166] width 116 height 18
click at [290, 195] on input "SLB Property Solutions, LLC" at bounding box center [266, 189] width 235 height 18
drag, startPoint x: 290, startPoint y: 195, endPoint x: 81, endPoint y: 150, distance: 213.6
click at [81, 150] on div "Create account Already have an account? Sign in here slbpropertysolutions@gmail…" at bounding box center [403, 198] width 807 height 397
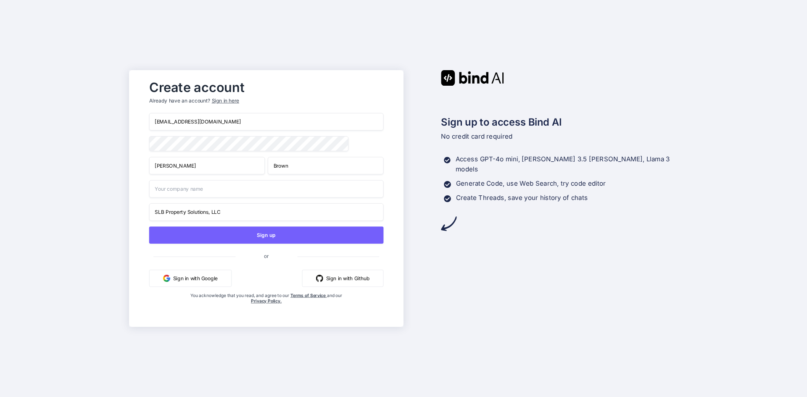
drag, startPoint x: 227, startPoint y: 216, endPoint x: 122, endPoint y: 190, distance: 108.0
click at [122, 190] on div "Create account Already have an account? Sign in here slbpropertysolutions@gmail…" at bounding box center [403, 198] width 807 height 397
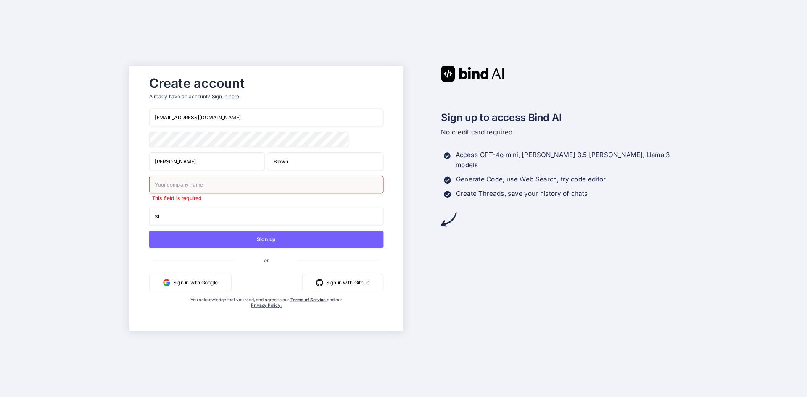
type input "S"
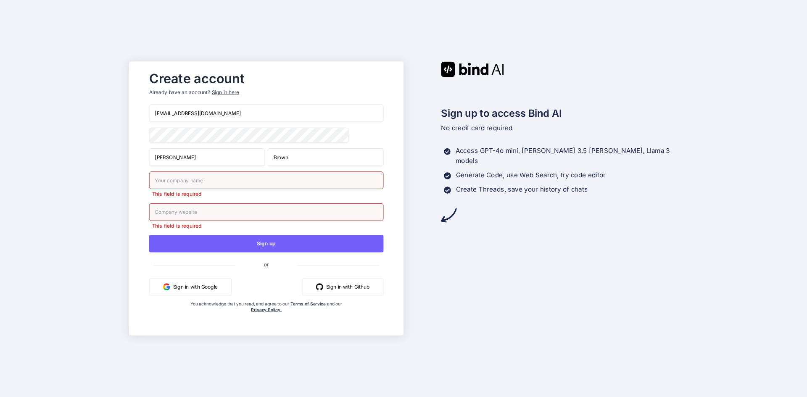
click at [167, 181] on input "text" at bounding box center [266, 180] width 235 height 18
type input "test"
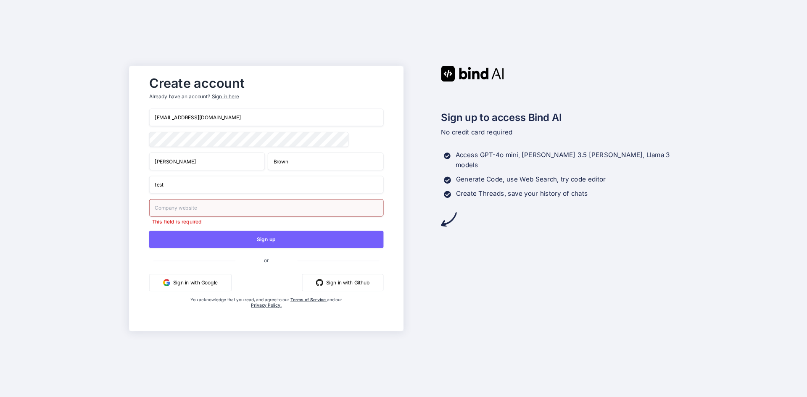
click at [164, 216] on input "text" at bounding box center [266, 208] width 235 height 18
type input "www.test.com"
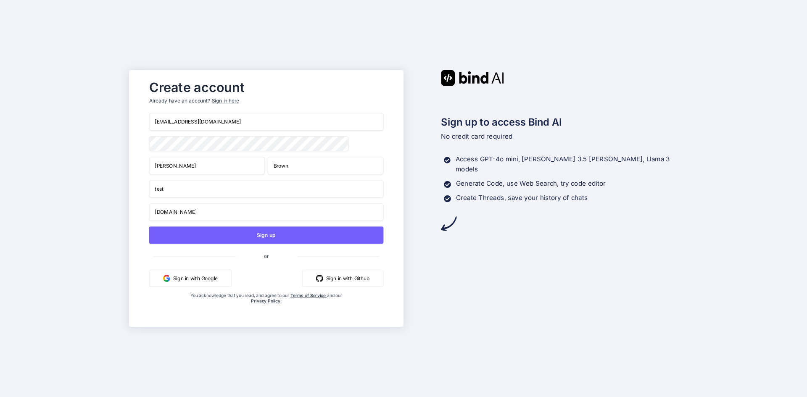
click at [313, 113] on input "[EMAIL_ADDRESS][DOMAIN_NAME]" at bounding box center [266, 122] width 235 height 18
click at [350, 79] on div "Create account Already have an account? Sign in here" at bounding box center [266, 94] width 235 height 37
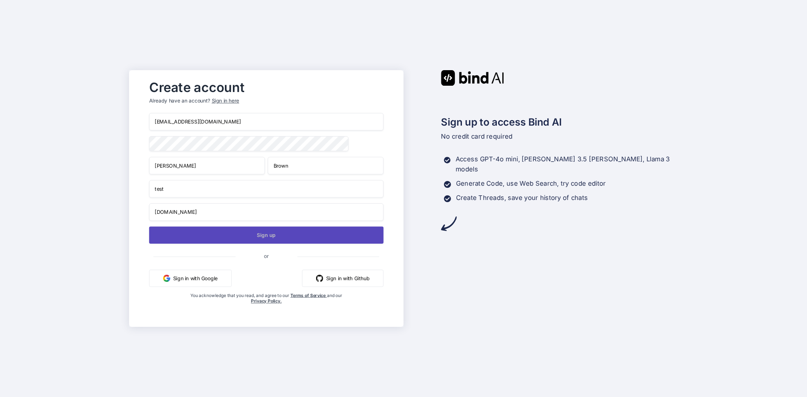
click at [278, 237] on button "Sign up" at bounding box center [266, 235] width 235 height 17
click at [257, 234] on button "Sign up" at bounding box center [266, 235] width 235 height 17
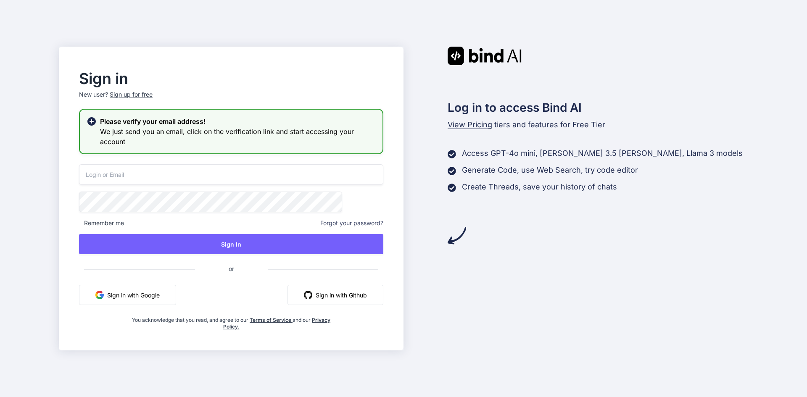
type input "[EMAIL_ADDRESS][DOMAIN_NAME]"
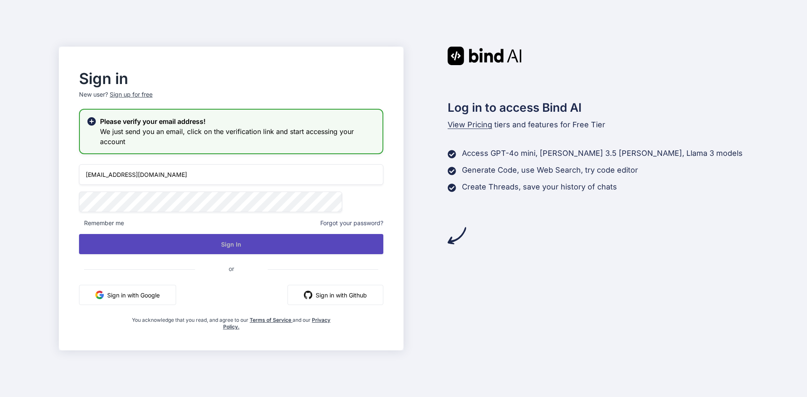
click at [254, 240] on button "Sign In" at bounding box center [231, 244] width 304 height 20
click at [232, 240] on button "Sign In" at bounding box center [231, 244] width 304 height 20
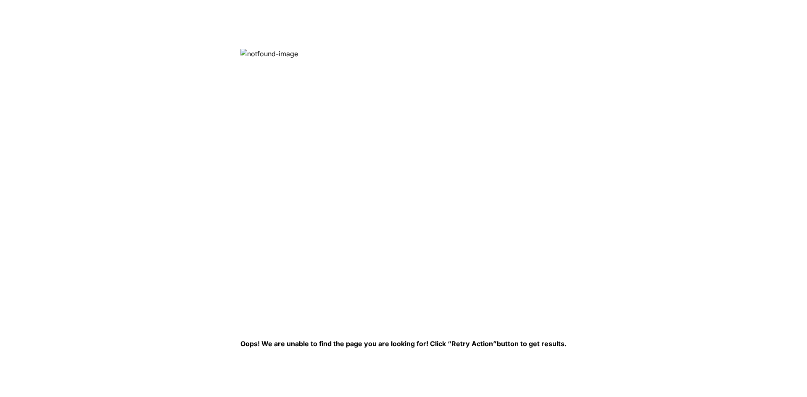
click at [266, 53] on img at bounding box center [376, 185] width 273 height 273
click at [247, 0] on html "Oops! We are unable to find the page you are looking for! Click “Retry Action” …" at bounding box center [403, 0] width 807 height 0
drag, startPoint x: 792, startPoint y: 94, endPoint x: 788, endPoint y: 105, distance: 12.0
click at [788, 0] on html "Oops! We are unable to find the page you are looking for! Click “Retry Action” …" at bounding box center [403, 0] width 807 height 0
